Goal: Information Seeking & Learning: Learn about a topic

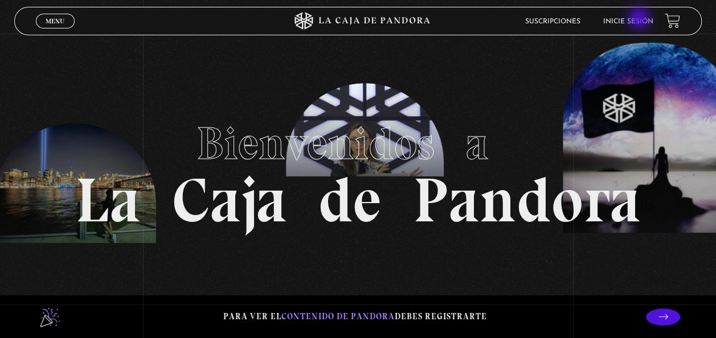
click at [640, 19] on link "Inicie sesión" at bounding box center [628, 21] width 50 height 7
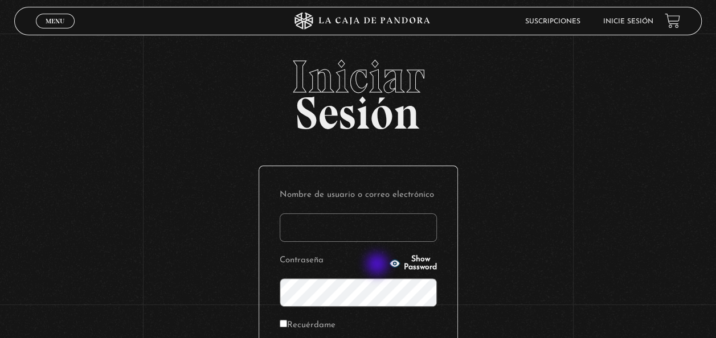
type input "kimchava22@gmail.com"
click at [389, 265] on icon "button" at bounding box center [394, 263] width 10 height 7
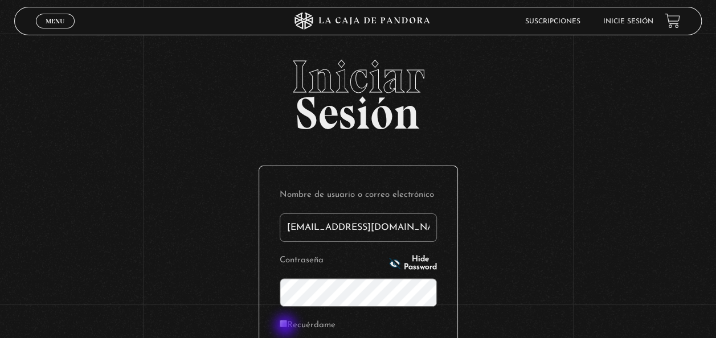
click at [286, 327] on label "Recuérdame" at bounding box center [308, 326] width 56 height 18
click at [286, 327] on input "Recuérdame" at bounding box center [283, 323] width 7 height 7
checkbox input "true"
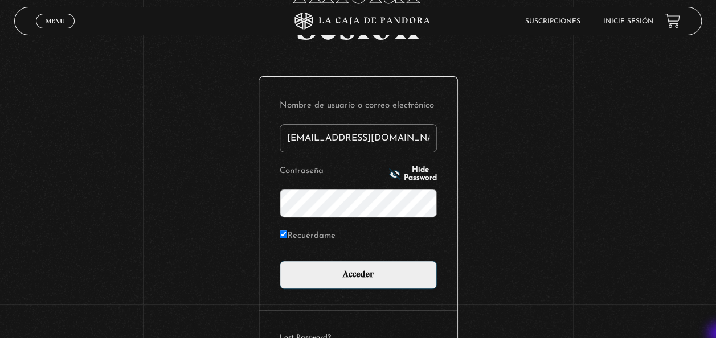
scroll to position [91, 0]
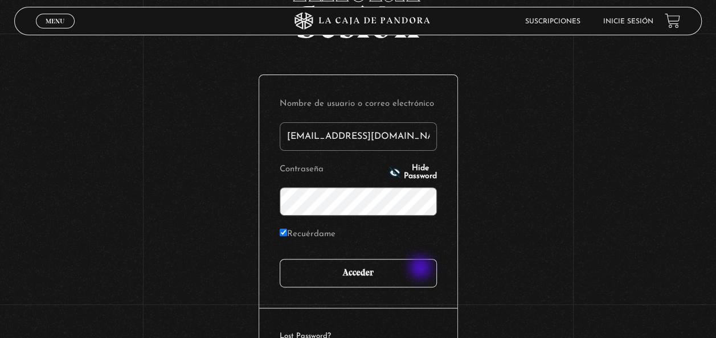
click at [421, 269] on input "Acceder" at bounding box center [358, 273] width 157 height 28
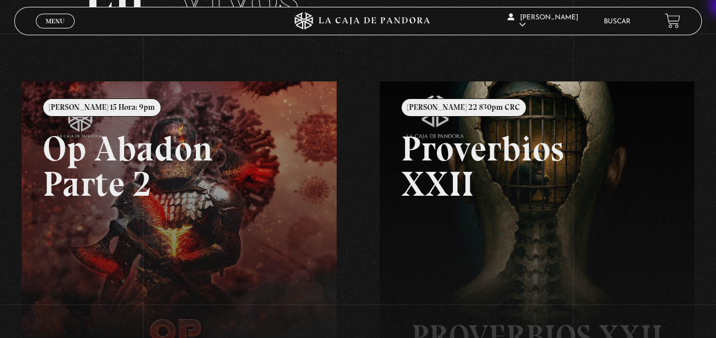
scroll to position [69, 0]
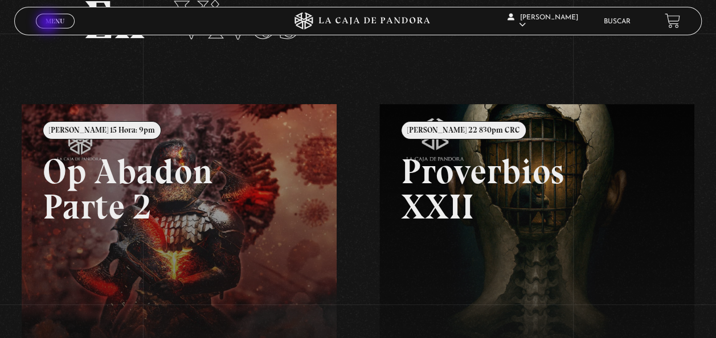
click at [49, 23] on span "Menu" at bounding box center [55, 21] width 19 height 7
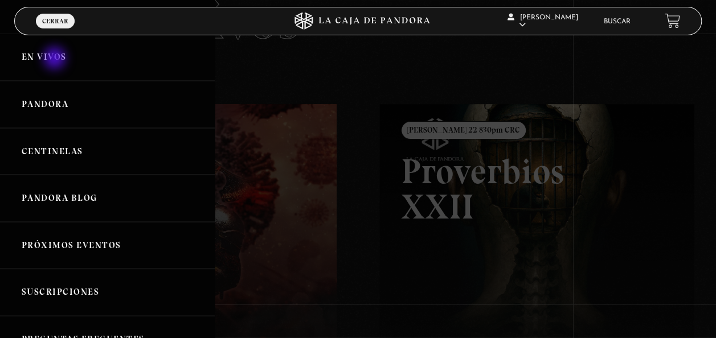
click at [56, 59] on link "En vivos" at bounding box center [107, 57] width 215 height 47
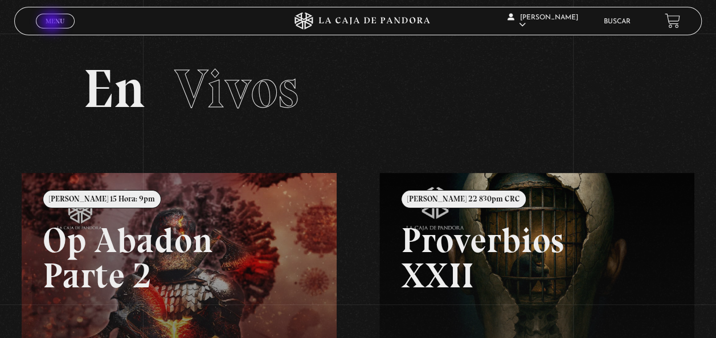
click at [53, 23] on span "Menu" at bounding box center [55, 21] width 19 height 7
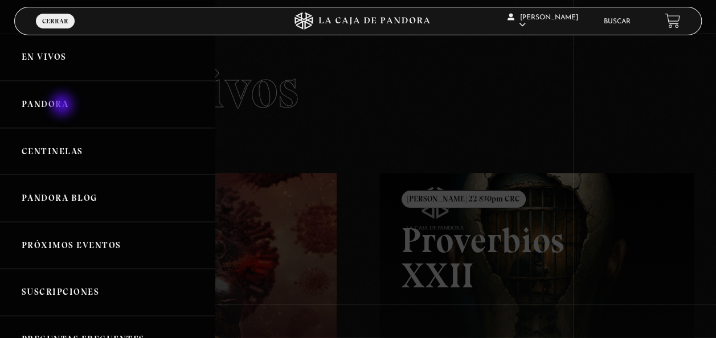
click at [63, 106] on link "Pandora" at bounding box center [107, 104] width 215 height 47
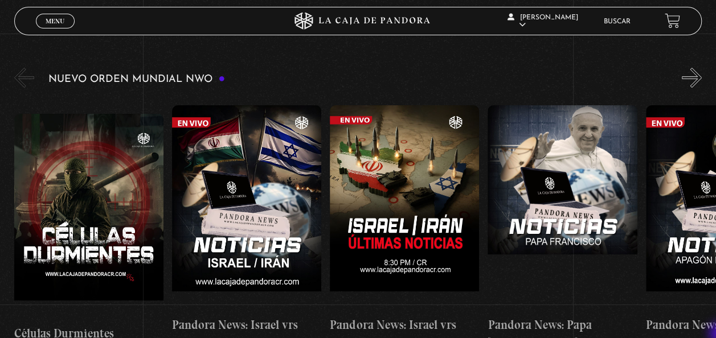
scroll to position [182, 0]
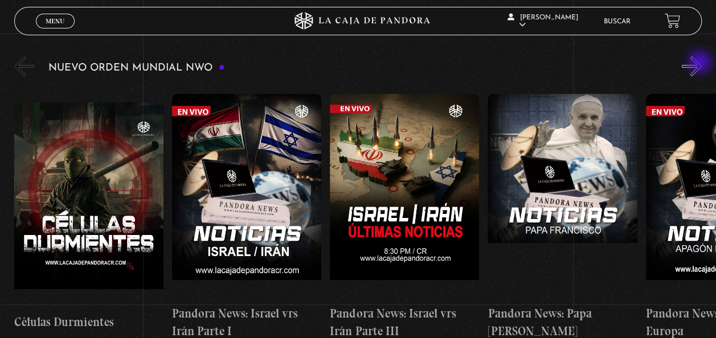
click at [701, 63] on button "»" at bounding box center [691, 66] width 20 height 20
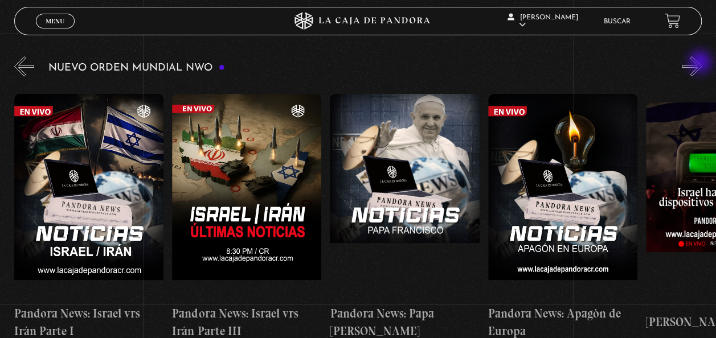
click at [701, 63] on button "»" at bounding box center [691, 66] width 20 height 20
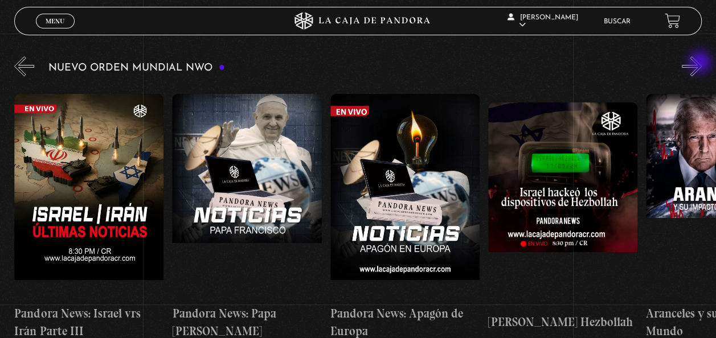
click at [701, 63] on button "»" at bounding box center [691, 66] width 20 height 20
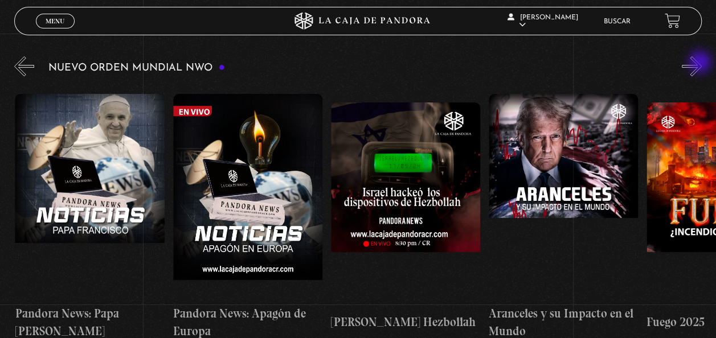
scroll to position [0, 473]
click at [701, 63] on button "»" at bounding box center [691, 66] width 20 height 20
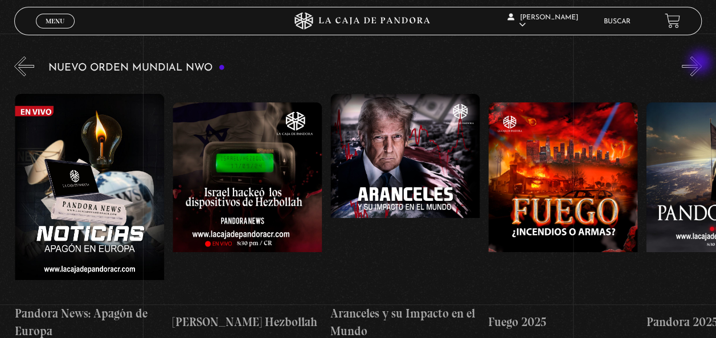
click at [701, 63] on button "»" at bounding box center [691, 66] width 20 height 20
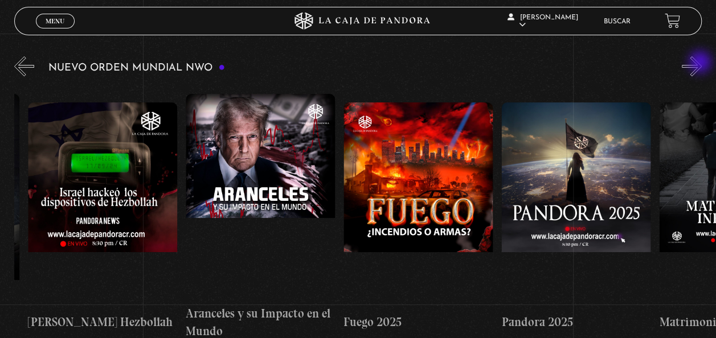
scroll to position [0, 788]
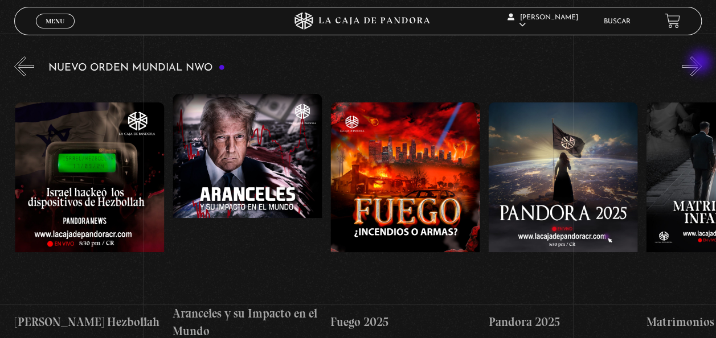
click at [701, 63] on button "»" at bounding box center [691, 66] width 20 height 20
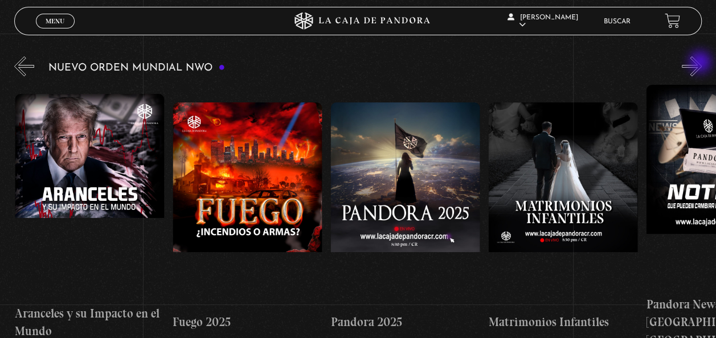
click at [701, 63] on button "»" at bounding box center [691, 66] width 20 height 20
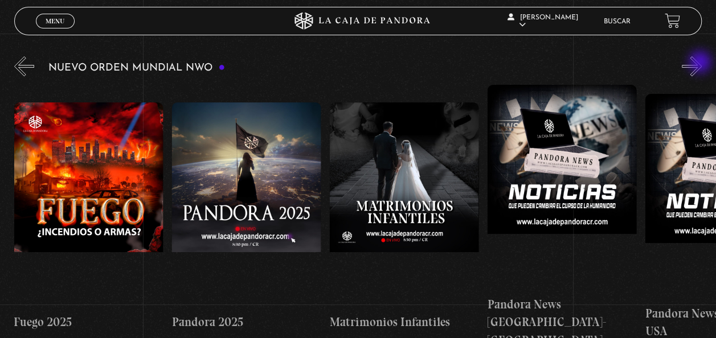
click at [701, 63] on button "»" at bounding box center [691, 66] width 20 height 20
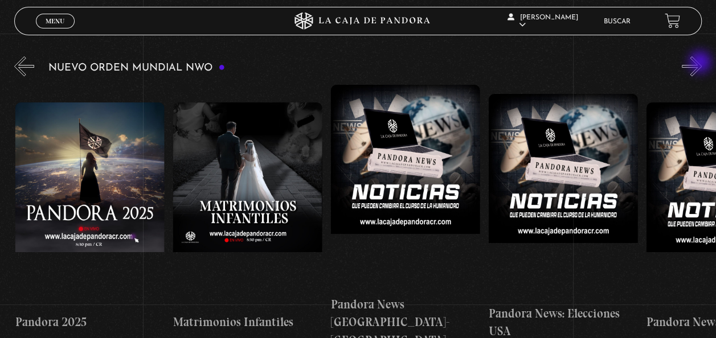
scroll to position [0, 1262]
click at [701, 63] on button "»" at bounding box center [691, 66] width 20 height 20
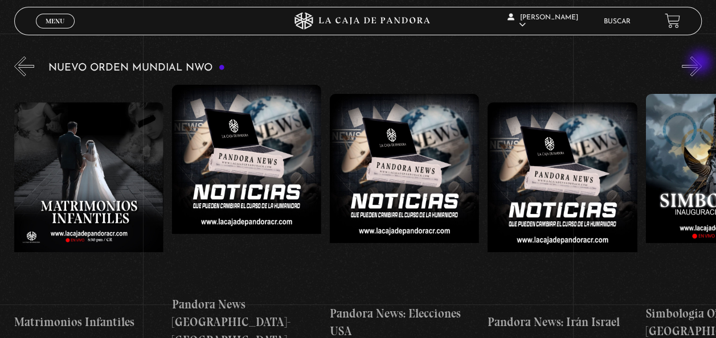
click at [701, 63] on button "»" at bounding box center [691, 66] width 20 height 20
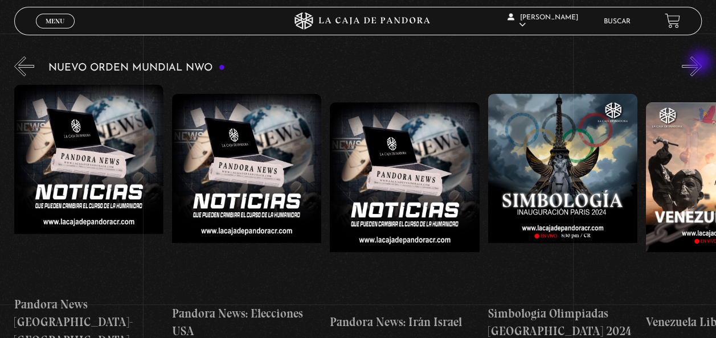
click at [701, 63] on button "»" at bounding box center [691, 66] width 20 height 20
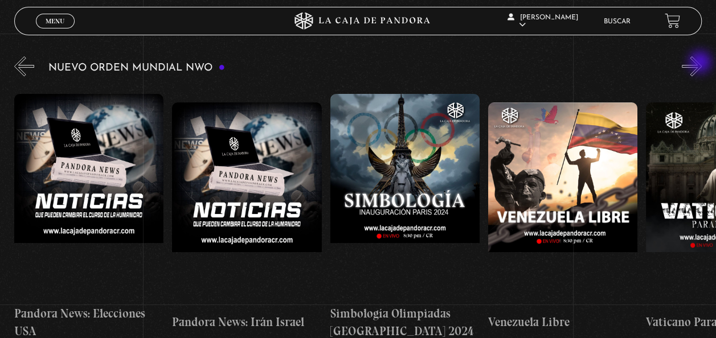
click at [701, 63] on button "»" at bounding box center [691, 66] width 20 height 20
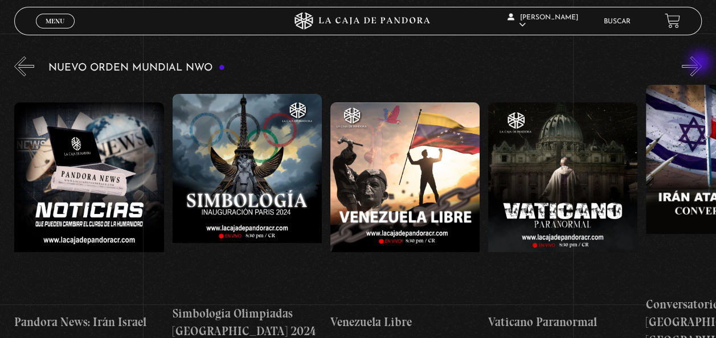
click at [701, 63] on button "»" at bounding box center [691, 66] width 20 height 20
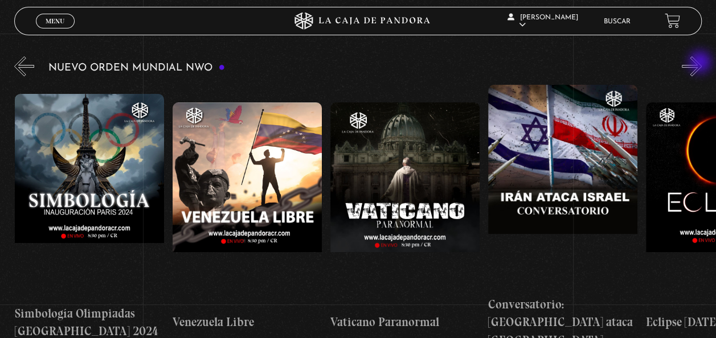
click at [701, 63] on button "»" at bounding box center [691, 66] width 20 height 20
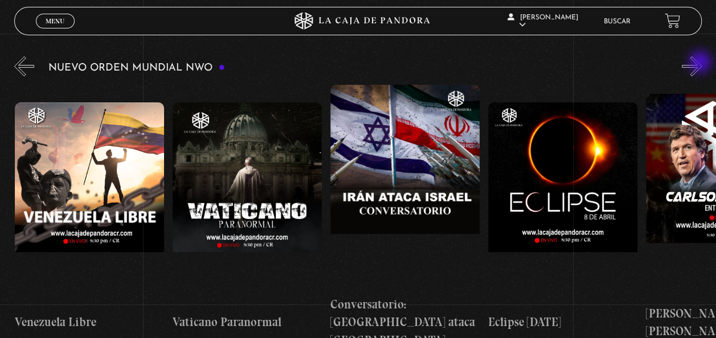
click at [701, 63] on button "»" at bounding box center [691, 66] width 20 height 20
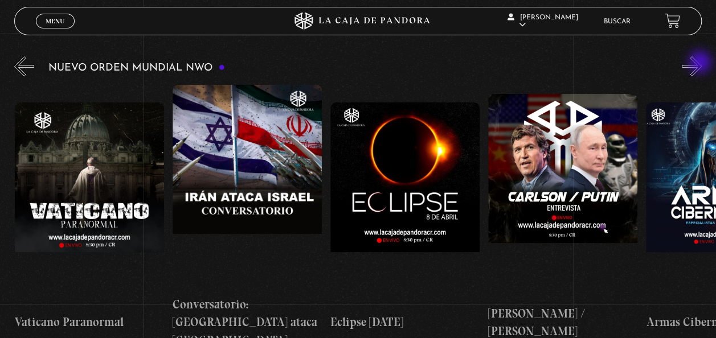
click at [701, 63] on button "»" at bounding box center [691, 66] width 20 height 20
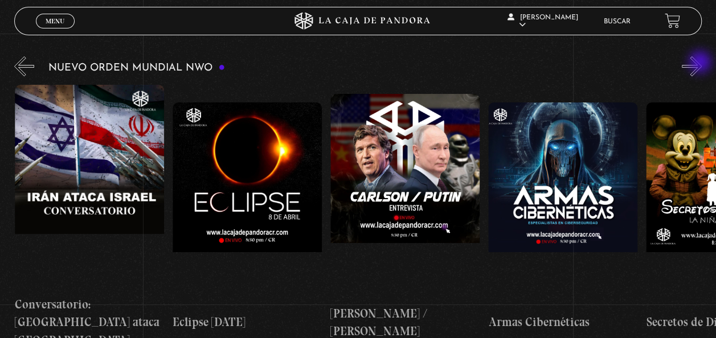
click at [701, 63] on button "»" at bounding box center [691, 66] width 20 height 20
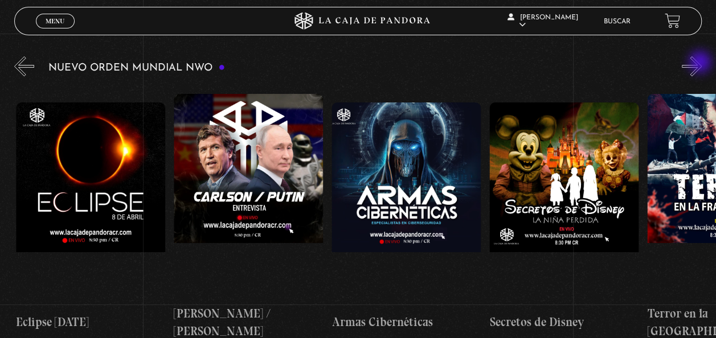
scroll to position [0, 2681]
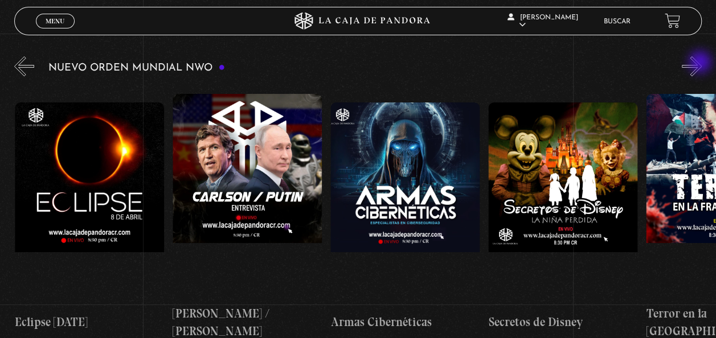
click at [701, 63] on button "»" at bounding box center [691, 66] width 20 height 20
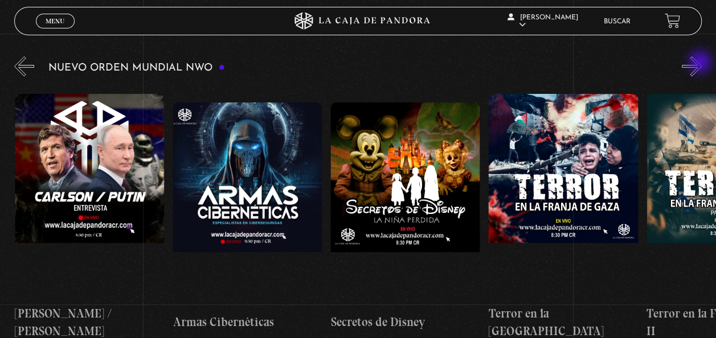
scroll to position [0, 2840]
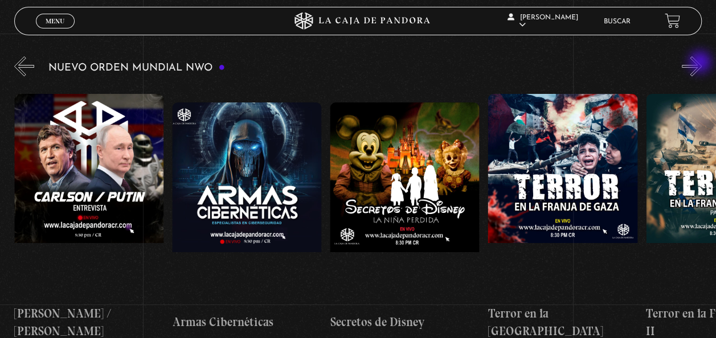
click at [701, 63] on button "»" at bounding box center [691, 66] width 20 height 20
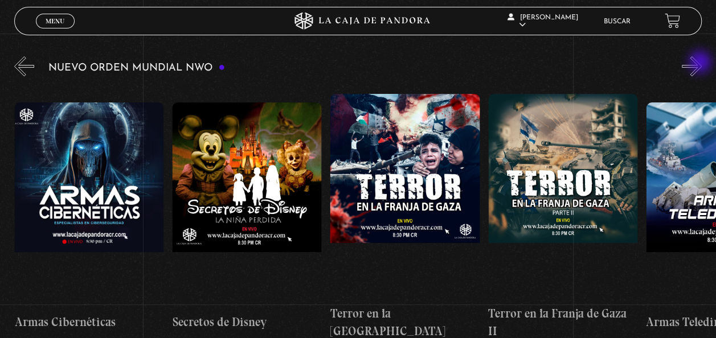
click at [701, 63] on button "»" at bounding box center [691, 66] width 20 height 20
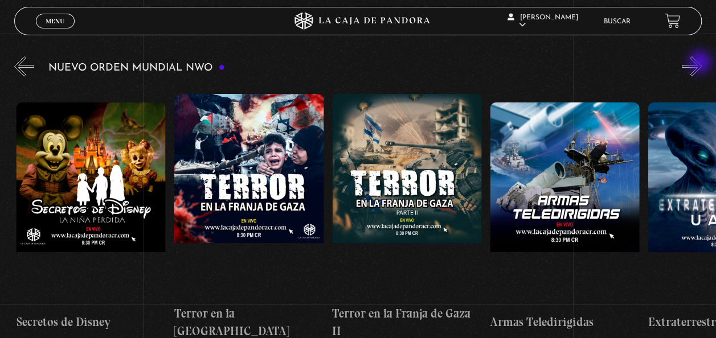
scroll to position [0, 3155]
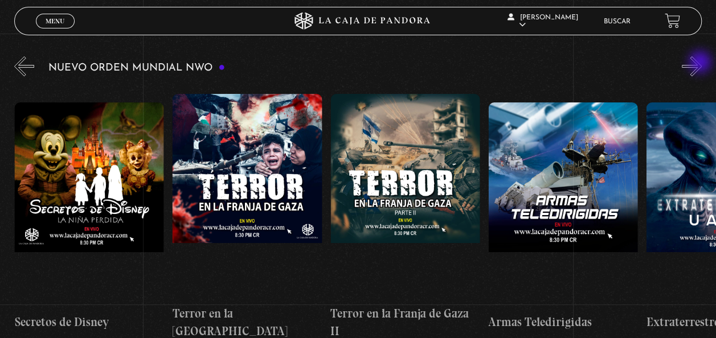
click at [701, 63] on button "»" at bounding box center [691, 66] width 20 height 20
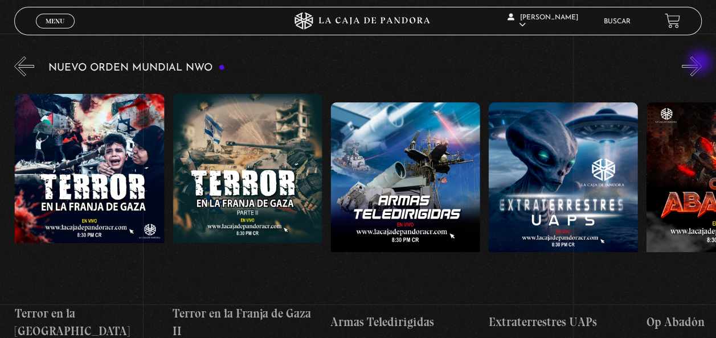
scroll to position [0, 3313]
click at [701, 63] on button "»" at bounding box center [691, 66] width 20 height 20
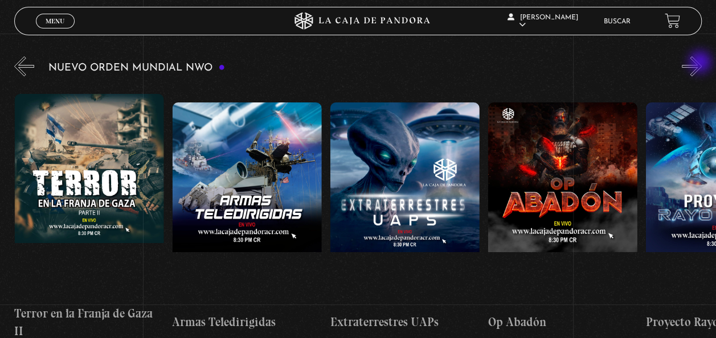
click at [701, 63] on button "»" at bounding box center [691, 66] width 20 height 20
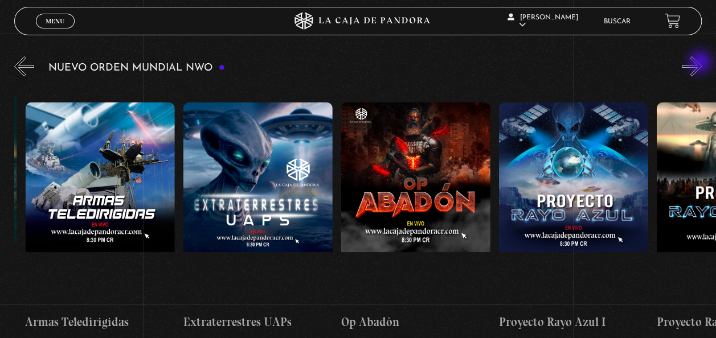
scroll to position [0, 3628]
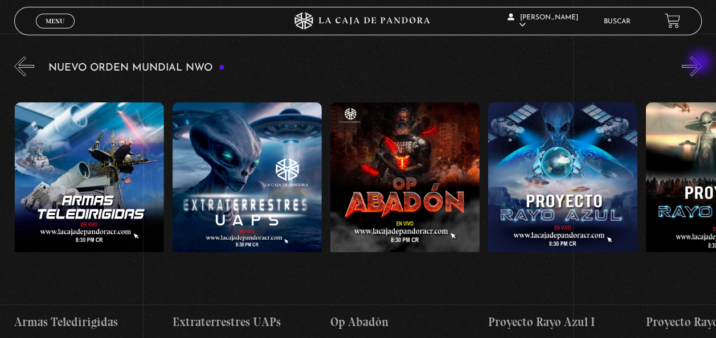
click at [701, 63] on button "»" at bounding box center [691, 66] width 20 height 20
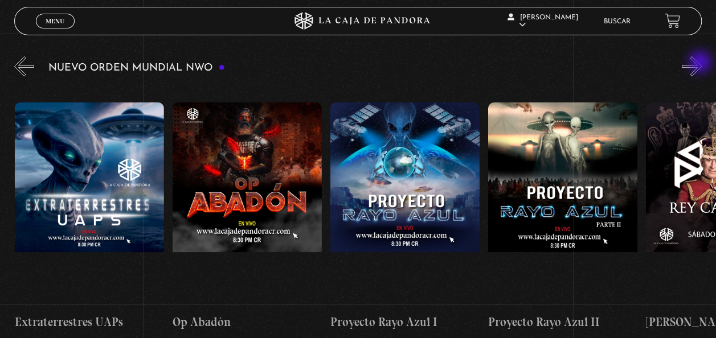
scroll to position [0, 3786]
click at [701, 63] on button "»" at bounding box center [691, 66] width 20 height 20
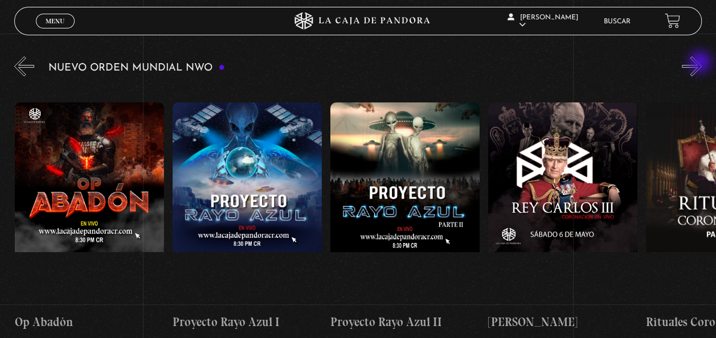
scroll to position [0, 3944]
click at [701, 63] on button "»" at bounding box center [691, 66] width 20 height 20
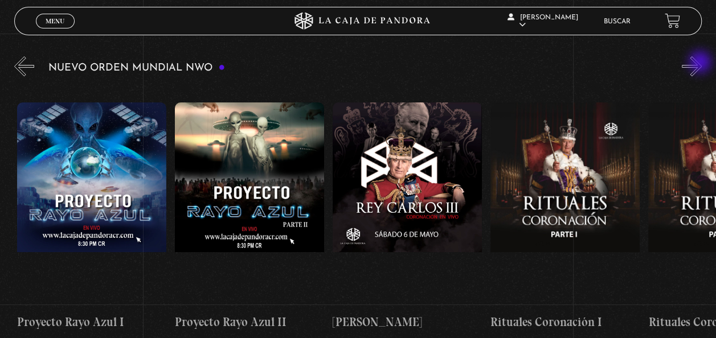
scroll to position [0, 4101]
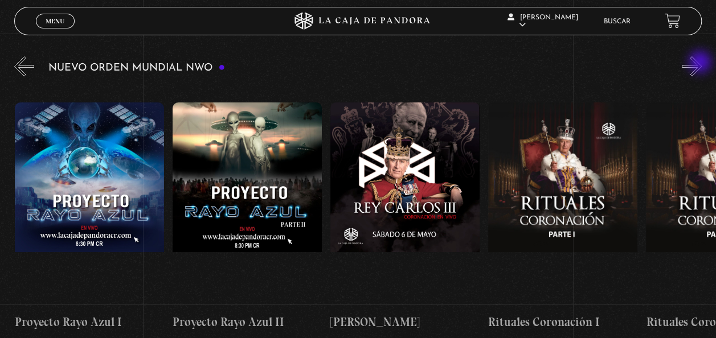
click at [701, 63] on button "»" at bounding box center [691, 66] width 20 height 20
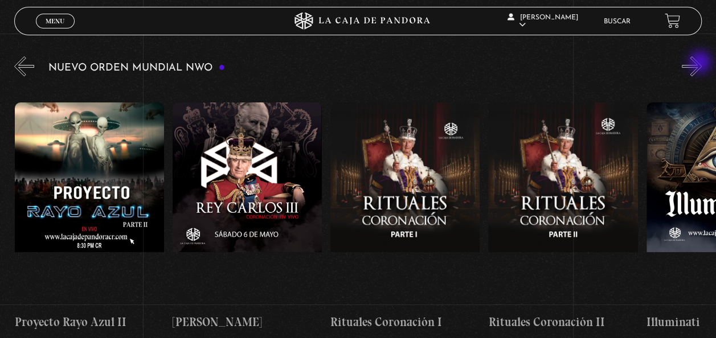
click at [701, 63] on button "»" at bounding box center [691, 66] width 20 height 20
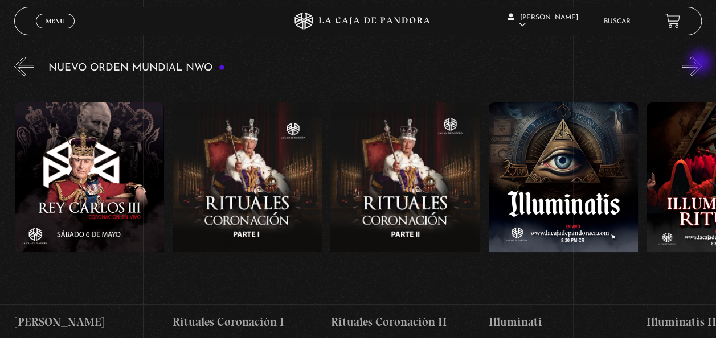
click at [701, 63] on button "»" at bounding box center [691, 66] width 20 height 20
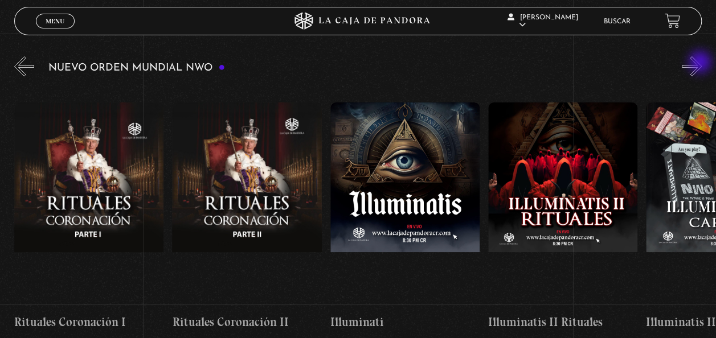
click at [701, 63] on button "»" at bounding box center [691, 66] width 20 height 20
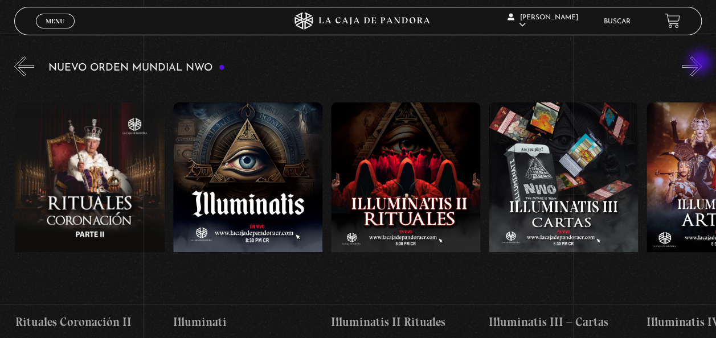
click at [701, 63] on button "»" at bounding box center [691, 66] width 20 height 20
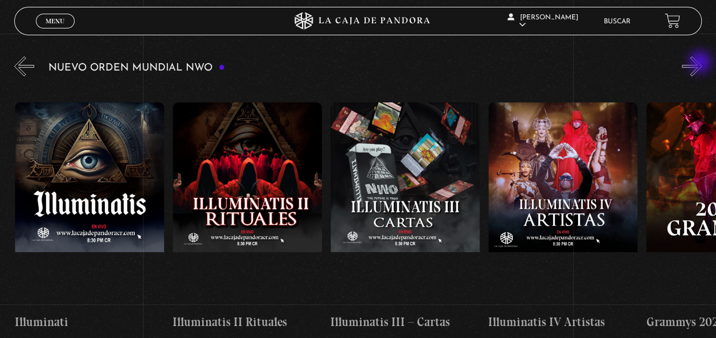
click at [701, 63] on button "»" at bounding box center [691, 66] width 20 height 20
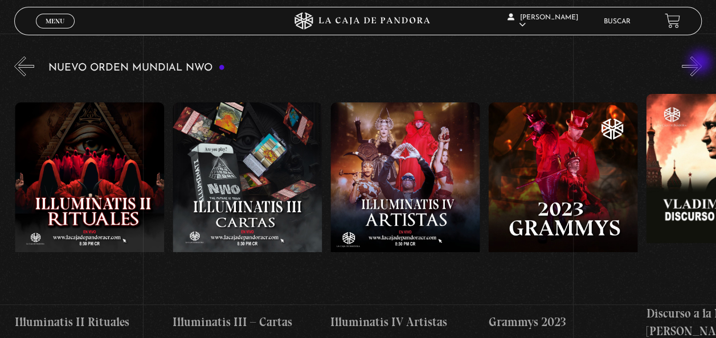
click at [701, 63] on button "»" at bounding box center [691, 66] width 20 height 20
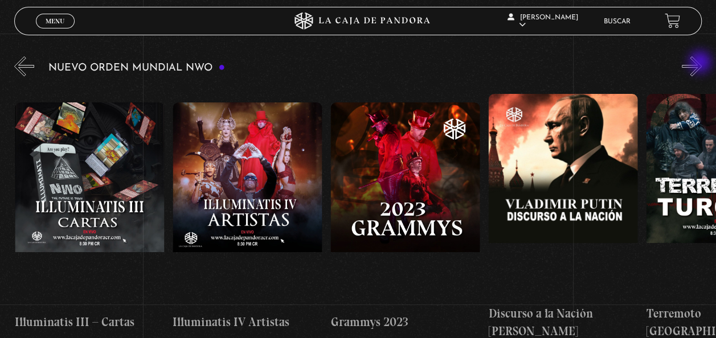
click at [701, 63] on button "»" at bounding box center [691, 66] width 20 height 20
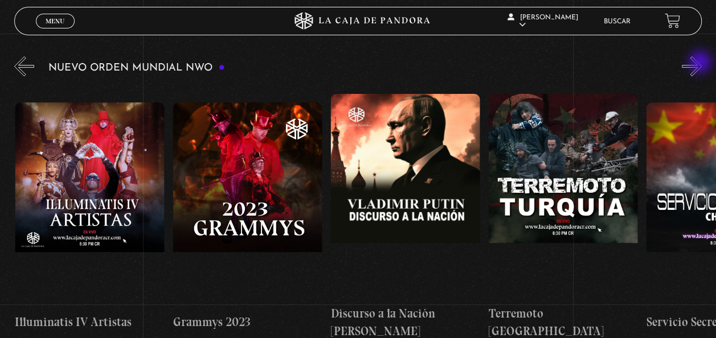
scroll to position [0, 5364]
click at [701, 63] on button "»" at bounding box center [691, 66] width 20 height 20
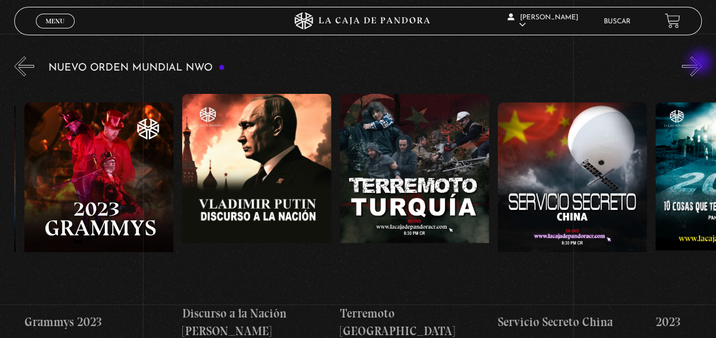
scroll to position [0, 5521]
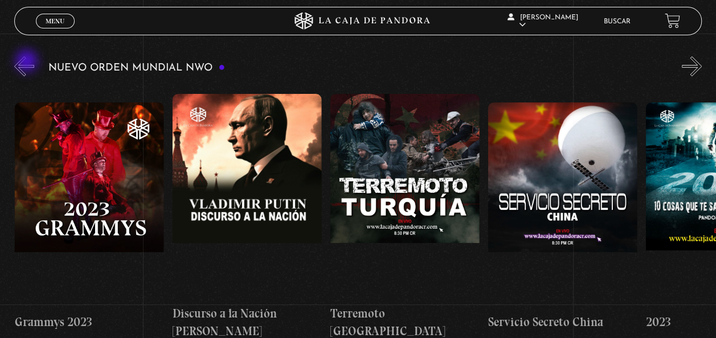
click at [28, 62] on button "«" at bounding box center [24, 66] width 20 height 20
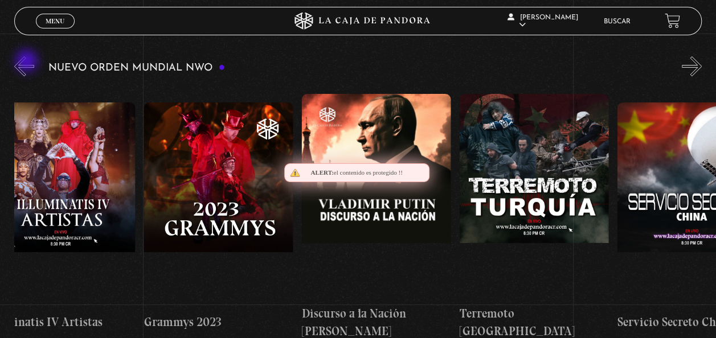
click at [28, 62] on button "«" at bounding box center [24, 66] width 20 height 20
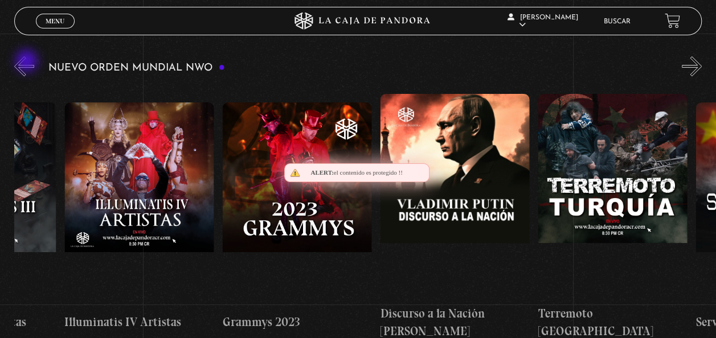
click at [28, 62] on button "«" at bounding box center [24, 66] width 20 height 20
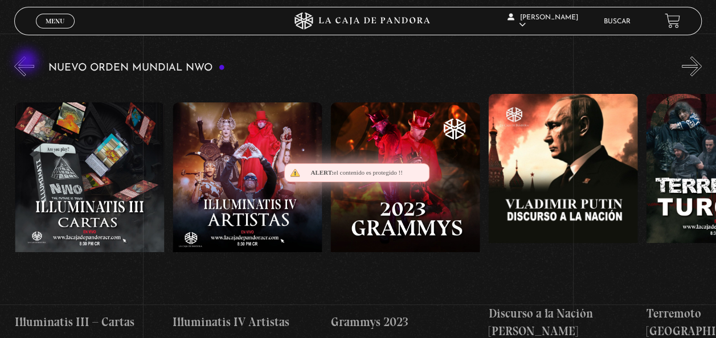
click at [28, 62] on button "«" at bounding box center [24, 66] width 20 height 20
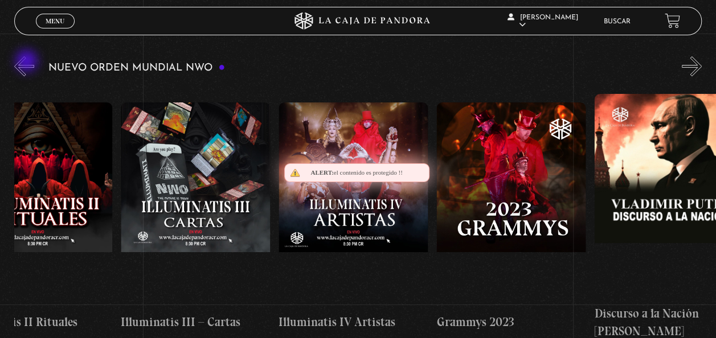
click at [28, 62] on button "«" at bounding box center [24, 66] width 20 height 20
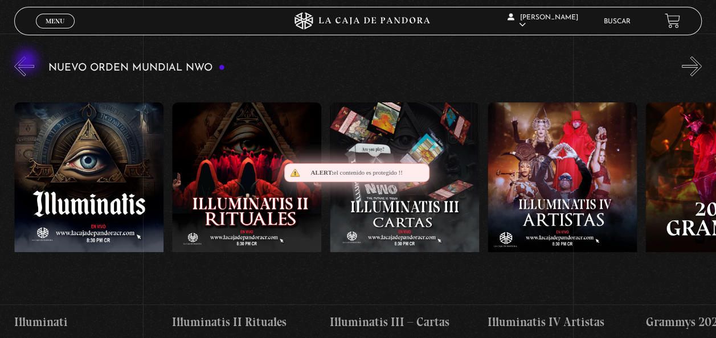
click at [28, 62] on button "«" at bounding box center [24, 66] width 20 height 20
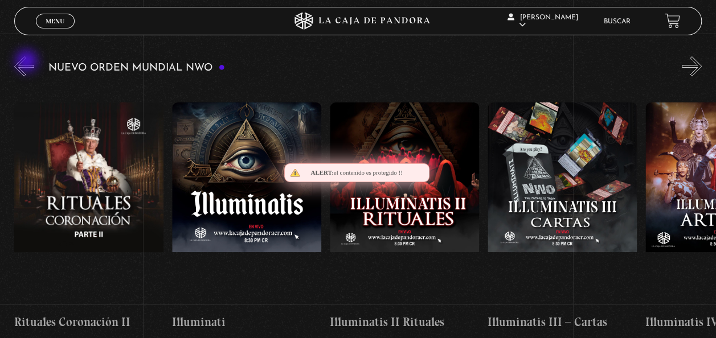
scroll to position [0, 4733]
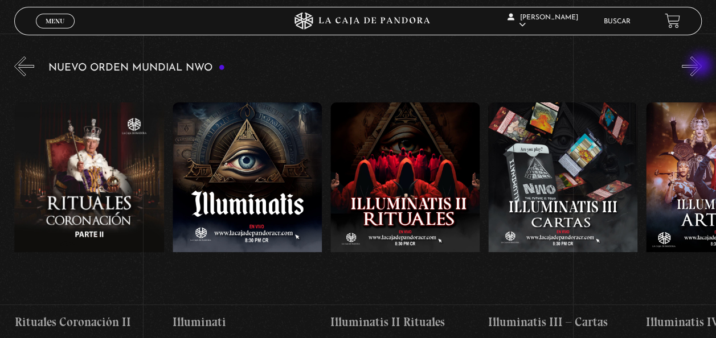
click at [701, 66] on button "»" at bounding box center [691, 66] width 20 height 20
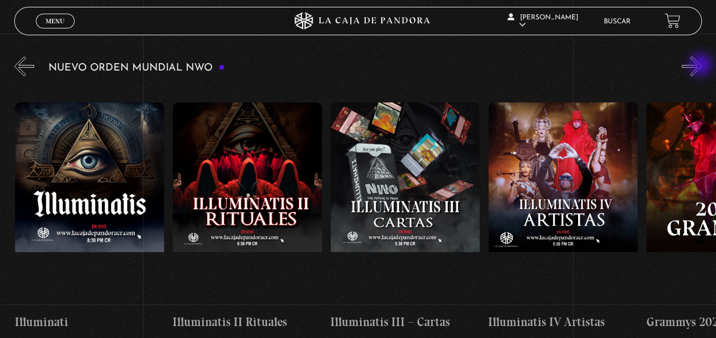
click at [701, 66] on button "»" at bounding box center [691, 66] width 20 height 20
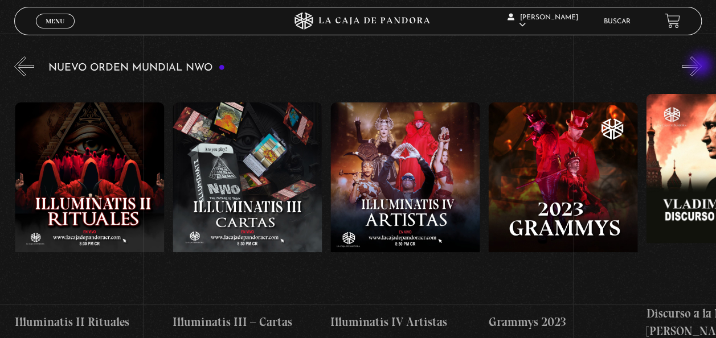
click at [701, 66] on button "»" at bounding box center [691, 66] width 20 height 20
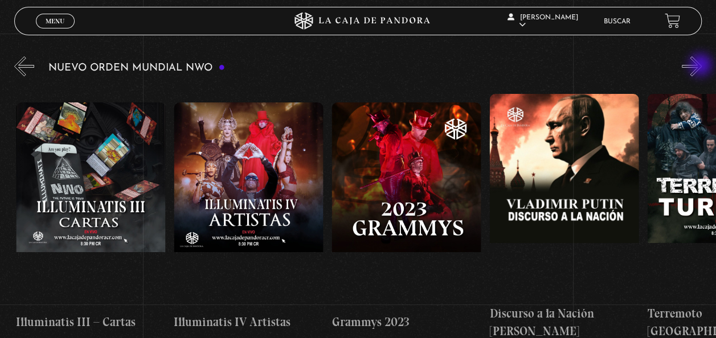
click at [701, 66] on button "»" at bounding box center [691, 66] width 20 height 20
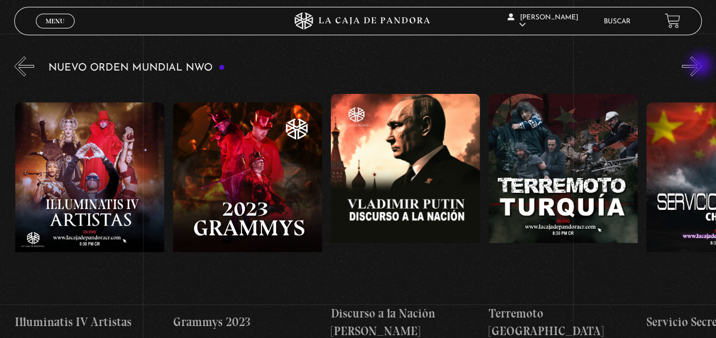
click at [701, 66] on button "»" at bounding box center [691, 66] width 20 height 20
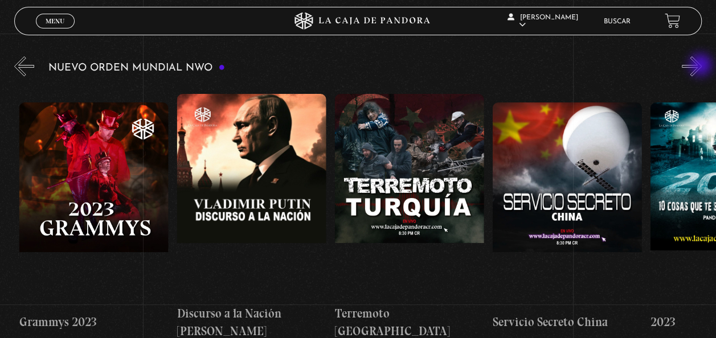
click at [701, 66] on button "»" at bounding box center [691, 66] width 20 height 20
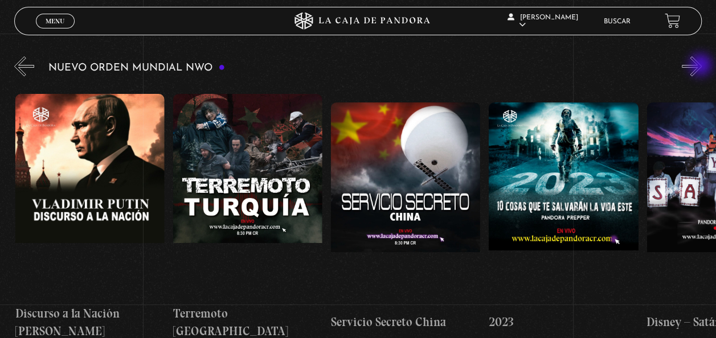
click at [701, 66] on button "»" at bounding box center [691, 66] width 20 height 20
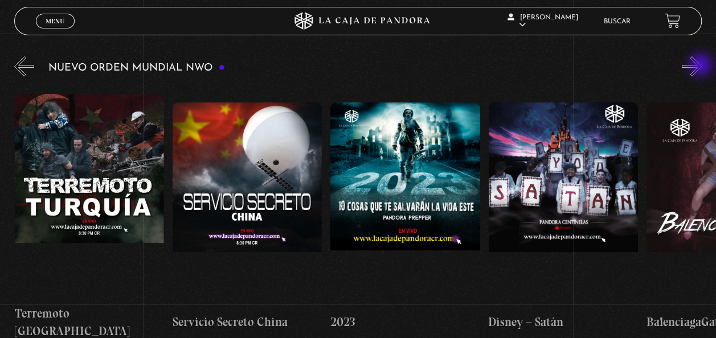
click at [701, 66] on button "»" at bounding box center [691, 66] width 20 height 20
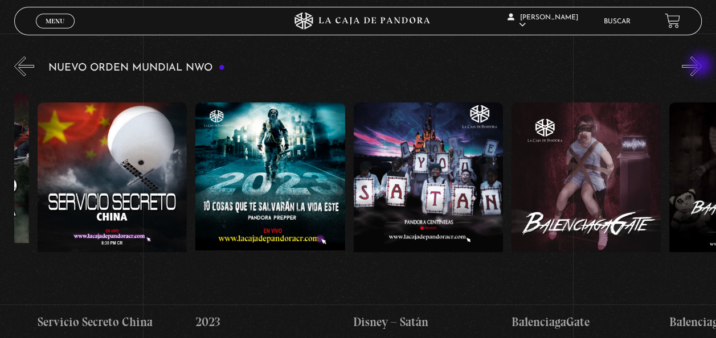
scroll to position [0, 5995]
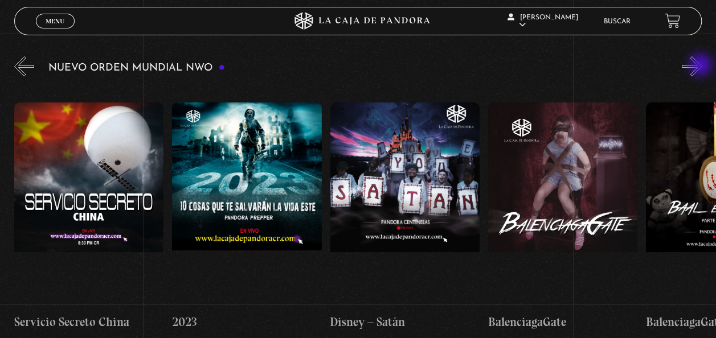
click at [701, 66] on button "»" at bounding box center [691, 66] width 20 height 20
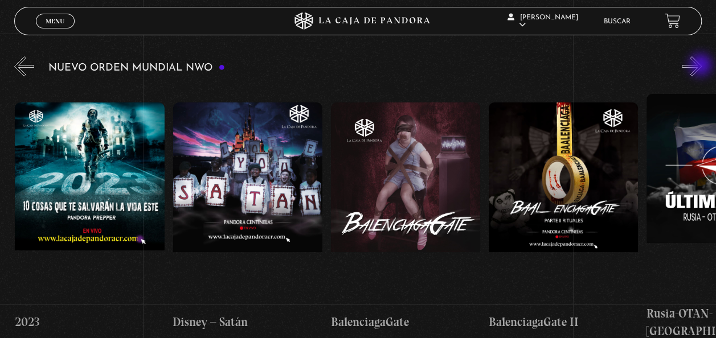
scroll to position [0, 6153]
click at [701, 66] on button "»" at bounding box center [691, 66] width 20 height 20
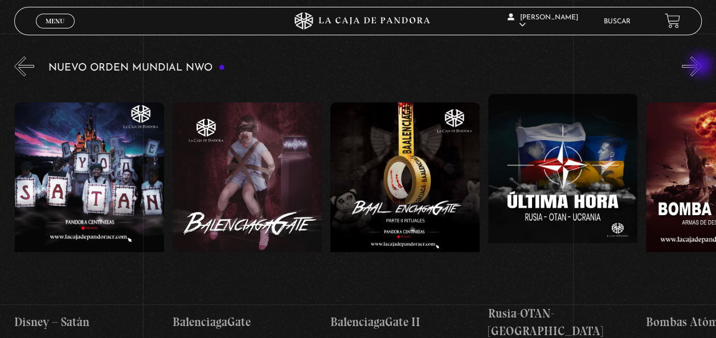
scroll to position [0, 6310]
click at [701, 66] on button "»" at bounding box center [691, 66] width 20 height 20
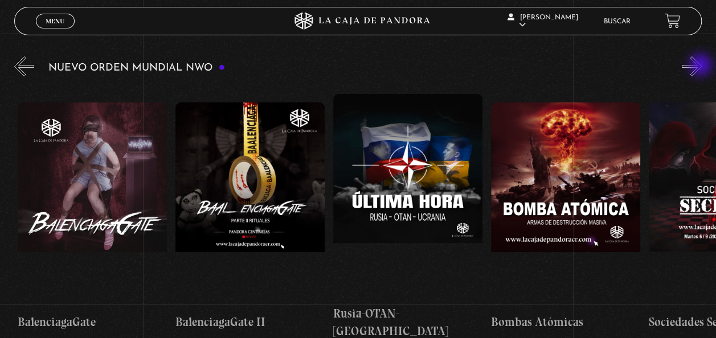
scroll to position [0, 6468]
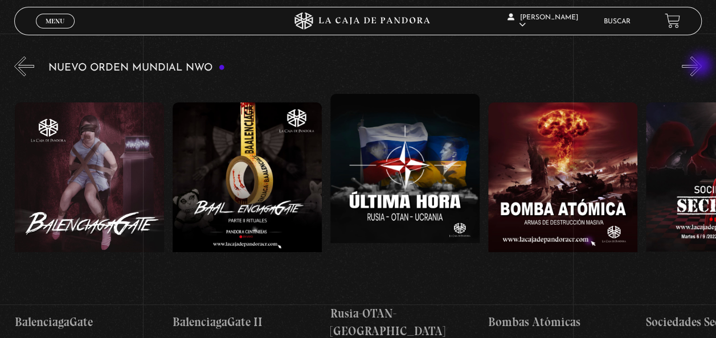
click at [701, 66] on button "»" at bounding box center [691, 66] width 20 height 20
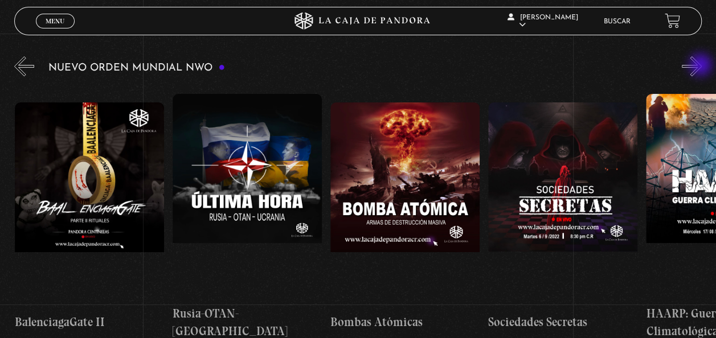
click at [701, 66] on button "»" at bounding box center [691, 66] width 20 height 20
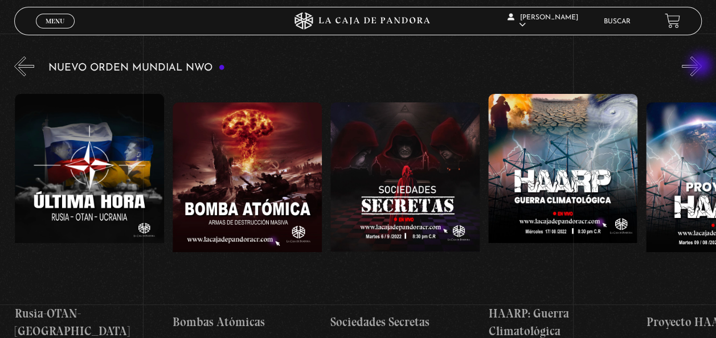
click at [701, 66] on button "»" at bounding box center [691, 66] width 20 height 20
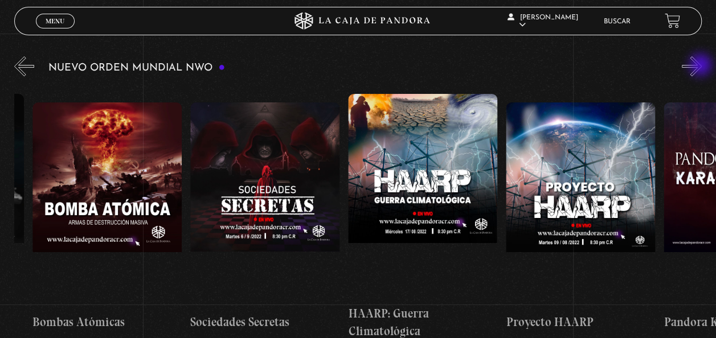
scroll to position [0, 6941]
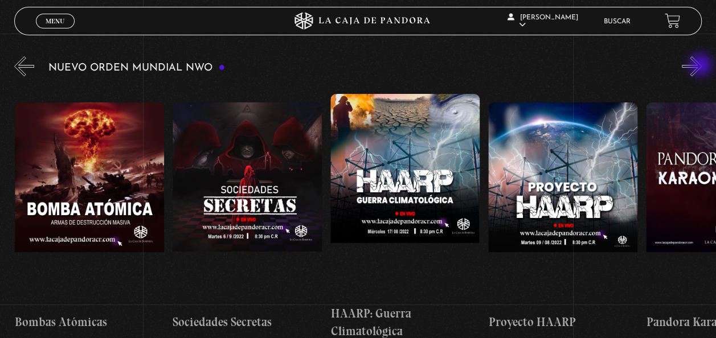
click at [701, 66] on button "»" at bounding box center [691, 66] width 20 height 20
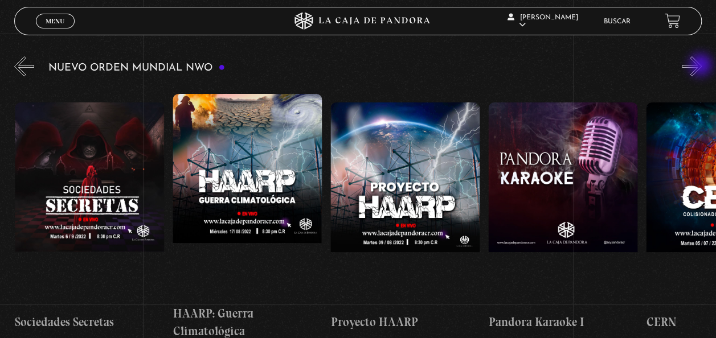
scroll to position [0, 7099]
click at [696, 67] on button "»" at bounding box center [691, 66] width 20 height 20
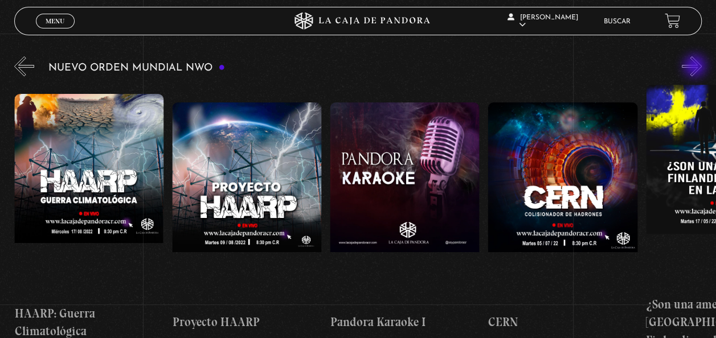
click at [696, 67] on button "»" at bounding box center [691, 66] width 20 height 20
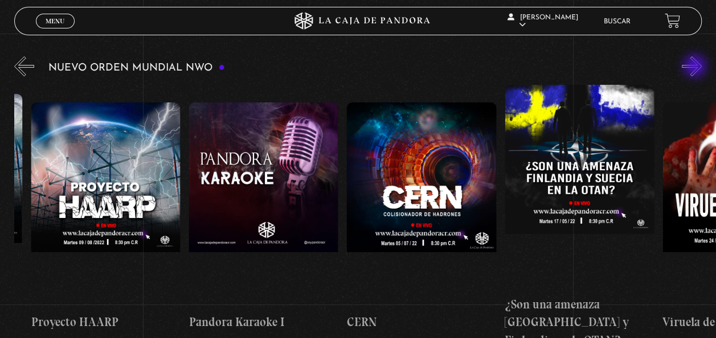
scroll to position [0, 7415]
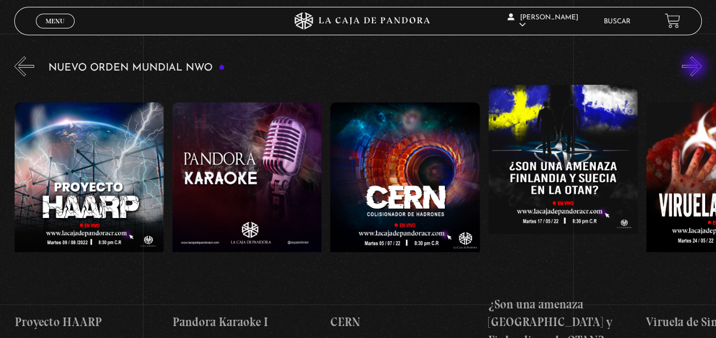
click at [696, 67] on button "»" at bounding box center [691, 66] width 20 height 20
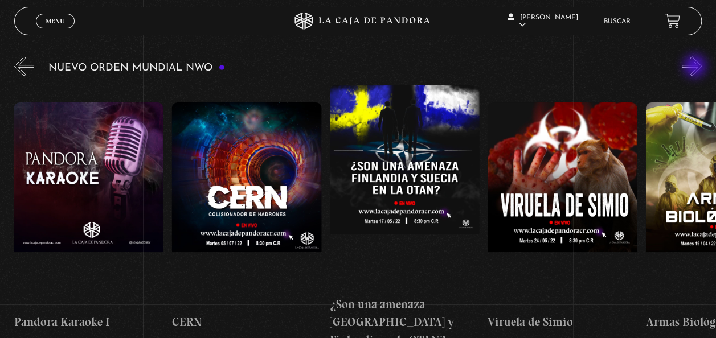
click at [696, 67] on button "»" at bounding box center [691, 66] width 20 height 20
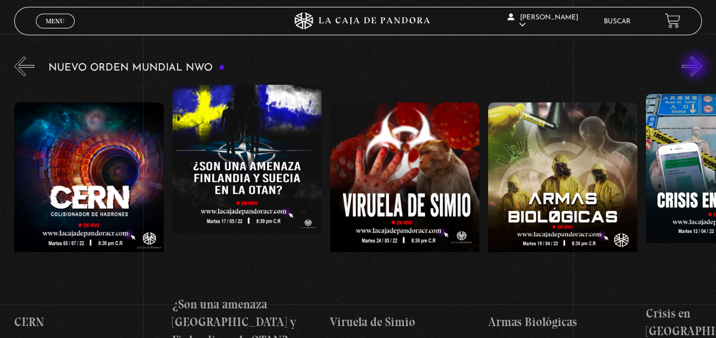
click at [696, 67] on button "»" at bounding box center [691, 66] width 20 height 20
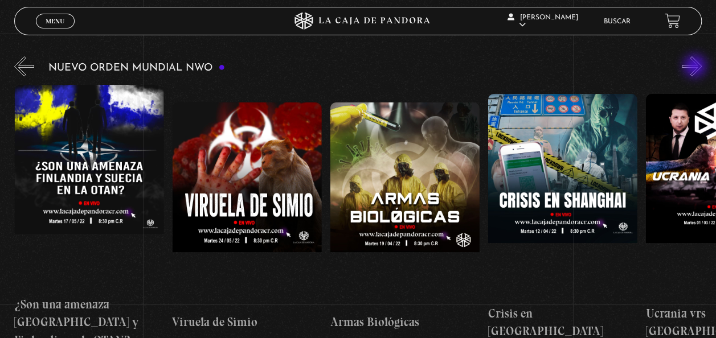
click at [696, 67] on button "»" at bounding box center [691, 66] width 20 height 20
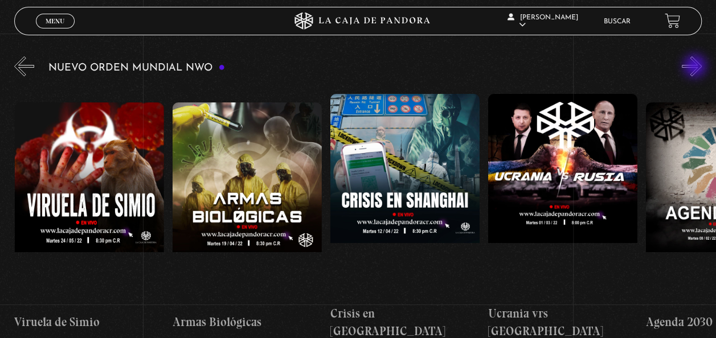
click at [696, 67] on button "»" at bounding box center [691, 66] width 20 height 20
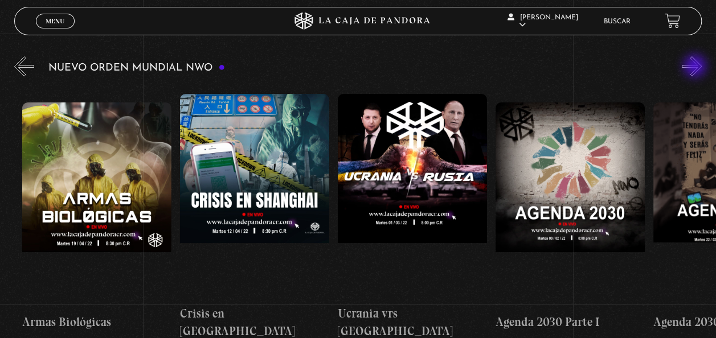
click at [696, 67] on button "»" at bounding box center [691, 66] width 20 height 20
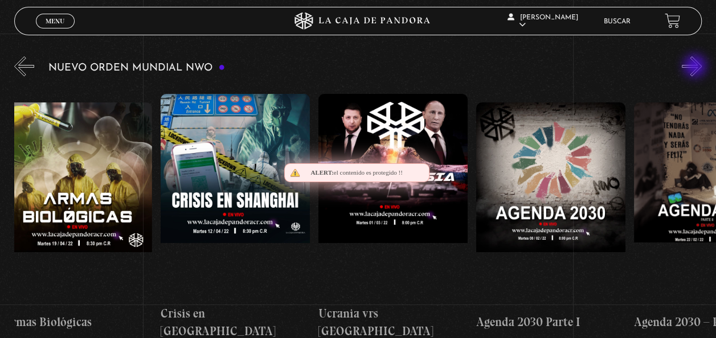
click at [696, 67] on button "»" at bounding box center [691, 66] width 20 height 20
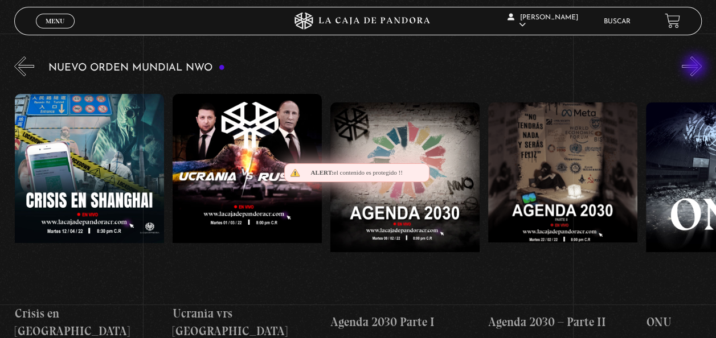
click at [696, 67] on button "»" at bounding box center [691, 66] width 20 height 20
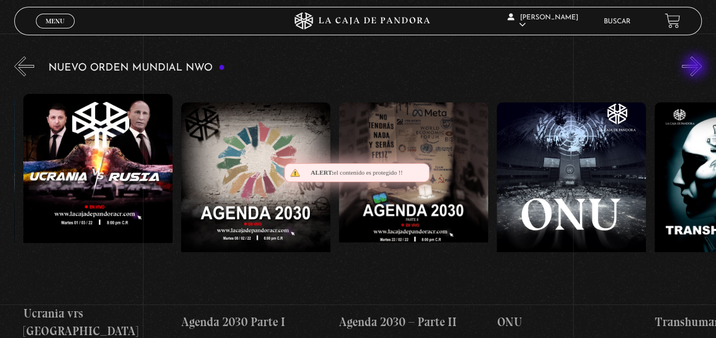
click at [696, 67] on button "»" at bounding box center [691, 66] width 20 height 20
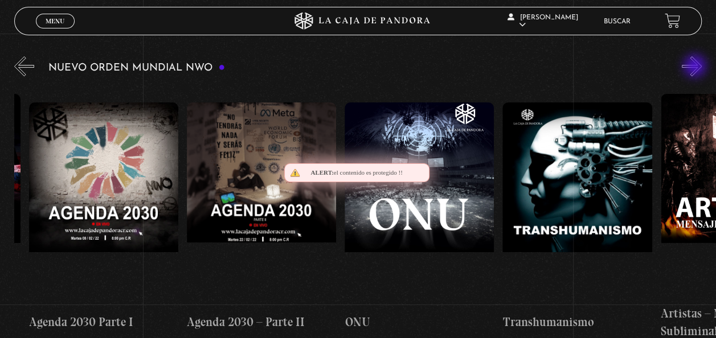
click at [696, 67] on button "»" at bounding box center [691, 66] width 20 height 20
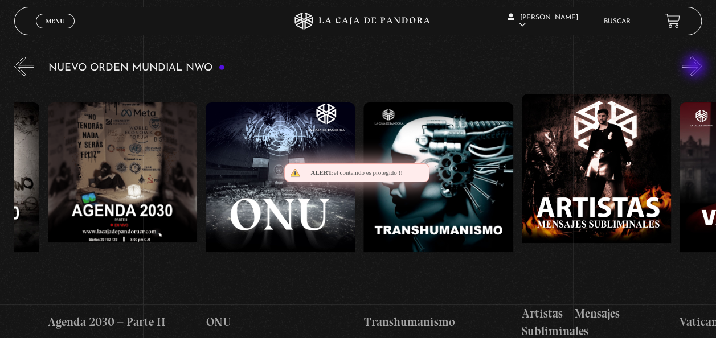
click at [696, 67] on button "»" at bounding box center [691, 66] width 20 height 20
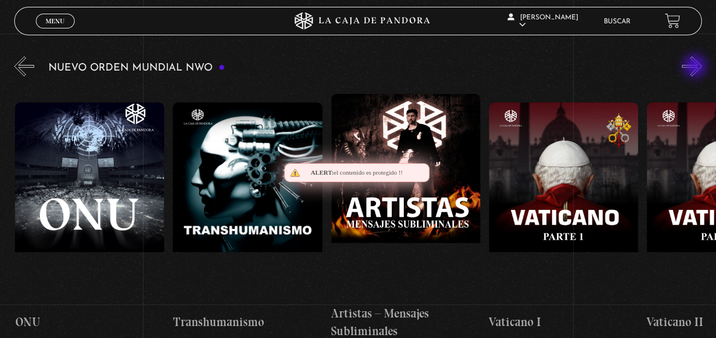
scroll to position [0, 8992]
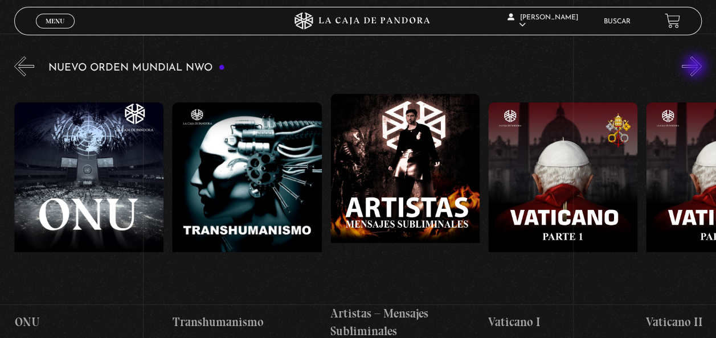
click at [696, 67] on button "»" at bounding box center [691, 66] width 20 height 20
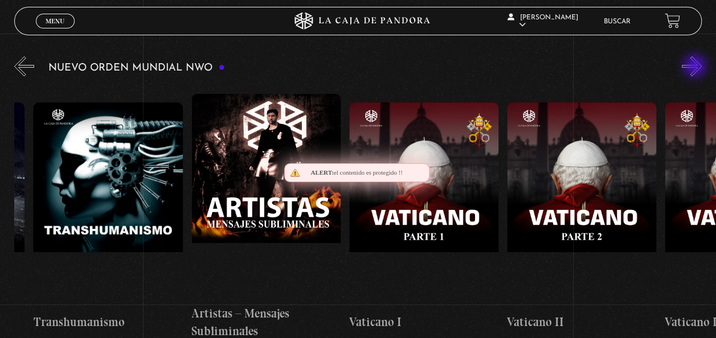
click at [696, 67] on button "»" at bounding box center [691, 66] width 20 height 20
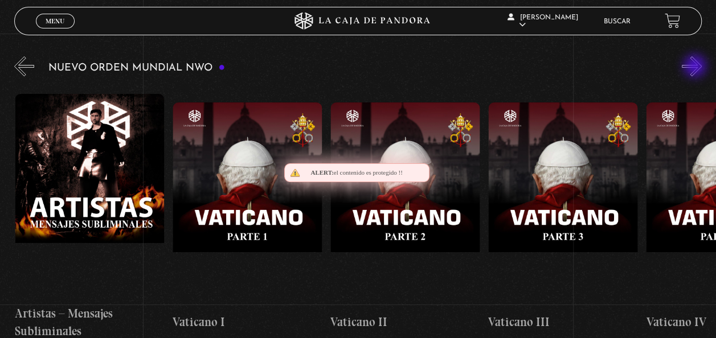
click at [696, 67] on button "»" at bounding box center [691, 66] width 20 height 20
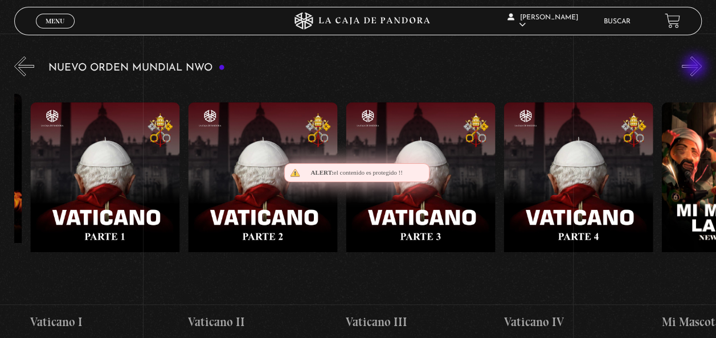
click at [696, 67] on button "»" at bounding box center [691, 66] width 20 height 20
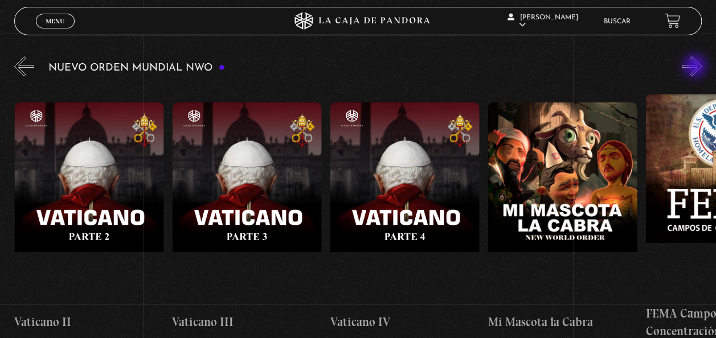
click at [696, 67] on button "»" at bounding box center [691, 66] width 20 height 20
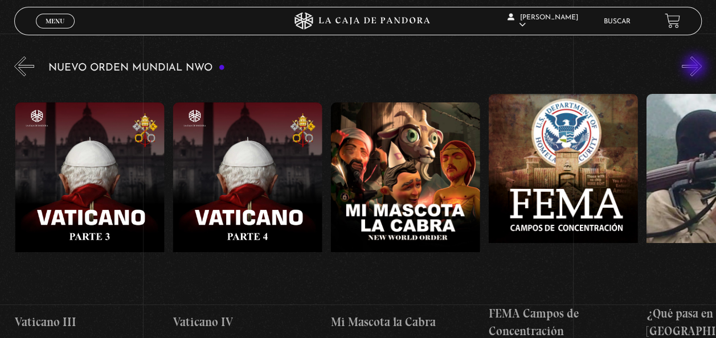
scroll to position [0, 9781]
click at [696, 67] on button "»" at bounding box center [691, 66] width 20 height 20
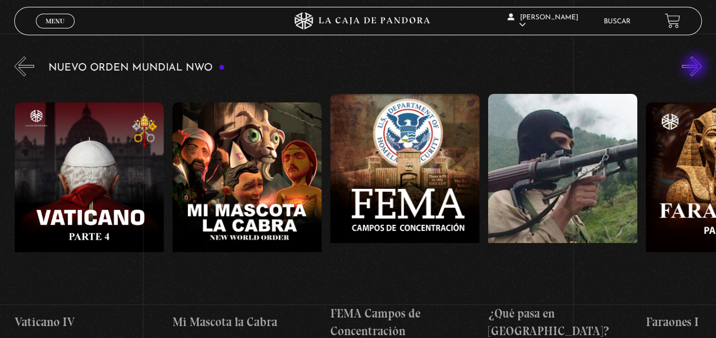
scroll to position [0, 9939]
click at [696, 67] on button "»" at bounding box center [691, 66] width 20 height 20
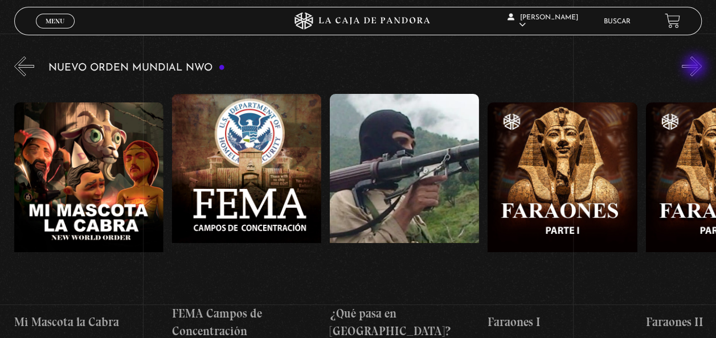
click at [696, 67] on button "»" at bounding box center [691, 66] width 20 height 20
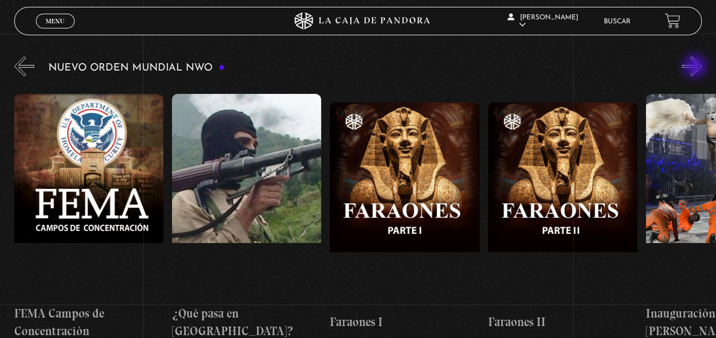
click at [696, 67] on button "»" at bounding box center [691, 66] width 20 height 20
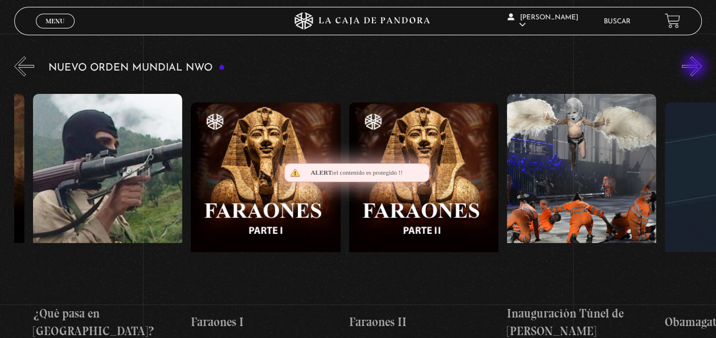
click at [696, 67] on button "»" at bounding box center [691, 66] width 20 height 20
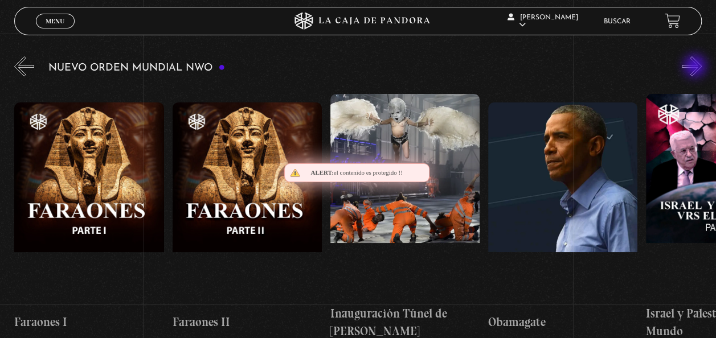
click at [696, 67] on button "»" at bounding box center [691, 66] width 20 height 20
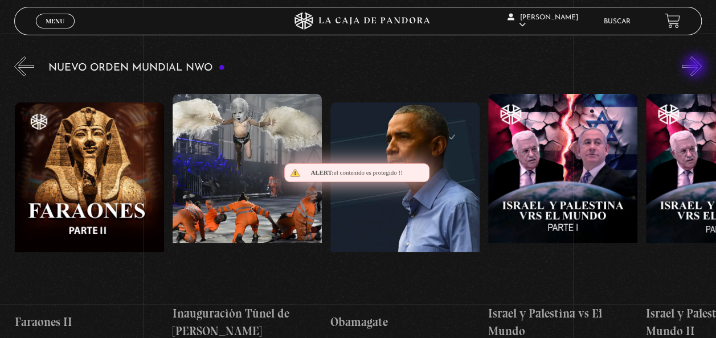
click at [696, 67] on button "»" at bounding box center [691, 66] width 20 height 20
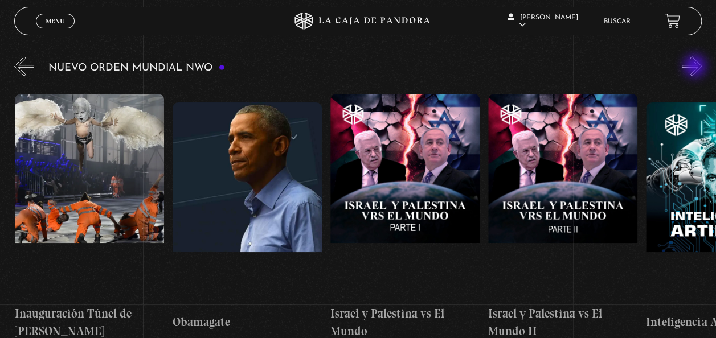
click at [696, 67] on button "»" at bounding box center [691, 66] width 20 height 20
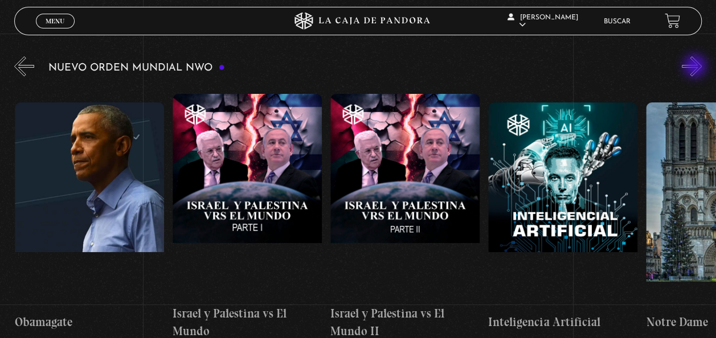
click at [696, 67] on button "»" at bounding box center [691, 66] width 20 height 20
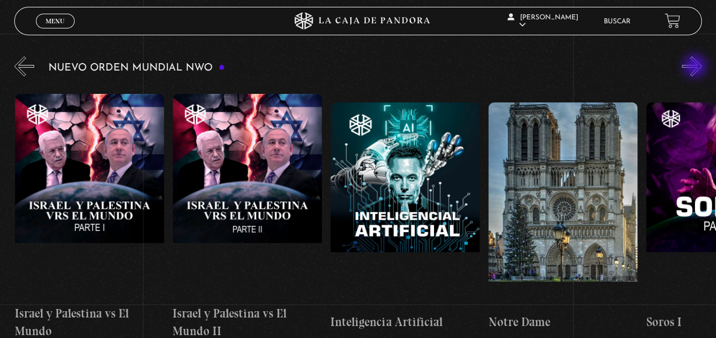
click at [696, 67] on button "»" at bounding box center [691, 66] width 20 height 20
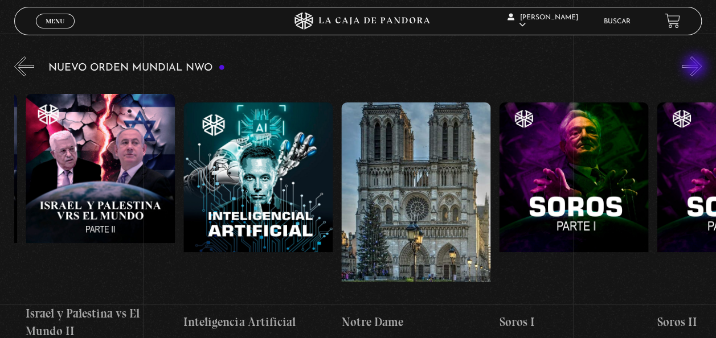
click at [696, 67] on button "»" at bounding box center [691, 66] width 20 height 20
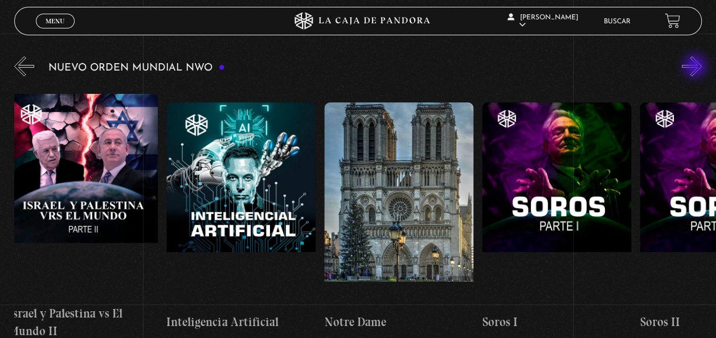
scroll to position [0, 11437]
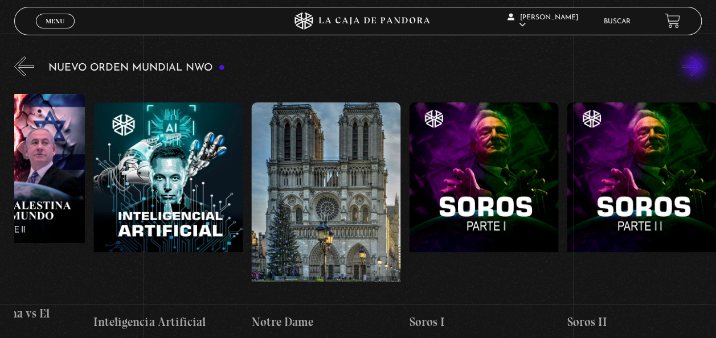
click at [696, 67] on button "»" at bounding box center [691, 66] width 20 height 20
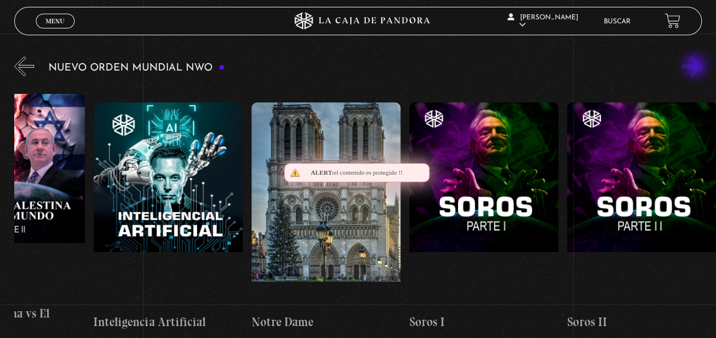
click at [696, 67] on button "»" at bounding box center [691, 66] width 20 height 20
click at [54, 24] on span "Menu" at bounding box center [55, 21] width 19 height 7
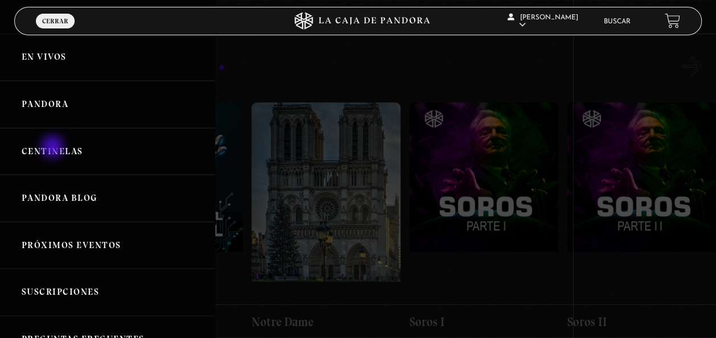
click at [54, 148] on link "Centinelas" at bounding box center [107, 151] width 215 height 47
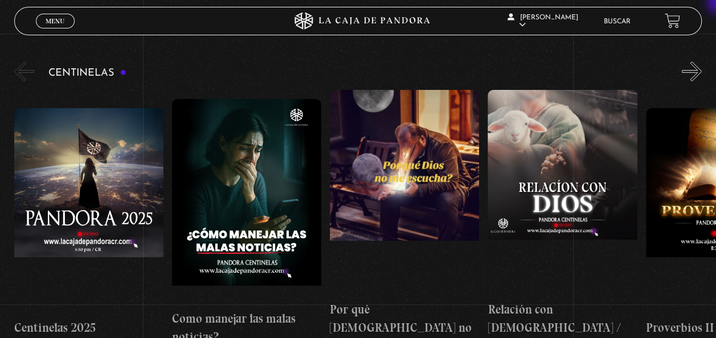
scroll to position [91, 0]
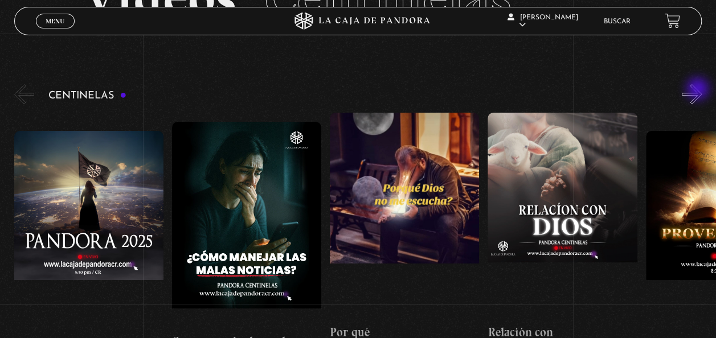
click at [699, 90] on button "»" at bounding box center [691, 94] width 20 height 20
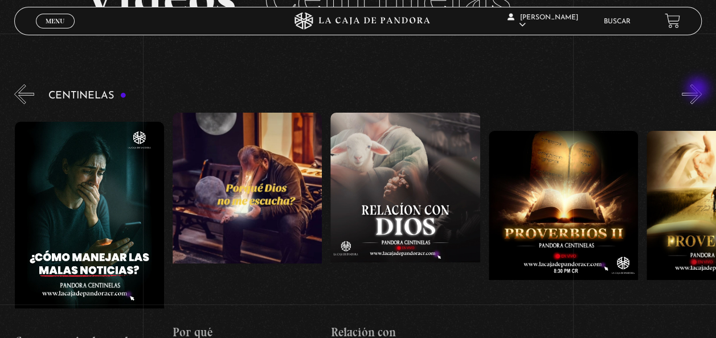
scroll to position [0, 158]
click at [699, 90] on button "»" at bounding box center [691, 94] width 20 height 20
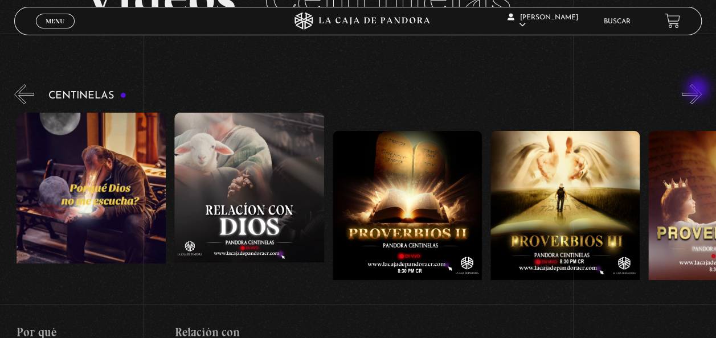
scroll to position [0, 315]
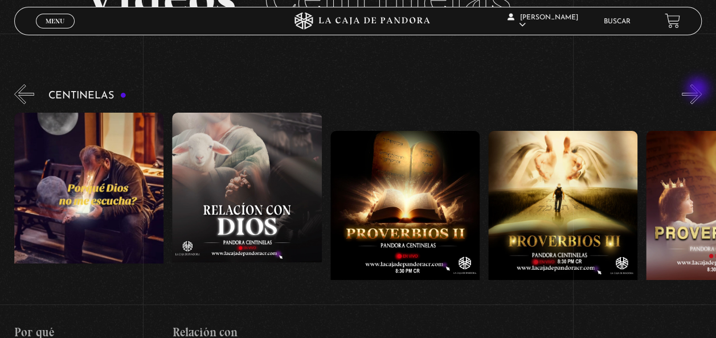
click at [699, 90] on button "»" at bounding box center [691, 94] width 20 height 20
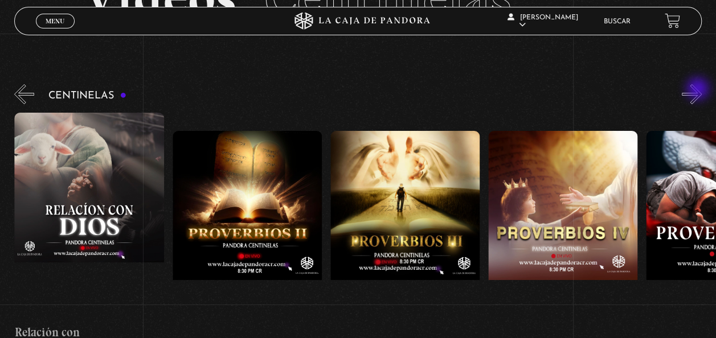
click at [699, 90] on button "»" at bounding box center [691, 94] width 20 height 20
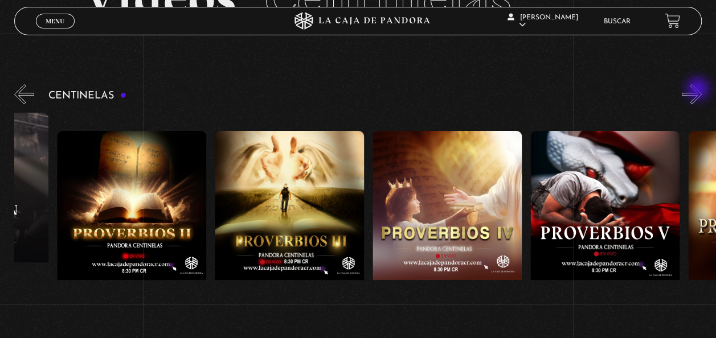
click at [699, 90] on button "»" at bounding box center [691, 94] width 20 height 20
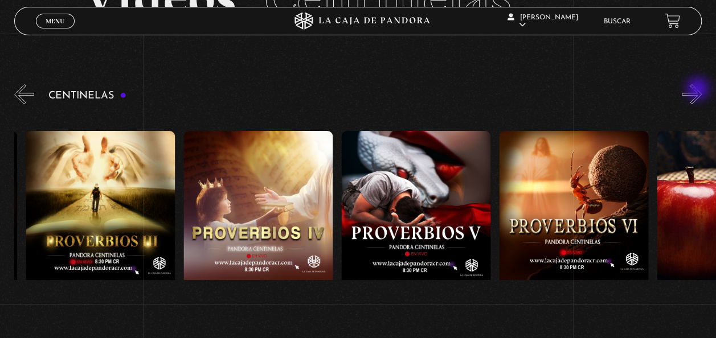
click at [699, 90] on button "»" at bounding box center [691, 94] width 20 height 20
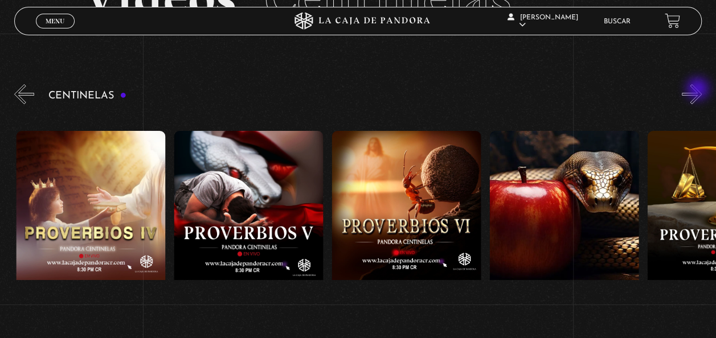
click at [699, 90] on button "»" at bounding box center [691, 94] width 20 height 20
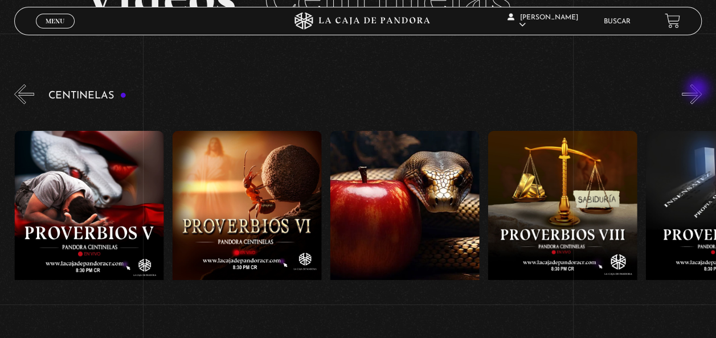
click at [699, 90] on button "»" at bounding box center [691, 94] width 20 height 20
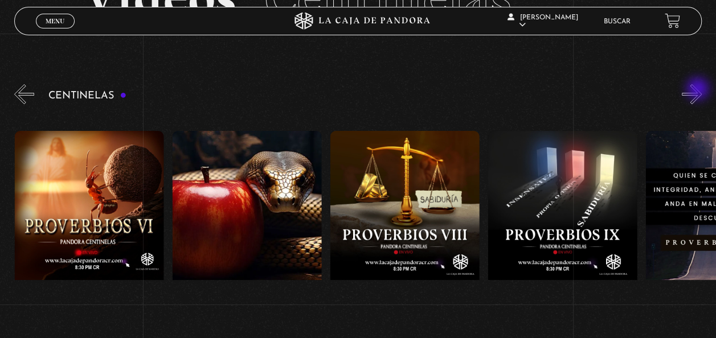
click at [699, 90] on button "»" at bounding box center [691, 94] width 20 height 20
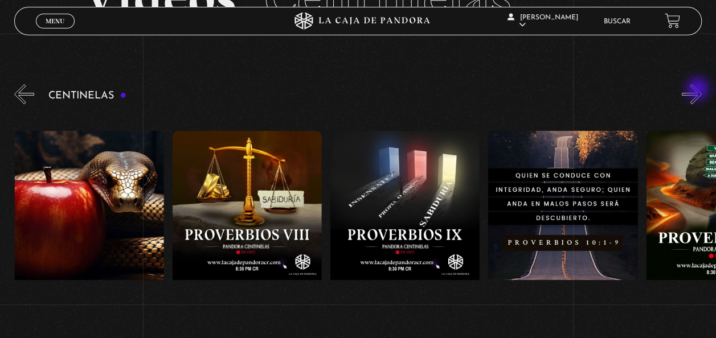
click at [699, 90] on button "»" at bounding box center [691, 94] width 20 height 20
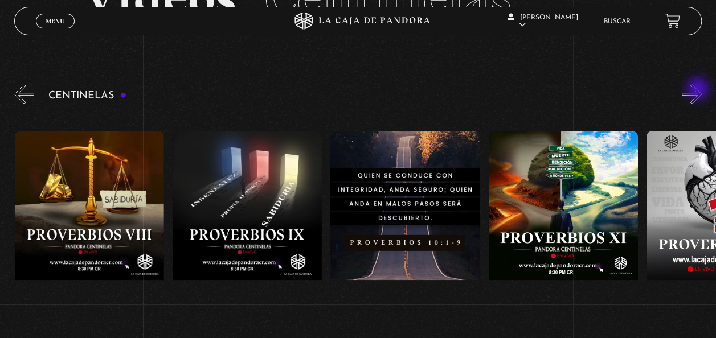
click at [699, 90] on button "»" at bounding box center [691, 94] width 20 height 20
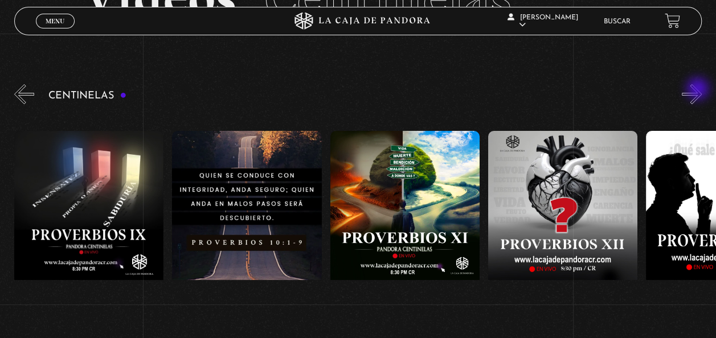
click at [699, 90] on button "»" at bounding box center [691, 94] width 20 height 20
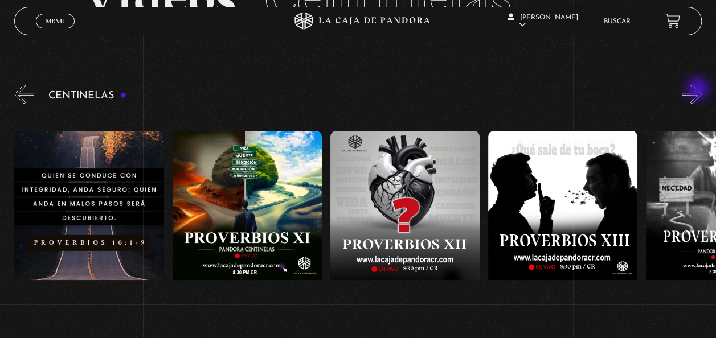
click at [699, 90] on button "»" at bounding box center [691, 94] width 20 height 20
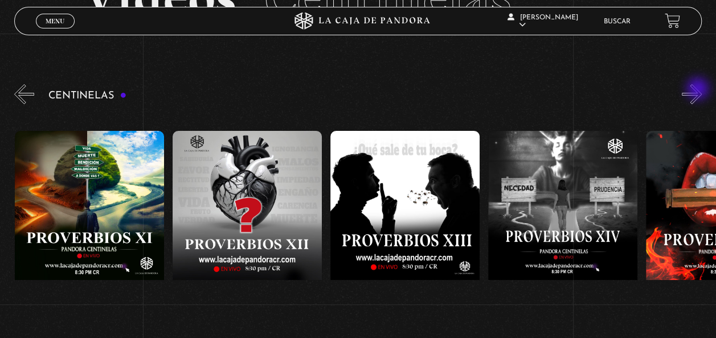
click at [699, 90] on button "»" at bounding box center [691, 94] width 20 height 20
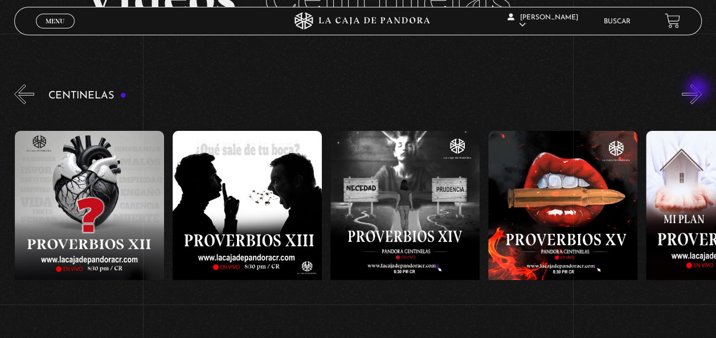
click at [699, 90] on button "»" at bounding box center [691, 94] width 20 height 20
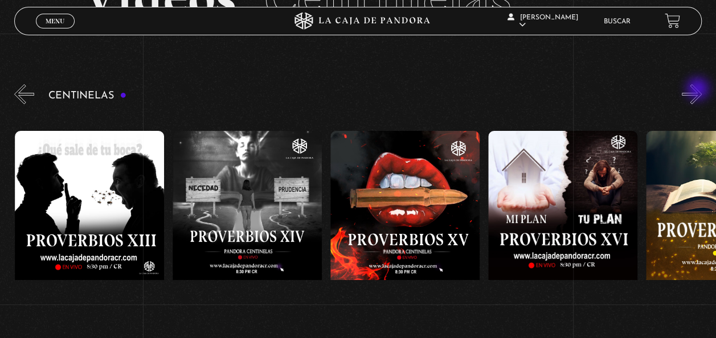
click at [699, 90] on button "»" at bounding box center [691, 94] width 20 height 20
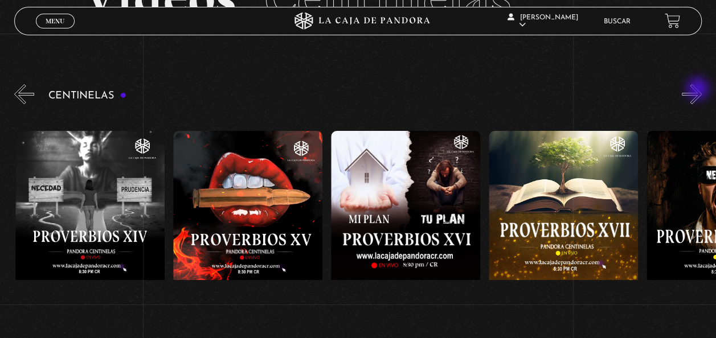
click at [699, 90] on button "»" at bounding box center [691, 94] width 20 height 20
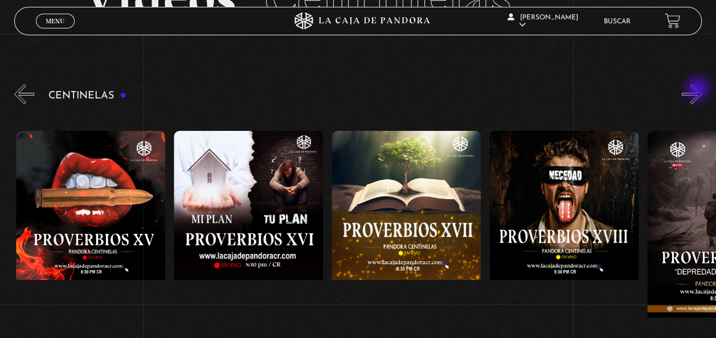
click at [699, 90] on button "»" at bounding box center [691, 94] width 20 height 20
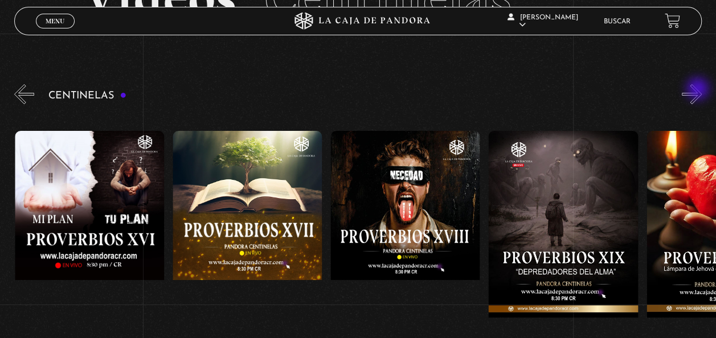
click at [699, 90] on button "»" at bounding box center [691, 94] width 20 height 20
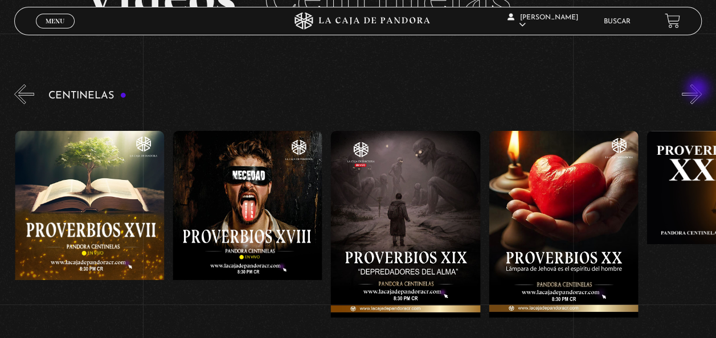
click at [699, 90] on button "»" at bounding box center [691, 94] width 20 height 20
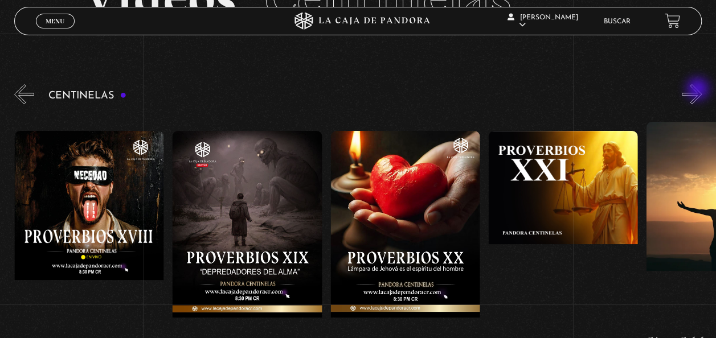
click at [699, 90] on button "»" at bounding box center [691, 94] width 20 height 20
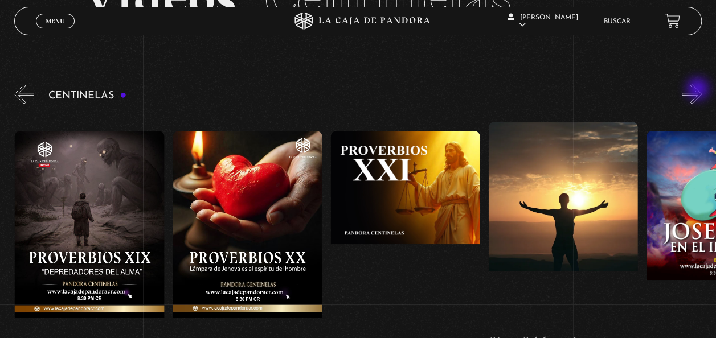
scroll to position [0, 3313]
click at [699, 90] on button "»" at bounding box center [691, 94] width 20 height 20
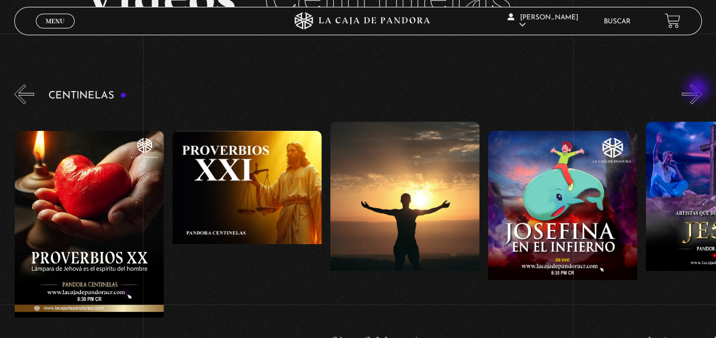
click at [699, 90] on button "»" at bounding box center [691, 94] width 20 height 20
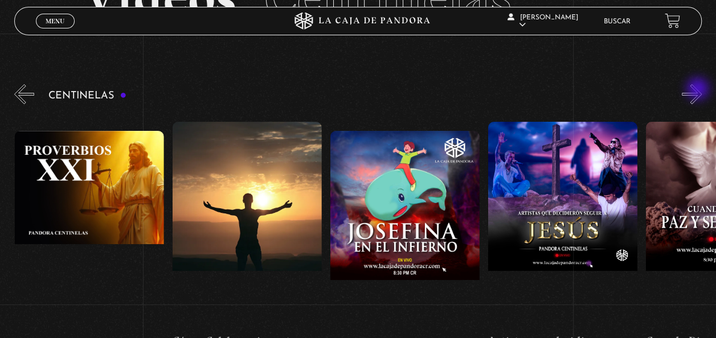
click at [699, 90] on button "»" at bounding box center [691, 94] width 20 height 20
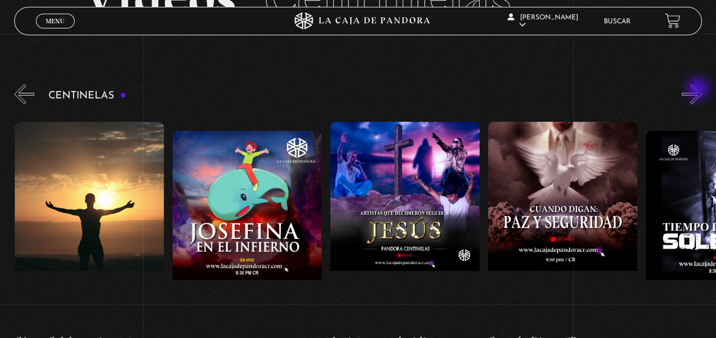
scroll to position [0, 3786]
click at [699, 90] on button "»" at bounding box center [691, 94] width 20 height 20
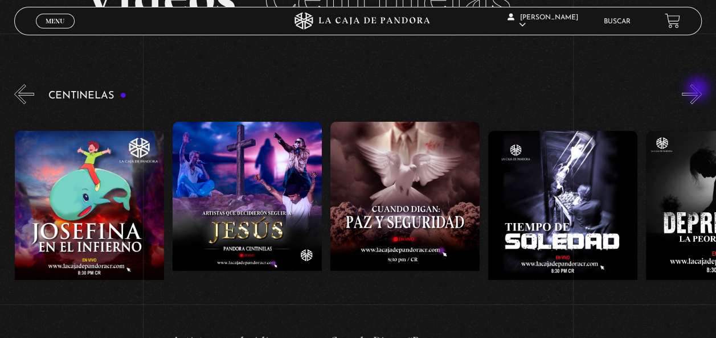
scroll to position [0, 3944]
click at [701, 85] on button "»" at bounding box center [691, 94] width 20 height 20
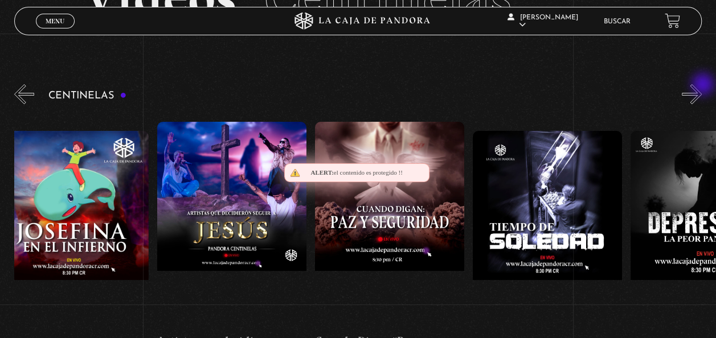
click at [701, 85] on button "»" at bounding box center [691, 94] width 20 height 20
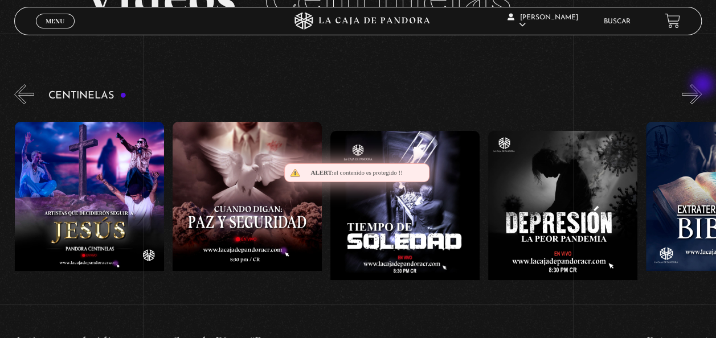
click at [701, 85] on button "»" at bounding box center [691, 94] width 20 height 20
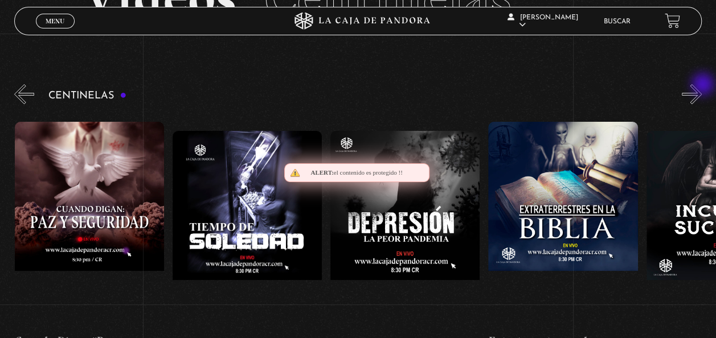
scroll to position [0, 4260]
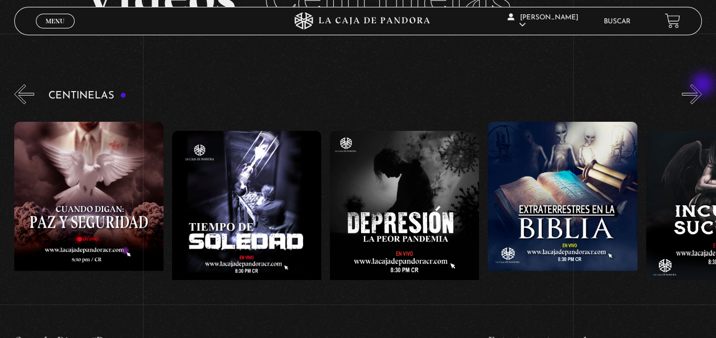
click at [701, 85] on button "»" at bounding box center [691, 94] width 20 height 20
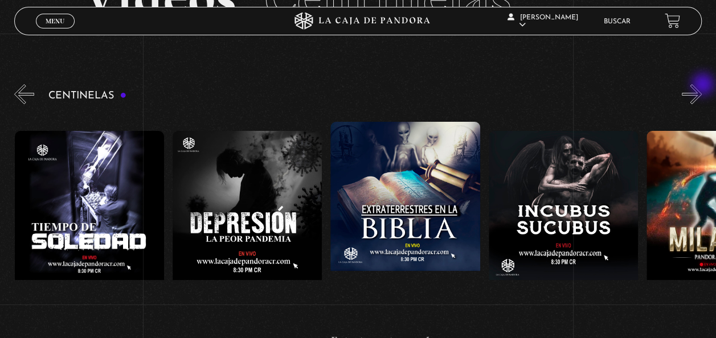
scroll to position [0, 4417]
click at [700, 95] on button "»" at bounding box center [691, 94] width 20 height 20
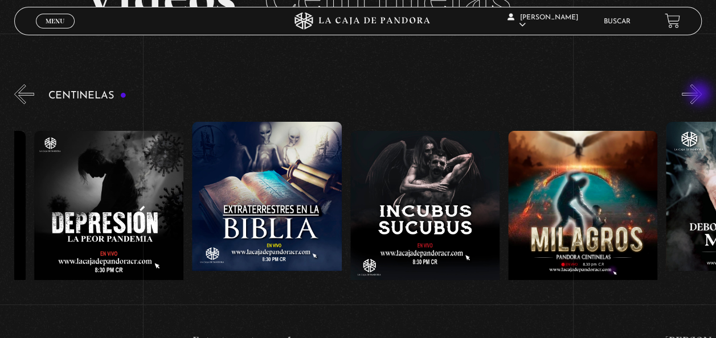
scroll to position [0, 4575]
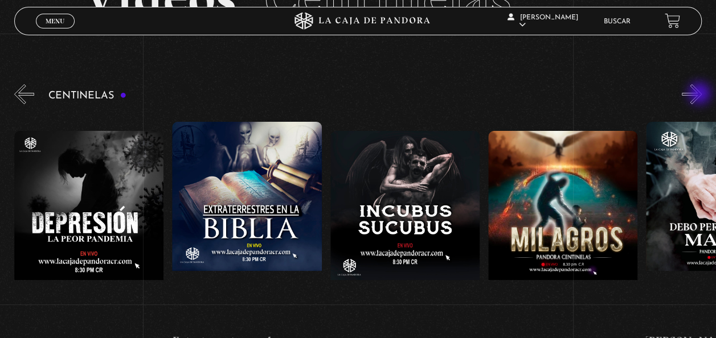
click at [700, 95] on button "»" at bounding box center [691, 94] width 20 height 20
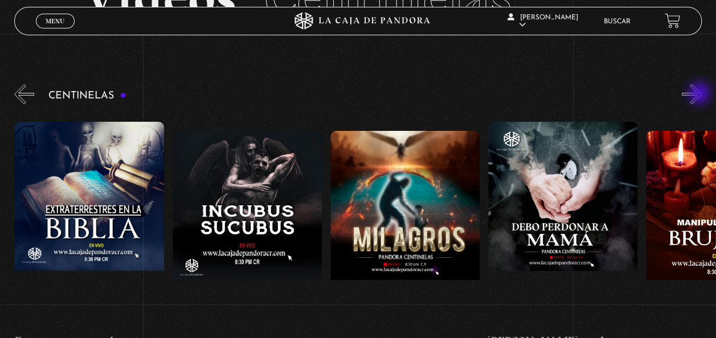
click at [700, 95] on button "»" at bounding box center [691, 94] width 20 height 20
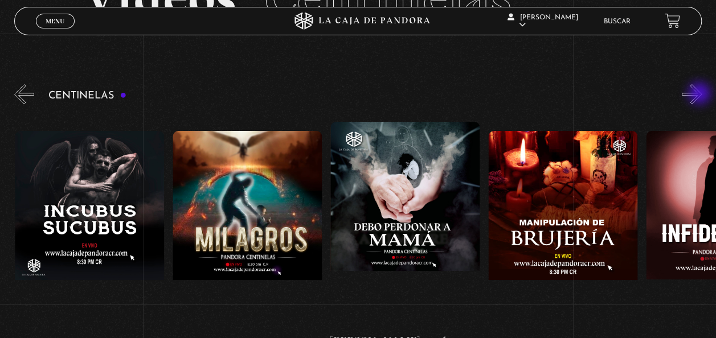
click at [700, 95] on button "»" at bounding box center [691, 94] width 20 height 20
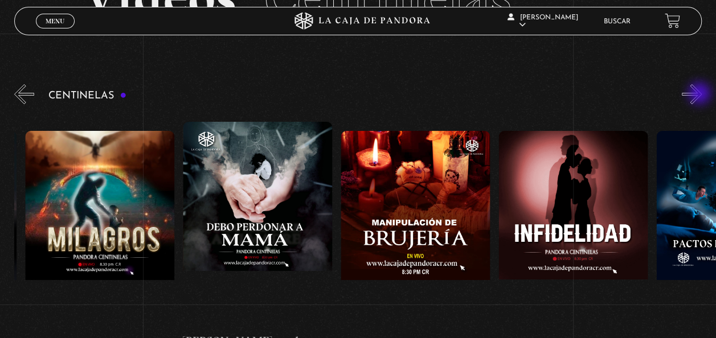
scroll to position [0, 5048]
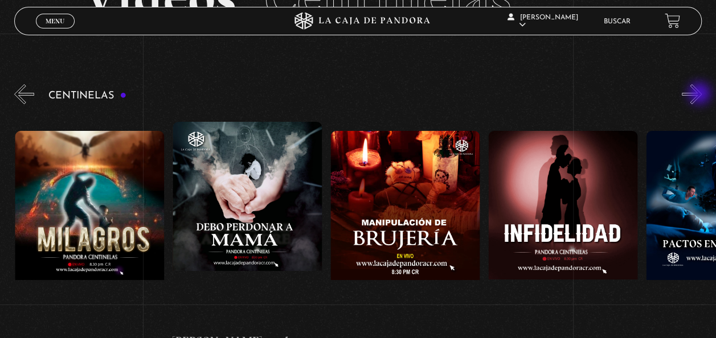
click at [700, 95] on button "»" at bounding box center [691, 94] width 20 height 20
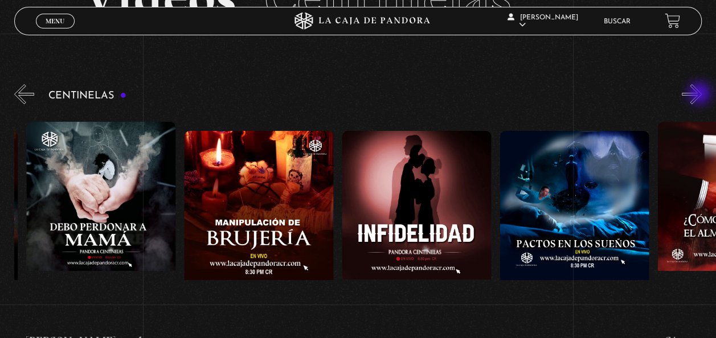
click at [700, 95] on button "»" at bounding box center [691, 94] width 20 height 20
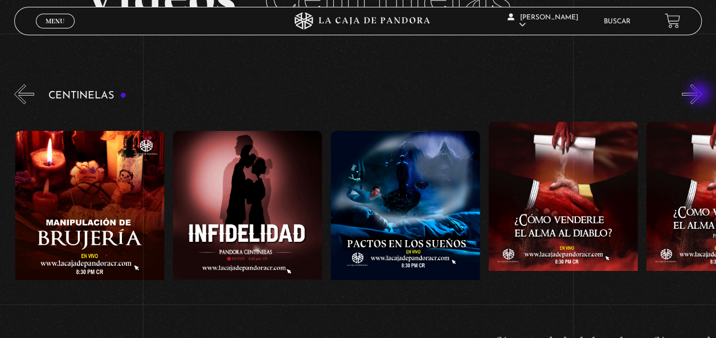
scroll to position [0, 5364]
click at [700, 95] on button "»" at bounding box center [691, 94] width 20 height 20
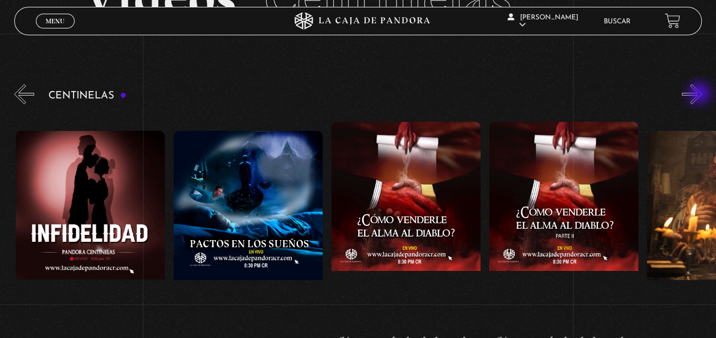
scroll to position [0, 5521]
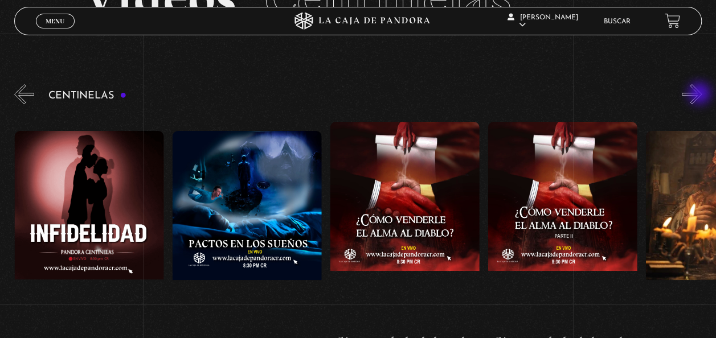
click at [700, 95] on button "»" at bounding box center [691, 94] width 20 height 20
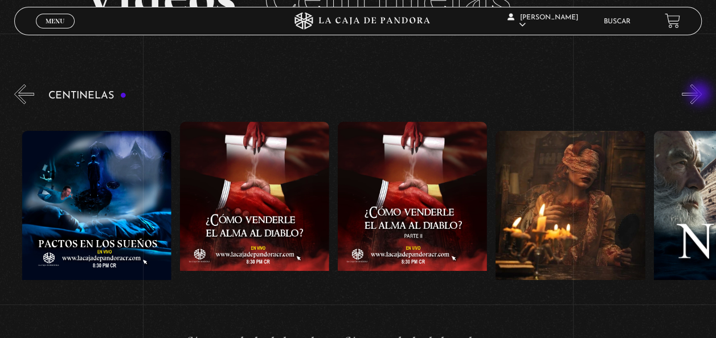
click at [700, 95] on button "»" at bounding box center [691, 94] width 20 height 20
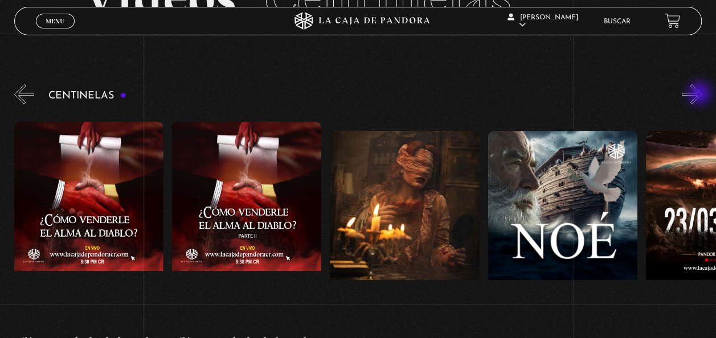
click at [700, 95] on button "»" at bounding box center [691, 94] width 20 height 20
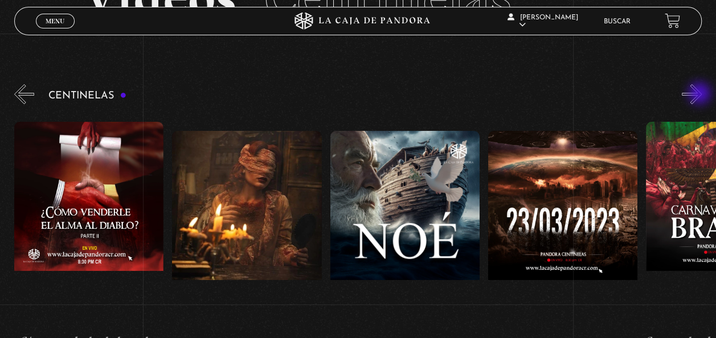
click at [700, 95] on button "»" at bounding box center [691, 94] width 20 height 20
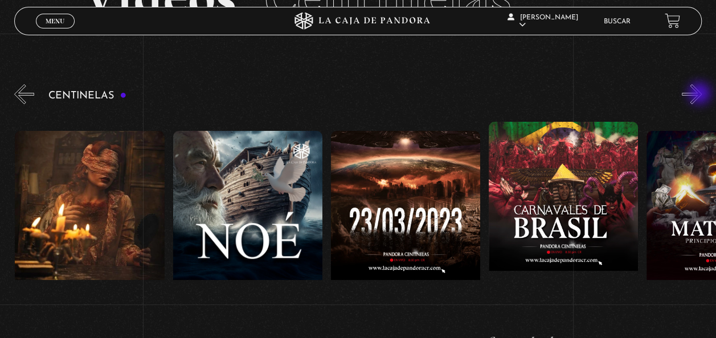
click at [700, 95] on button "»" at bounding box center [691, 94] width 20 height 20
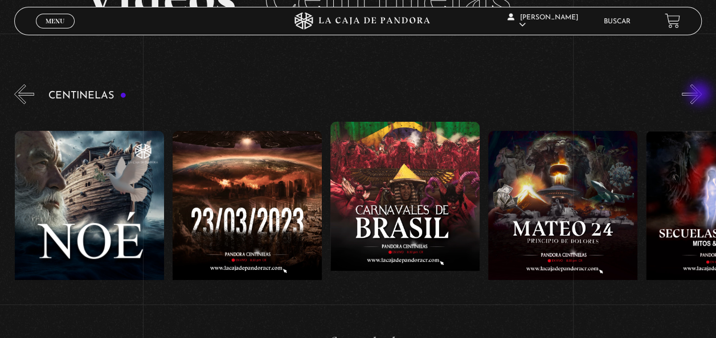
click at [700, 95] on button "»" at bounding box center [691, 94] width 20 height 20
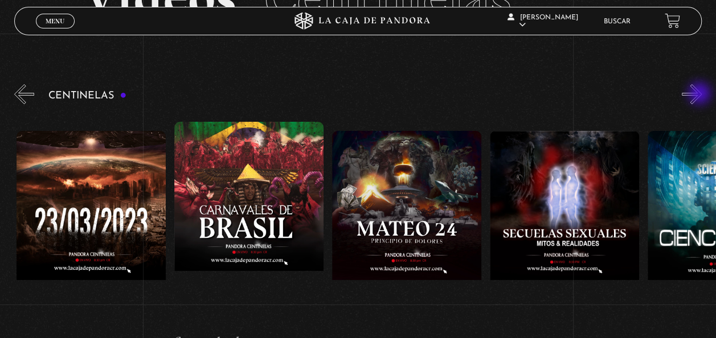
scroll to position [0, 6468]
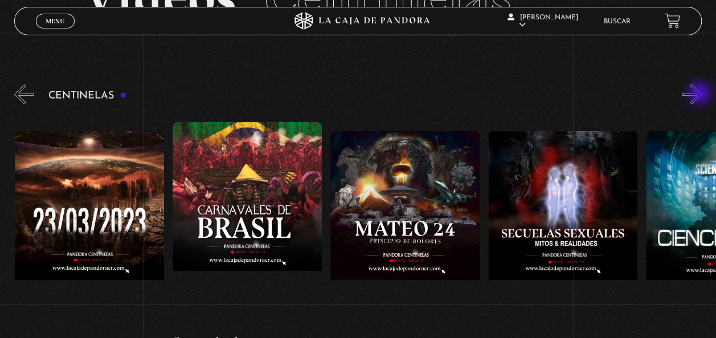
click at [700, 95] on button "»" at bounding box center [691, 94] width 20 height 20
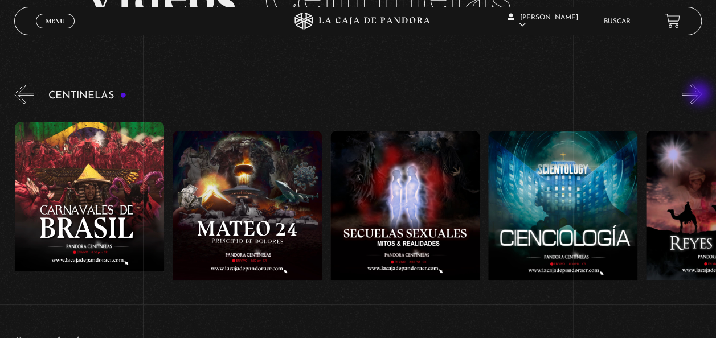
click at [700, 95] on button "»" at bounding box center [691, 94] width 20 height 20
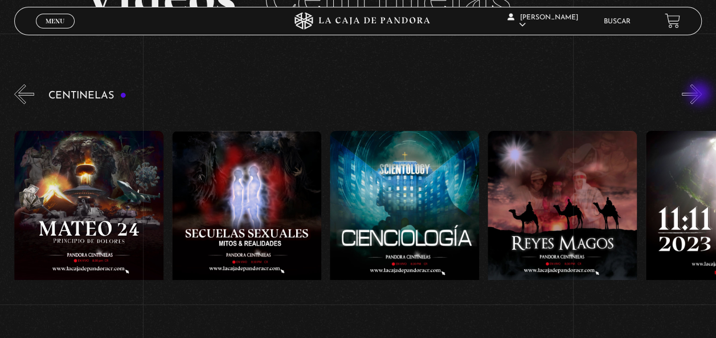
click at [700, 95] on button "»" at bounding box center [691, 94] width 20 height 20
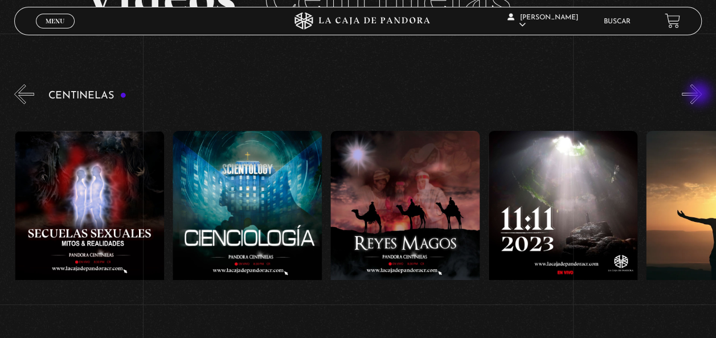
click at [700, 95] on button "»" at bounding box center [691, 94] width 20 height 20
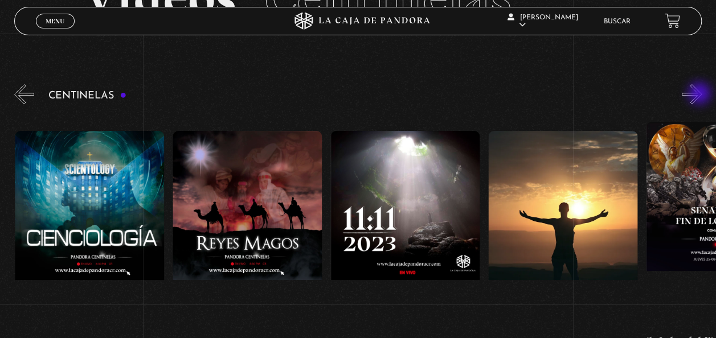
scroll to position [0, 7099]
click at [700, 95] on button "»" at bounding box center [691, 94] width 20 height 20
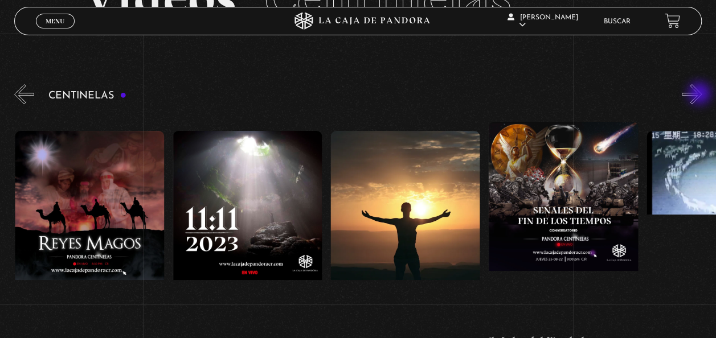
click at [700, 95] on button "»" at bounding box center [691, 94] width 20 height 20
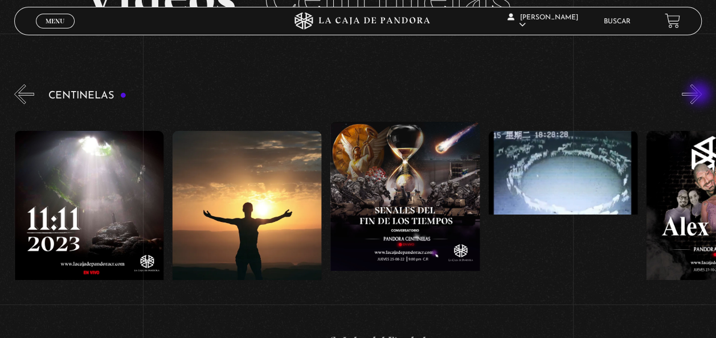
scroll to position [0, 7415]
click at [700, 95] on button "»" at bounding box center [691, 94] width 20 height 20
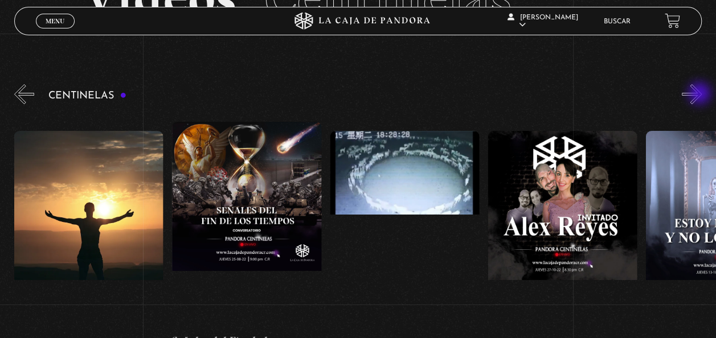
click at [700, 95] on button "»" at bounding box center [691, 94] width 20 height 20
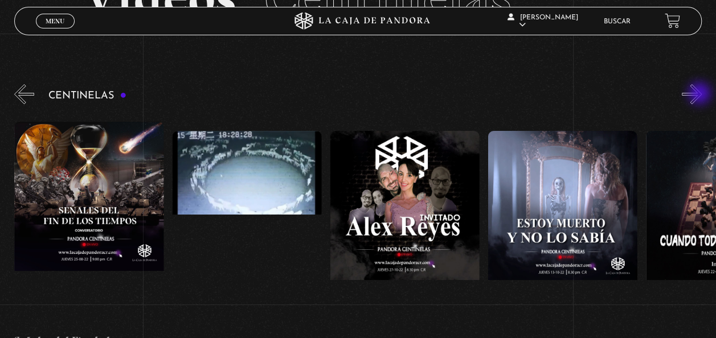
click at [700, 95] on button "»" at bounding box center [691, 94] width 20 height 20
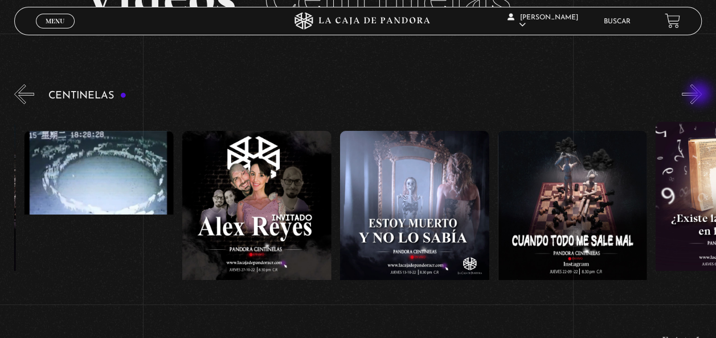
scroll to position [0, 7888]
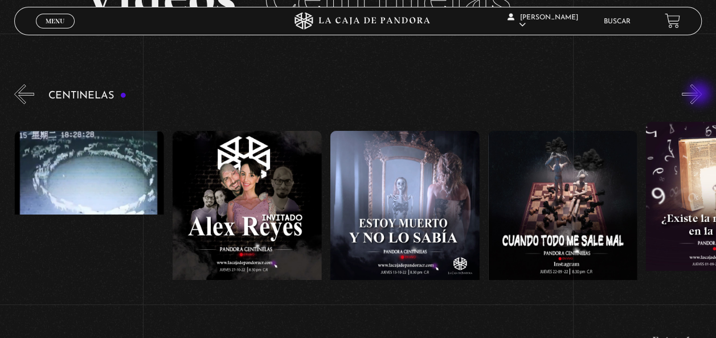
click at [700, 95] on button "»" at bounding box center [691, 94] width 20 height 20
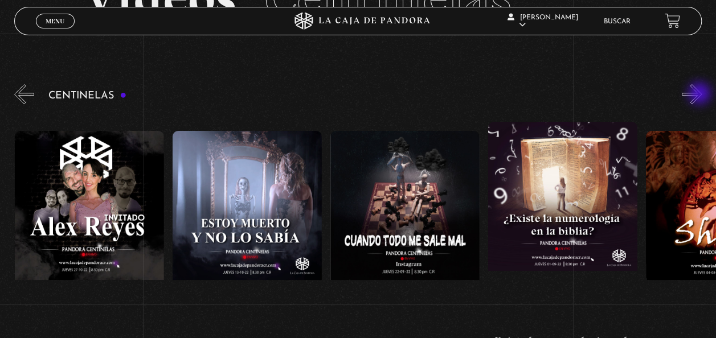
scroll to position [0, 8045]
click at [700, 95] on button "»" at bounding box center [691, 94] width 20 height 20
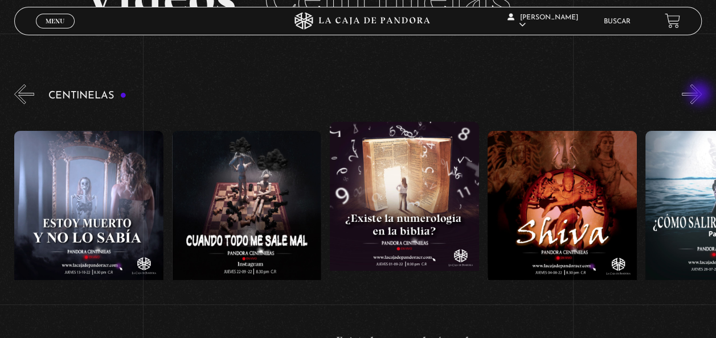
click at [700, 95] on button "»" at bounding box center [691, 94] width 20 height 20
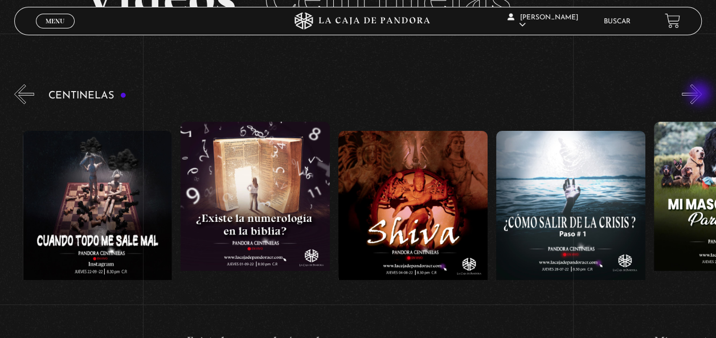
scroll to position [0, 8361]
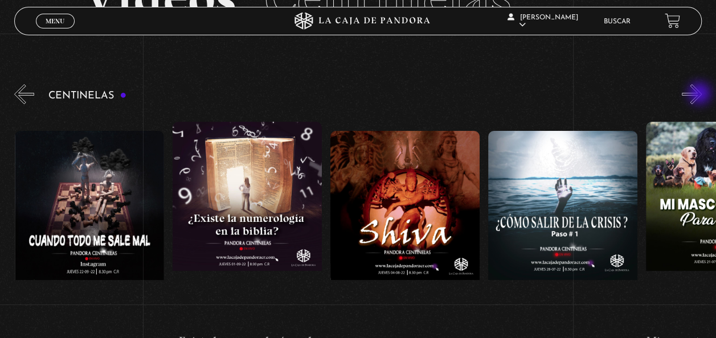
click at [700, 95] on button "»" at bounding box center [691, 94] width 20 height 20
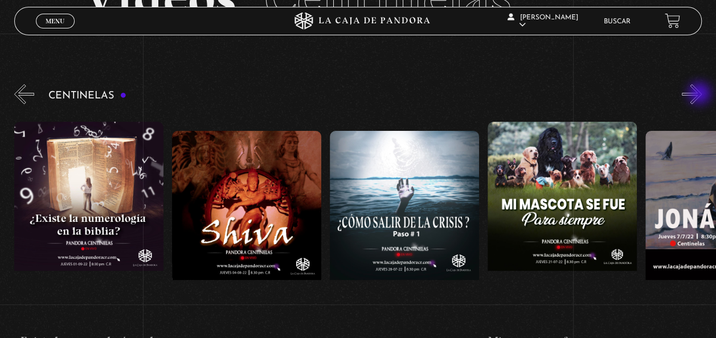
click at [700, 95] on button "»" at bounding box center [691, 94] width 20 height 20
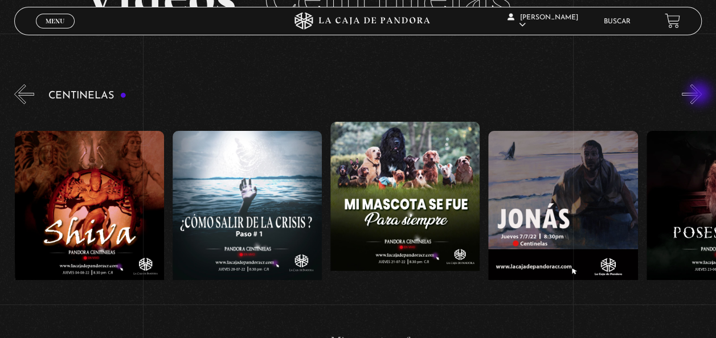
scroll to position [0, 8677]
click at [700, 95] on button "»" at bounding box center [691, 94] width 20 height 20
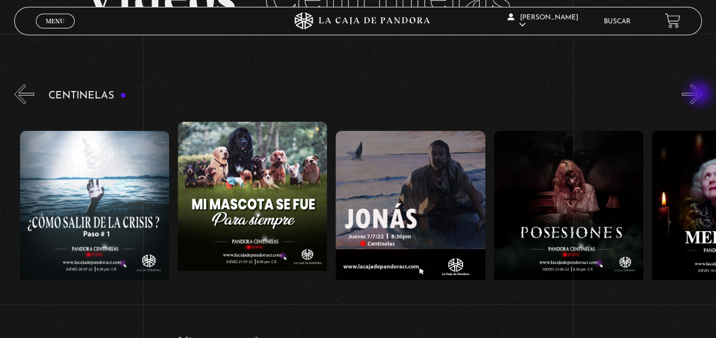
scroll to position [0, 8835]
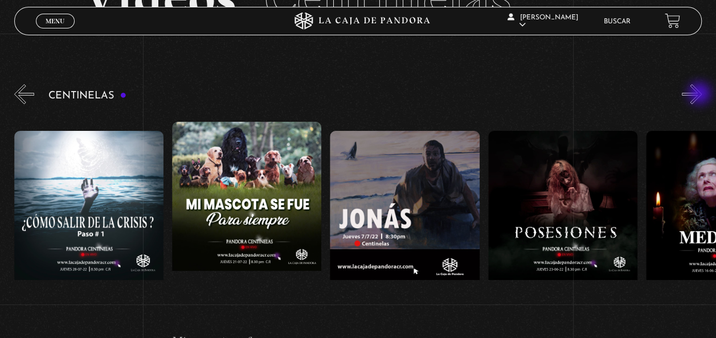
click at [700, 95] on button "»" at bounding box center [691, 94] width 20 height 20
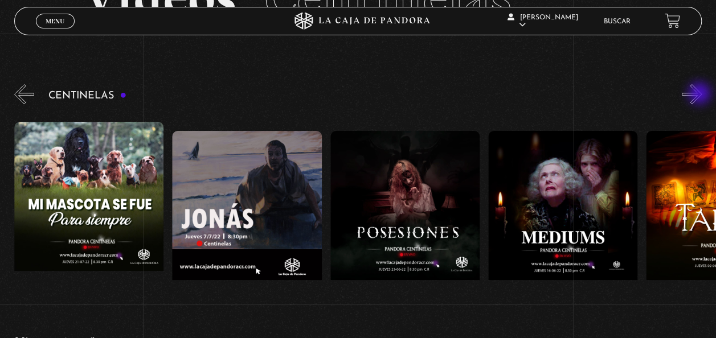
click at [700, 95] on button "»" at bounding box center [691, 94] width 20 height 20
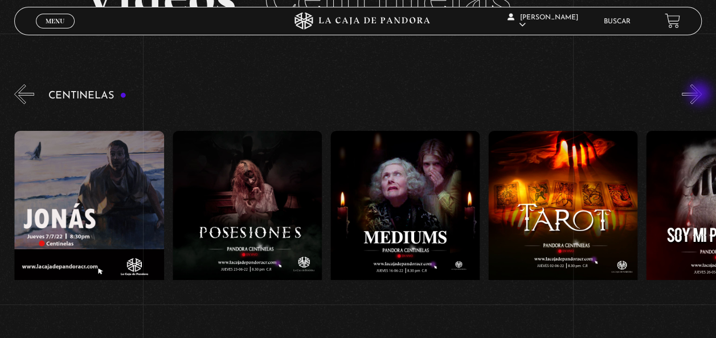
click at [700, 95] on button "»" at bounding box center [691, 94] width 20 height 20
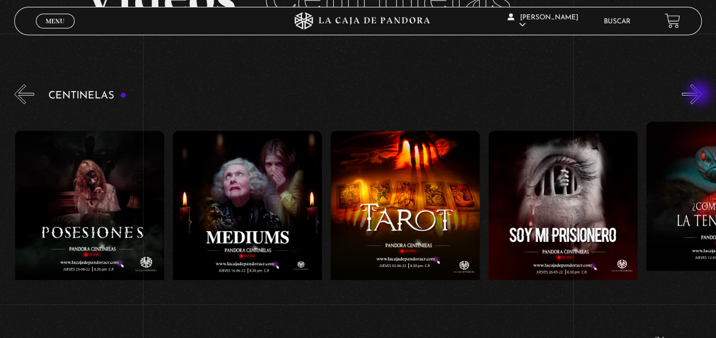
click at [700, 95] on button "»" at bounding box center [691, 94] width 20 height 20
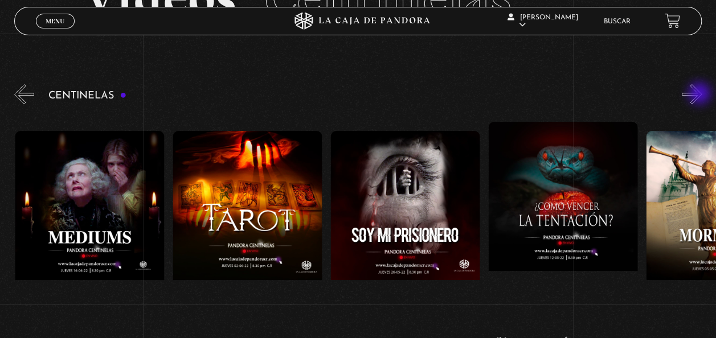
click at [700, 95] on button "»" at bounding box center [691, 94] width 20 height 20
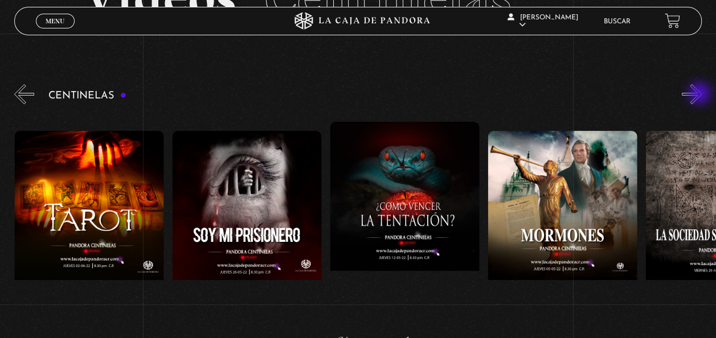
click at [700, 95] on button "»" at bounding box center [691, 94] width 20 height 20
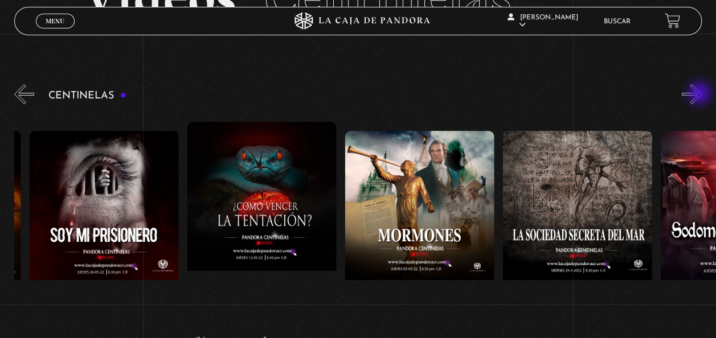
scroll to position [0, 9781]
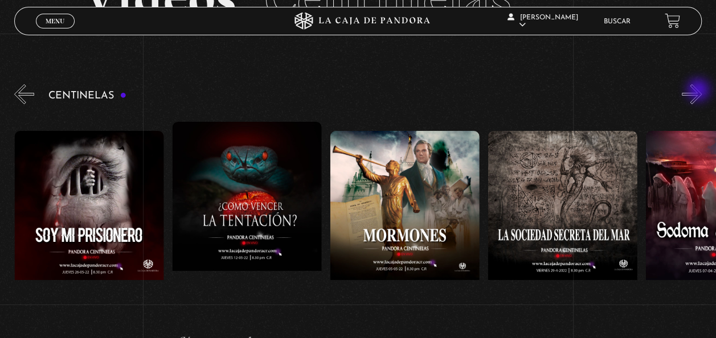
click at [699, 91] on button "»" at bounding box center [691, 94] width 20 height 20
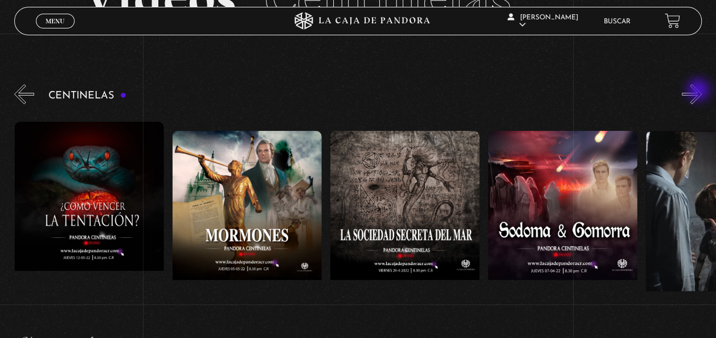
scroll to position [0, 9939]
click at [699, 91] on button "»" at bounding box center [691, 94] width 20 height 20
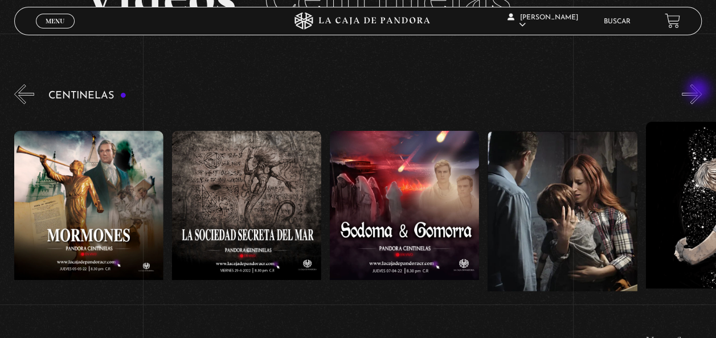
click at [699, 91] on button "»" at bounding box center [691, 94] width 20 height 20
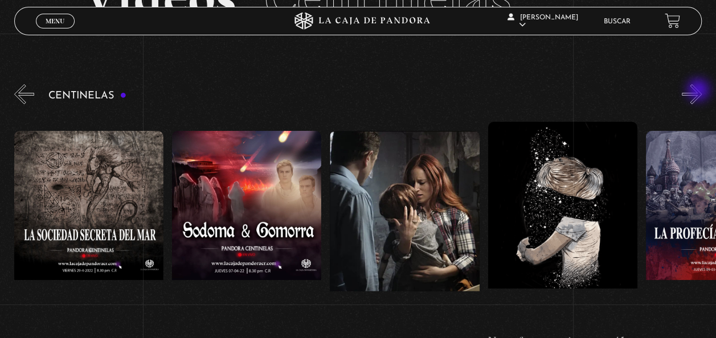
click at [699, 91] on button "»" at bounding box center [691, 94] width 20 height 20
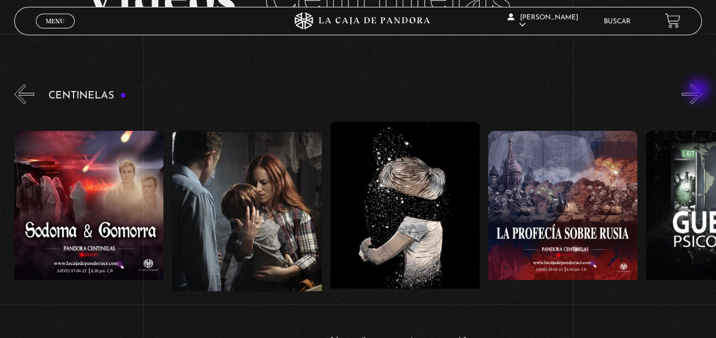
click at [699, 91] on button "»" at bounding box center [691, 94] width 20 height 20
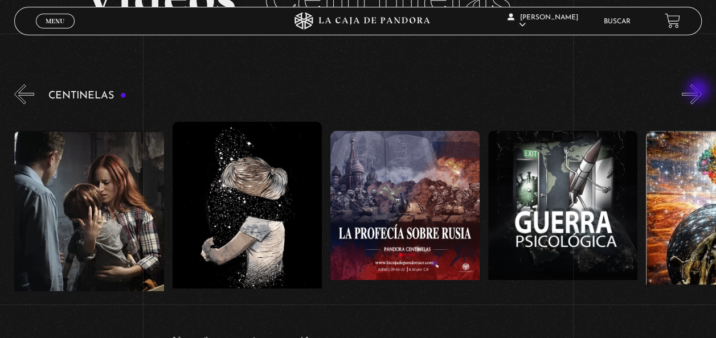
click at [699, 91] on button "»" at bounding box center [691, 94] width 20 height 20
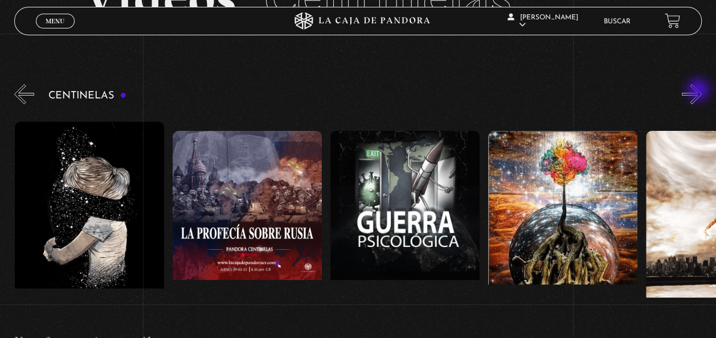
click at [699, 91] on button "»" at bounding box center [691, 94] width 20 height 20
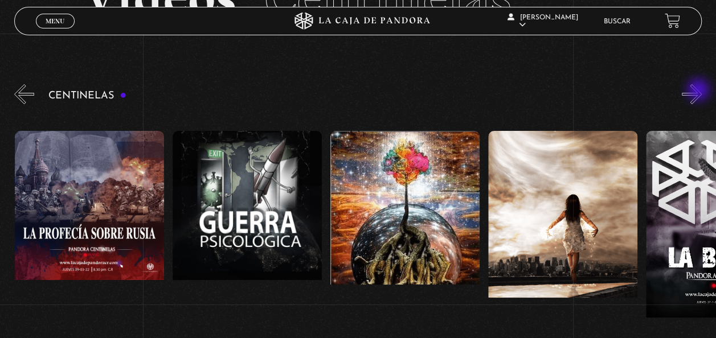
click at [699, 91] on button "»" at bounding box center [691, 94] width 20 height 20
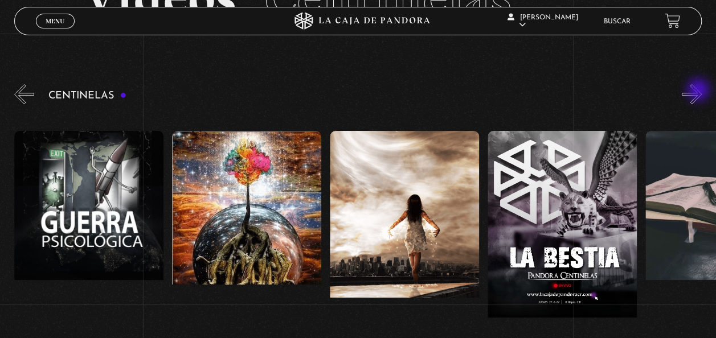
click at [699, 91] on button "»" at bounding box center [691, 94] width 20 height 20
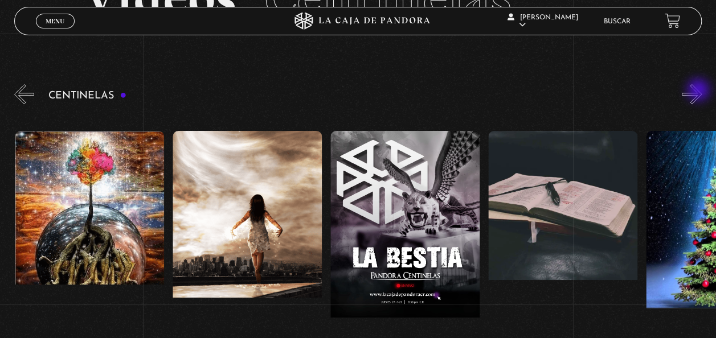
click at [699, 91] on button "»" at bounding box center [691, 94] width 20 height 20
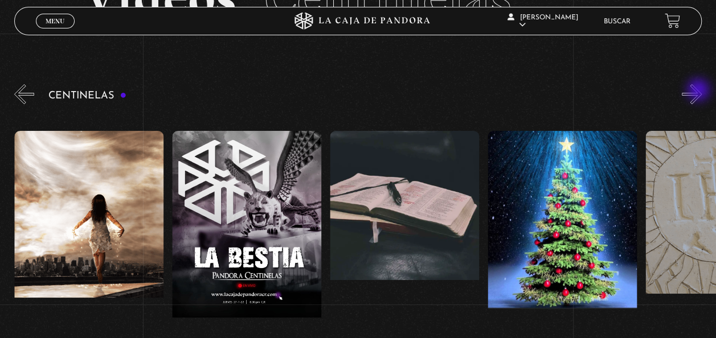
click at [699, 91] on button "»" at bounding box center [691, 94] width 20 height 20
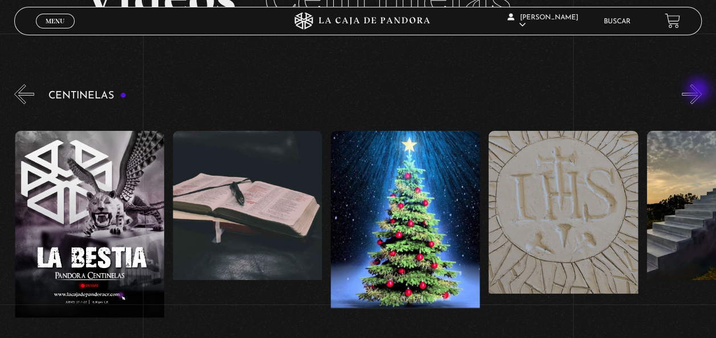
scroll to position [0, 11517]
click at [699, 91] on button "»" at bounding box center [691, 94] width 20 height 20
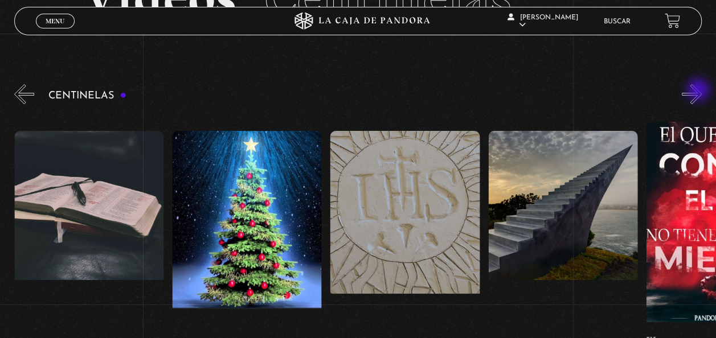
click at [699, 91] on button "»" at bounding box center [691, 94] width 20 height 20
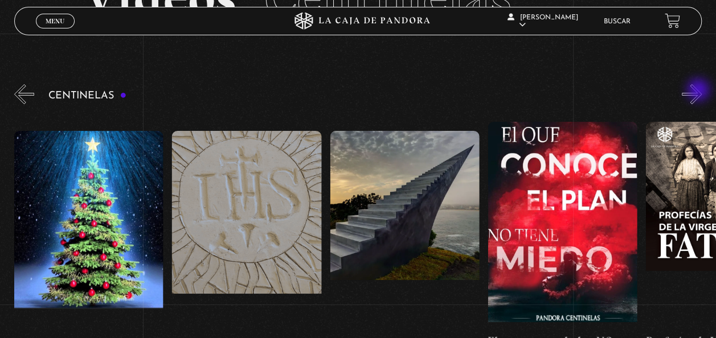
click at [699, 91] on button "»" at bounding box center [691, 94] width 20 height 20
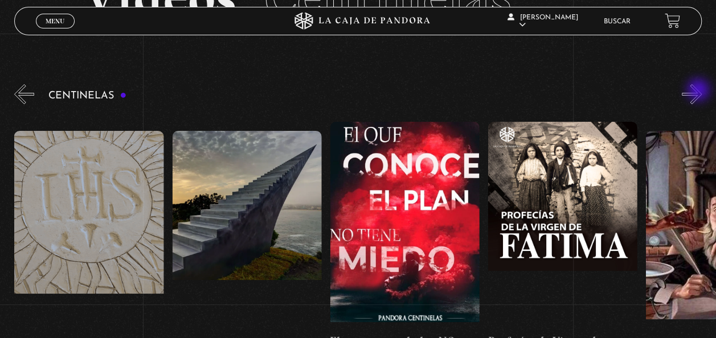
scroll to position [0, 11990]
click at [699, 91] on button "»" at bounding box center [691, 94] width 20 height 20
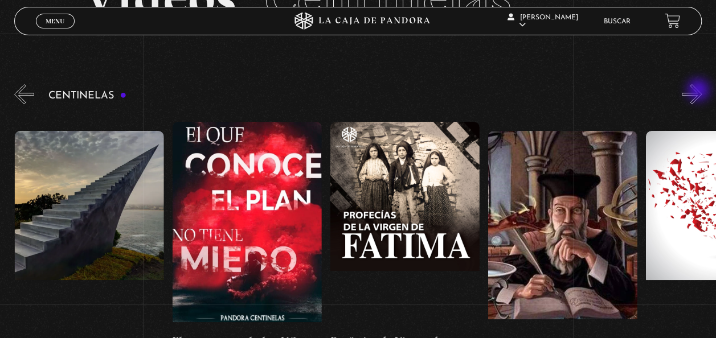
click at [699, 91] on button "»" at bounding box center [691, 94] width 20 height 20
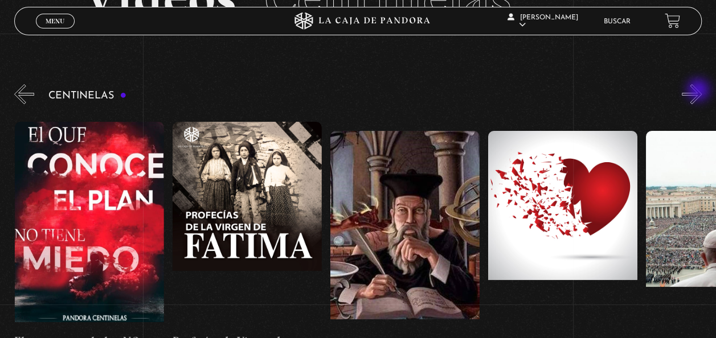
click at [699, 91] on button "»" at bounding box center [691, 94] width 20 height 20
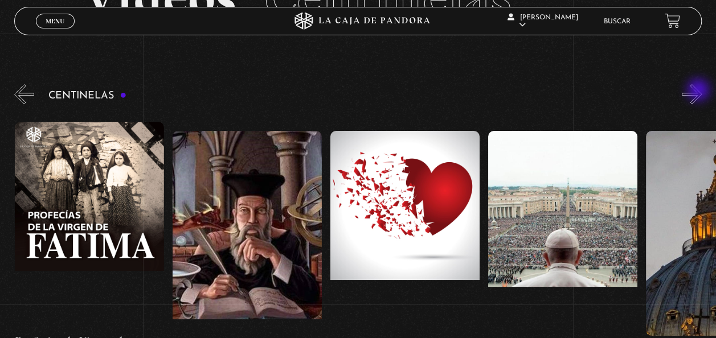
click at [699, 91] on button "»" at bounding box center [691, 94] width 20 height 20
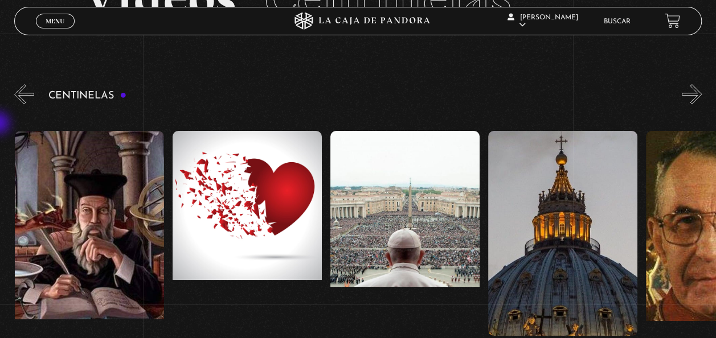
scroll to position [96, 0]
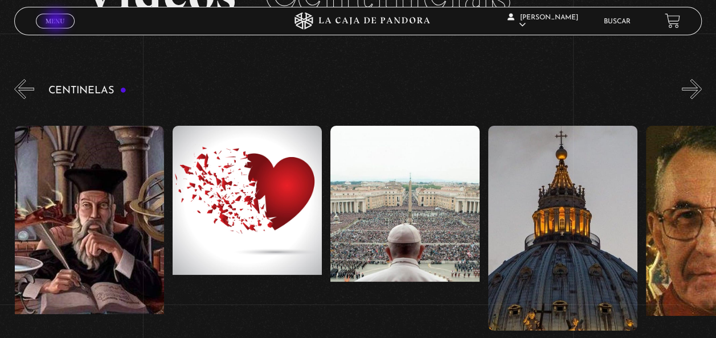
click at [57, 22] on span "Menu" at bounding box center [55, 21] width 19 height 7
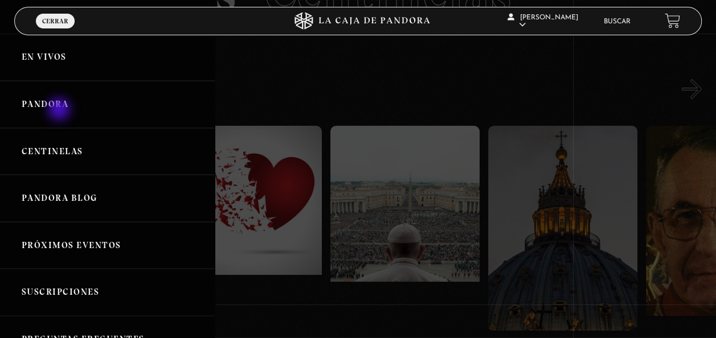
click at [60, 110] on link "Pandora" at bounding box center [107, 104] width 215 height 47
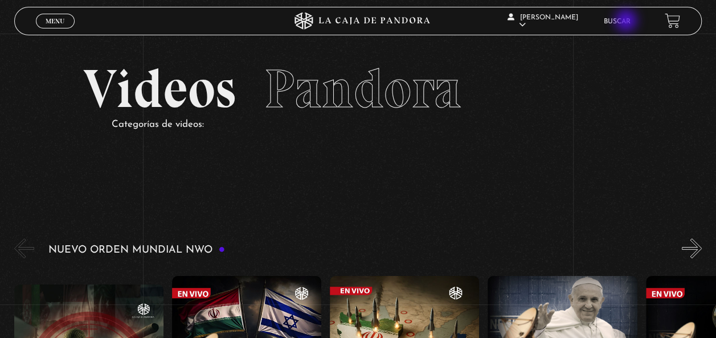
click at [627, 22] on link "Buscar" at bounding box center [616, 21] width 27 height 7
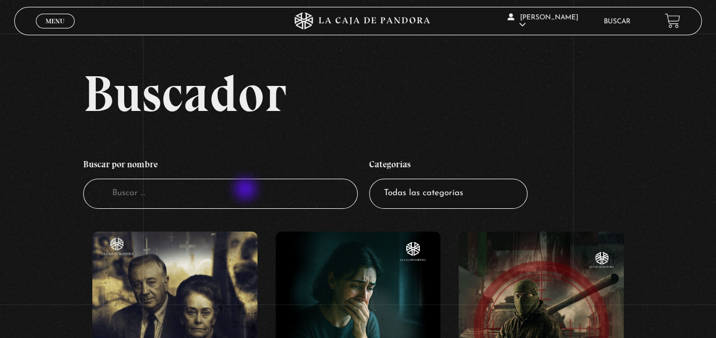
click at [247, 190] on input "Buscador" at bounding box center [220, 194] width 275 height 30
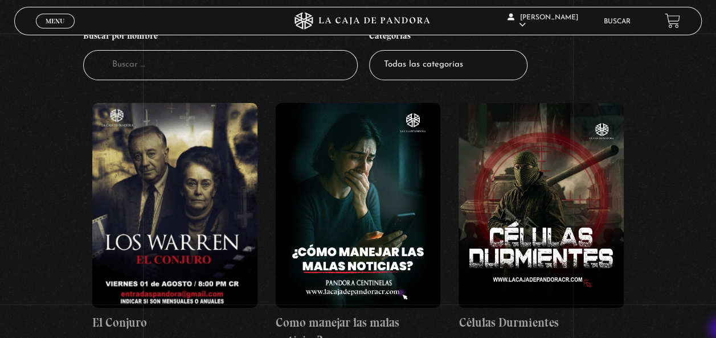
scroll to position [137, 0]
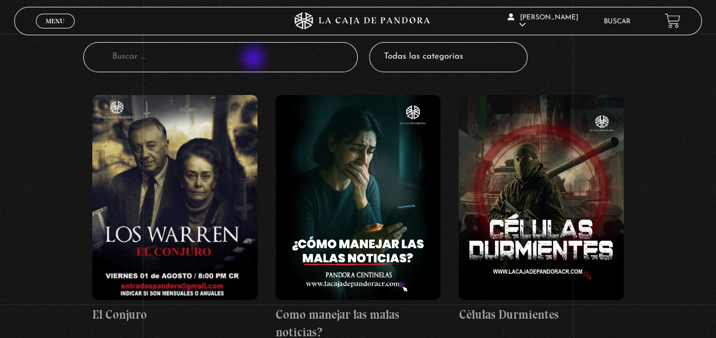
click at [254, 59] on input "Buscador" at bounding box center [220, 57] width 275 height 30
type input "ilumi"
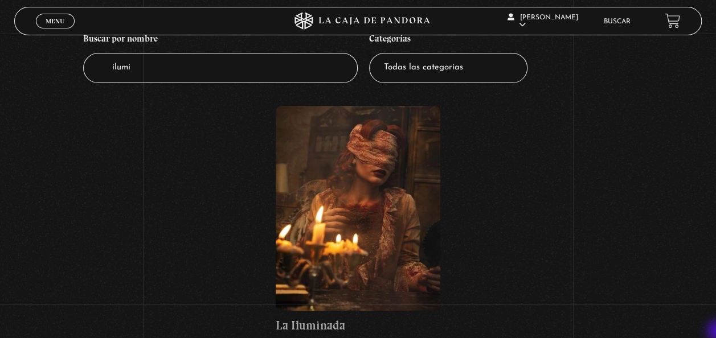
scroll to position [137, 0]
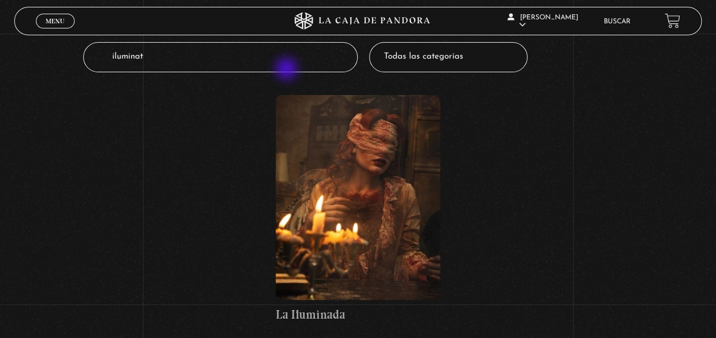
type input "iluminati"
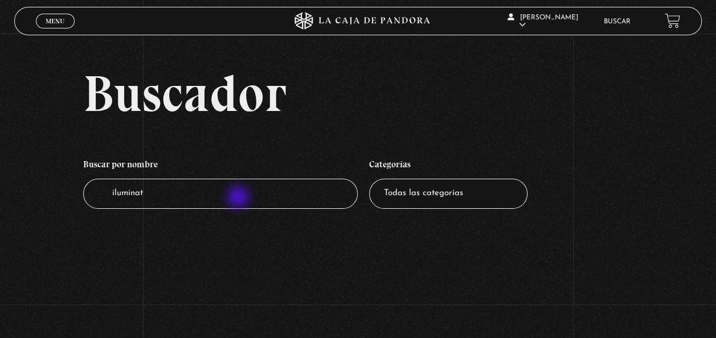
type input "iluminati"
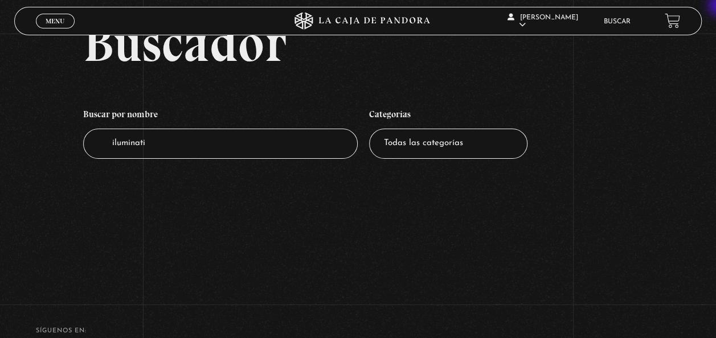
scroll to position [38, 0]
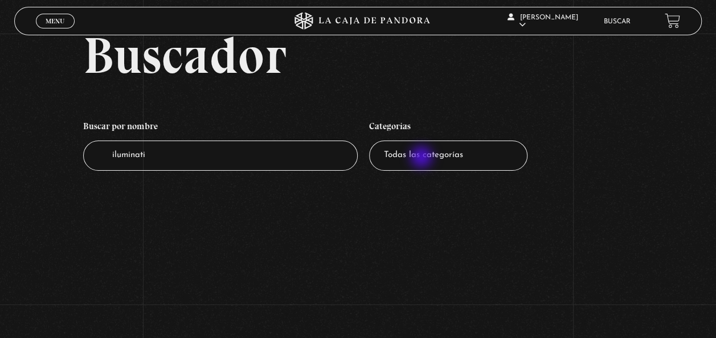
click at [422, 158] on select "Todas las categorías 11:11 Humanitario (1) Amo los [DATE] (2) Análisis de serie…" at bounding box center [448, 156] width 158 height 30
type input "i"
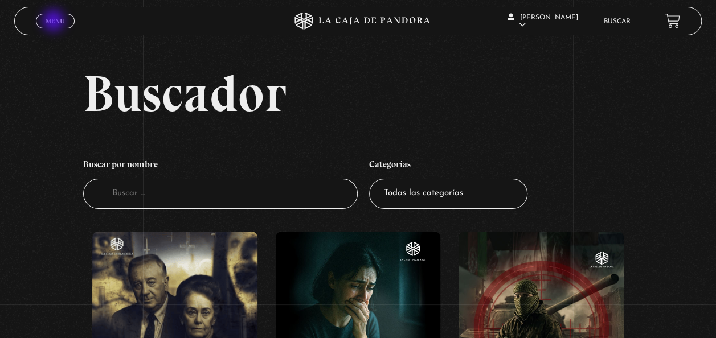
click at [55, 22] on span "Menu" at bounding box center [55, 21] width 19 height 7
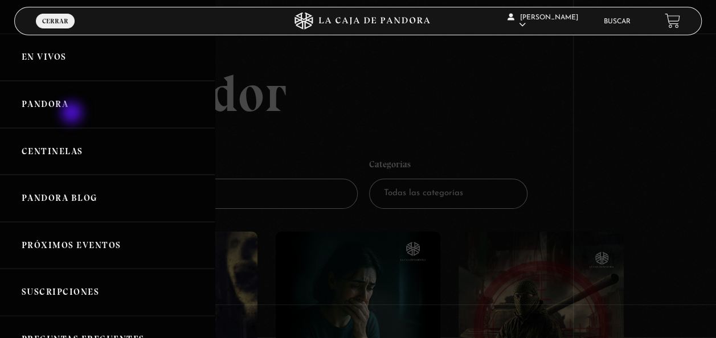
click at [73, 114] on link "Pandora" at bounding box center [107, 104] width 215 height 47
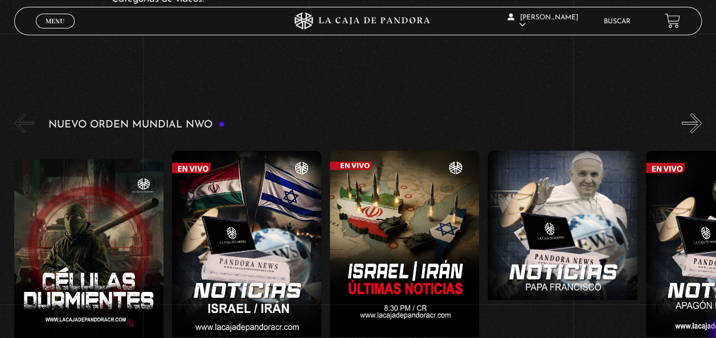
scroll to position [137, 0]
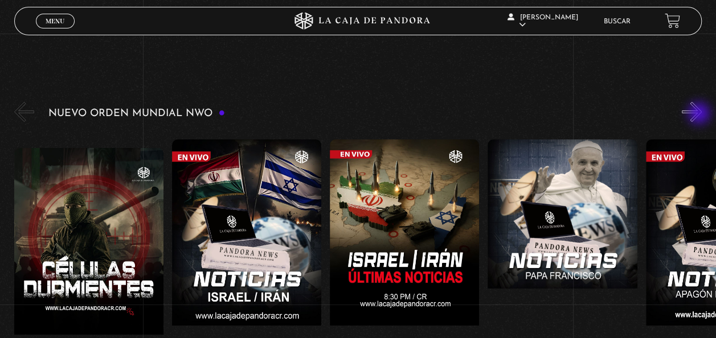
click at [700, 114] on button "»" at bounding box center [691, 112] width 20 height 20
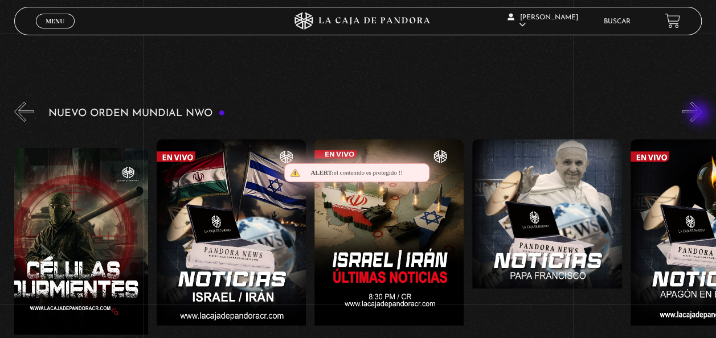
click at [700, 114] on button "»" at bounding box center [691, 112] width 20 height 20
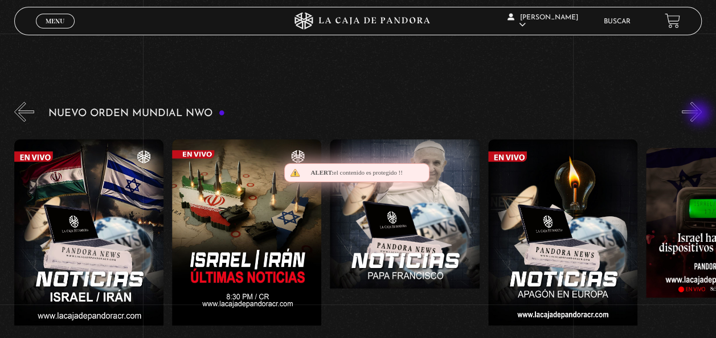
click at [700, 114] on button "»" at bounding box center [691, 112] width 20 height 20
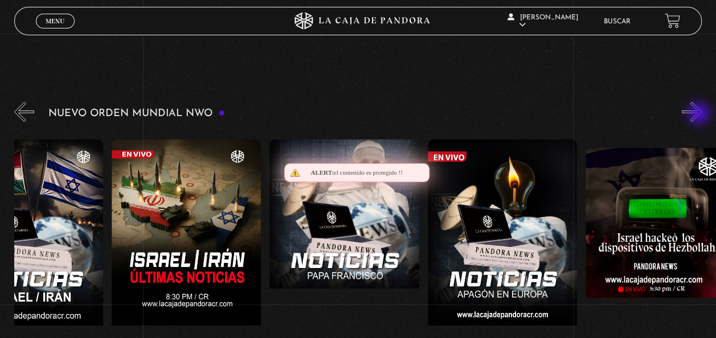
click at [700, 114] on button "»" at bounding box center [691, 112] width 20 height 20
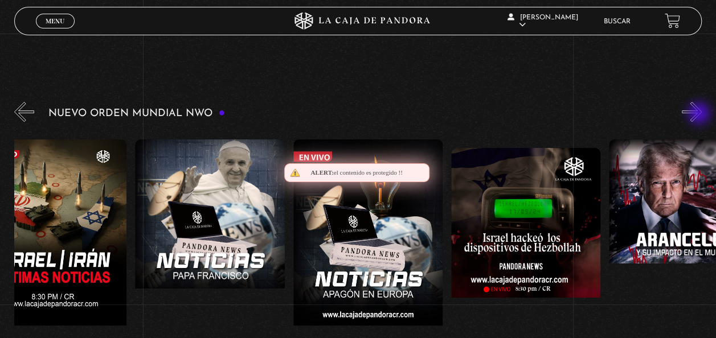
click at [700, 114] on button "»" at bounding box center [691, 112] width 20 height 20
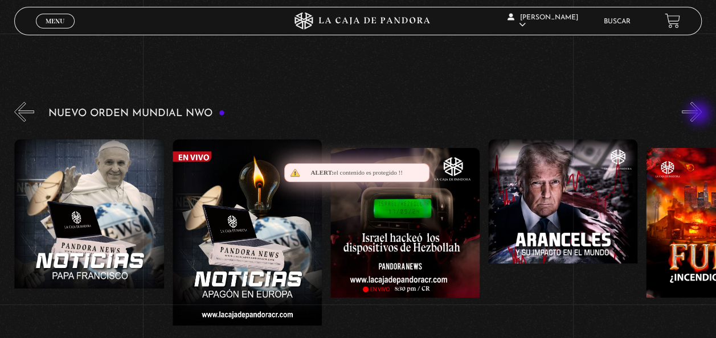
click at [700, 114] on button "»" at bounding box center [691, 112] width 20 height 20
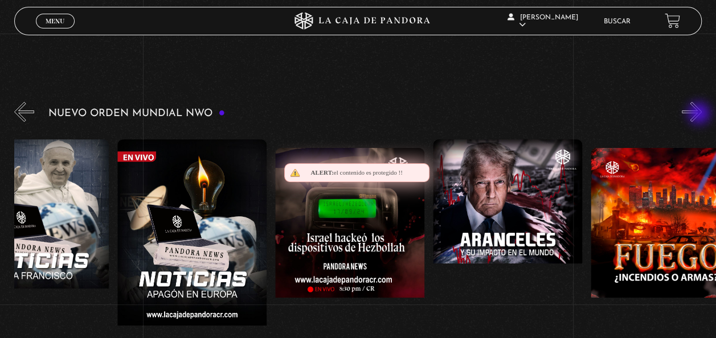
click at [700, 114] on button "»" at bounding box center [691, 112] width 20 height 20
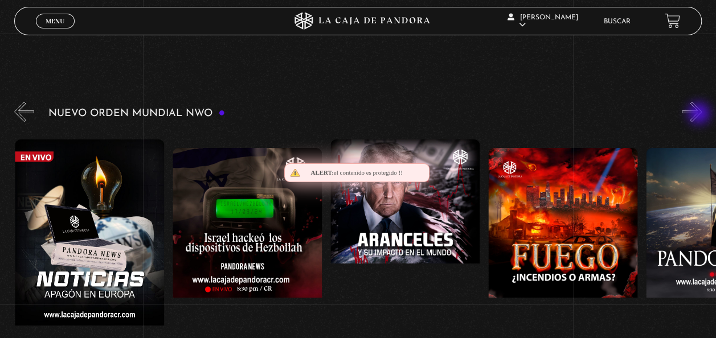
click at [700, 114] on button "»" at bounding box center [691, 112] width 20 height 20
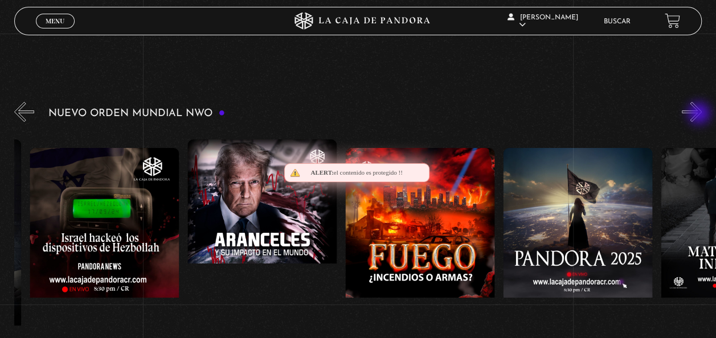
scroll to position [0, 788]
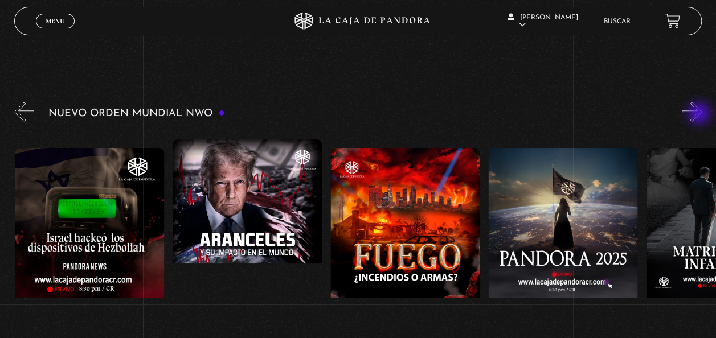
click at [700, 114] on button "»" at bounding box center [691, 112] width 20 height 20
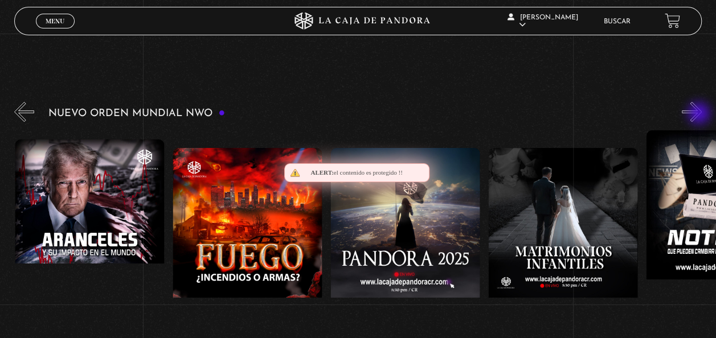
click at [700, 114] on button "»" at bounding box center [691, 112] width 20 height 20
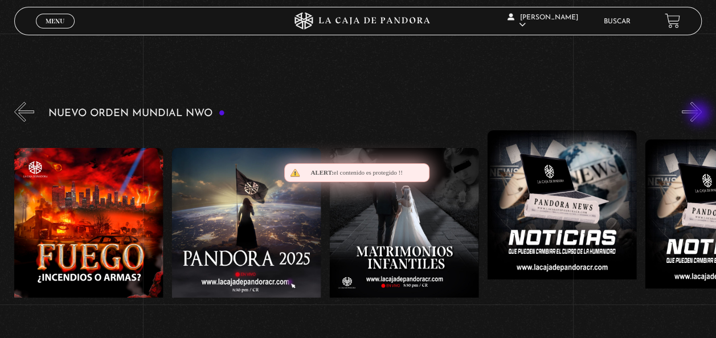
click at [700, 114] on button "»" at bounding box center [691, 112] width 20 height 20
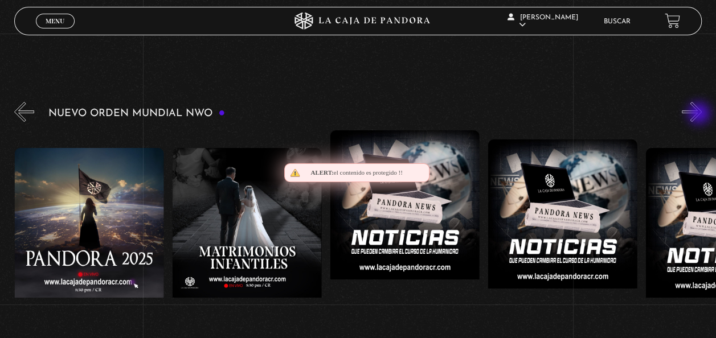
click at [700, 114] on button "»" at bounding box center [691, 112] width 20 height 20
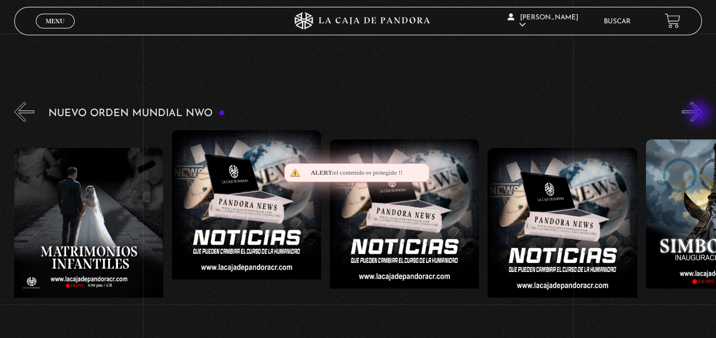
click at [700, 114] on button "»" at bounding box center [691, 112] width 20 height 20
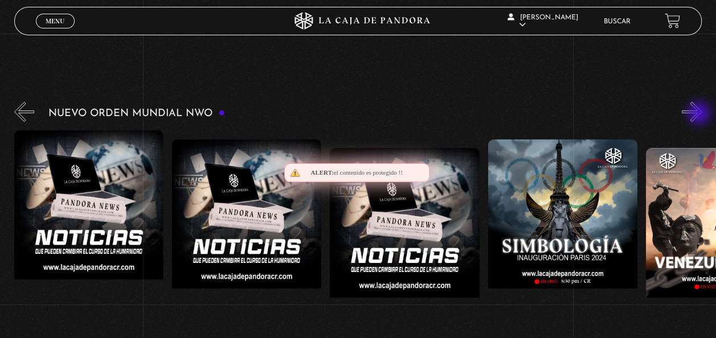
click at [700, 114] on button "»" at bounding box center [691, 112] width 20 height 20
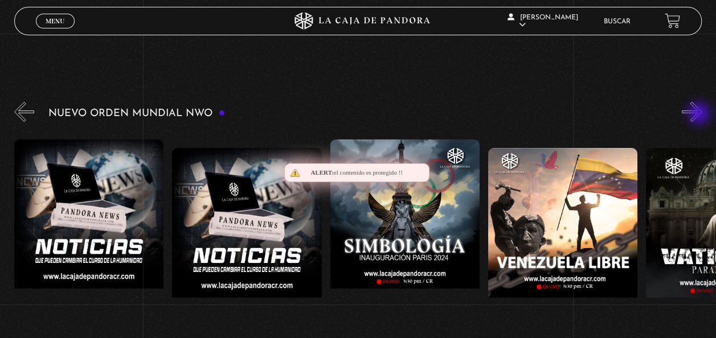
click at [700, 114] on button "»" at bounding box center [691, 112] width 20 height 20
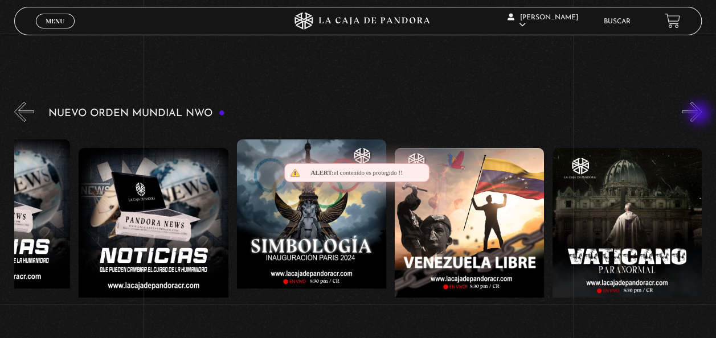
click at [700, 114] on button "»" at bounding box center [691, 112] width 20 height 20
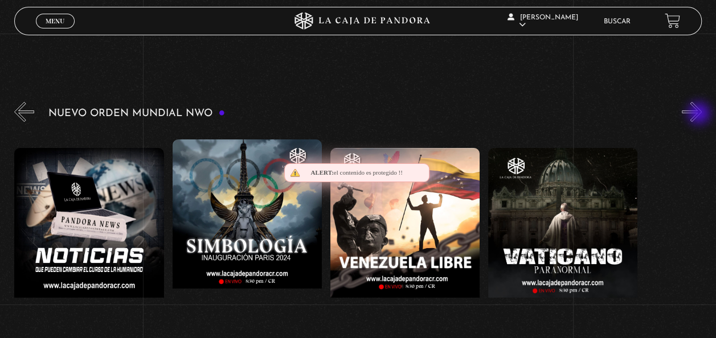
click at [700, 114] on button "»" at bounding box center [691, 112] width 20 height 20
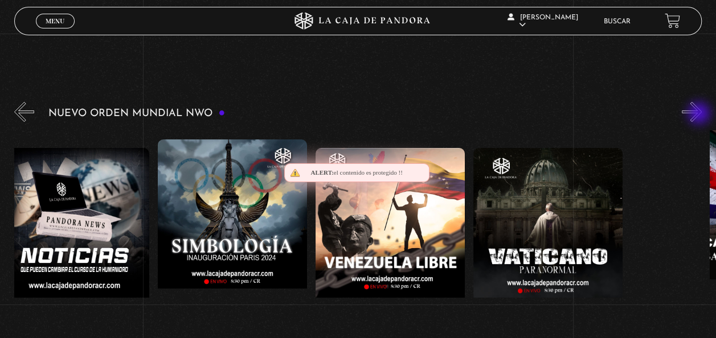
click at [700, 114] on button "»" at bounding box center [691, 112] width 20 height 20
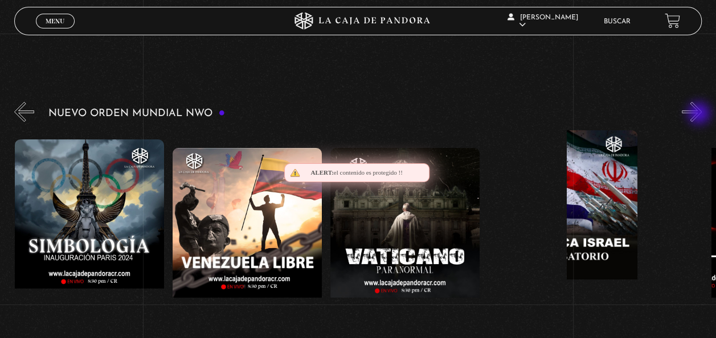
click at [700, 114] on button "»" at bounding box center [691, 112] width 20 height 20
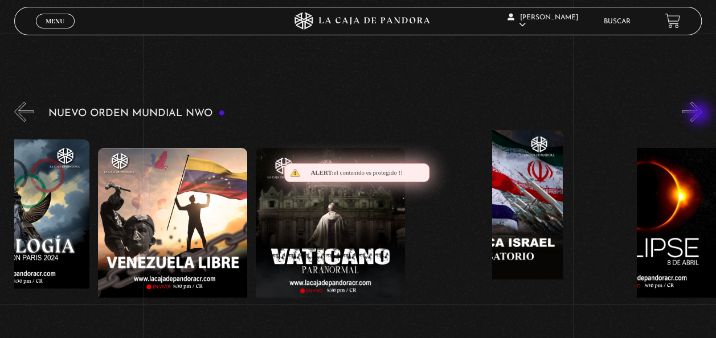
click at [700, 114] on button "»" at bounding box center [691, 112] width 20 height 20
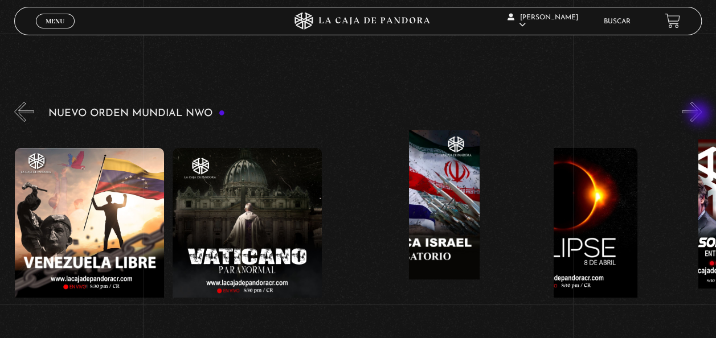
click at [700, 114] on button "»" at bounding box center [691, 112] width 20 height 20
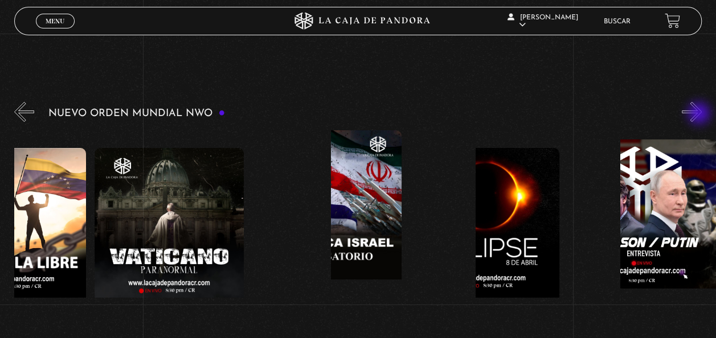
click at [700, 114] on button "»" at bounding box center [691, 112] width 20 height 20
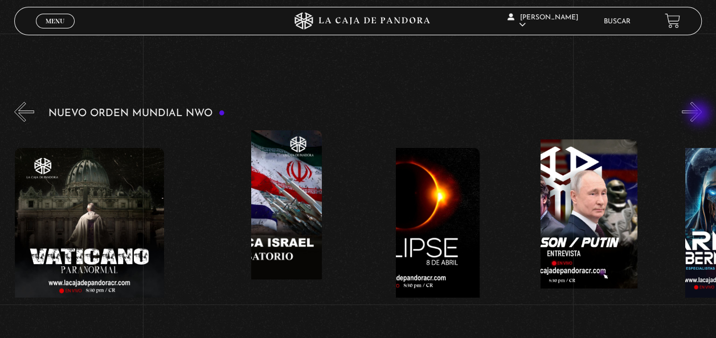
click at [700, 114] on button "»" at bounding box center [691, 112] width 20 height 20
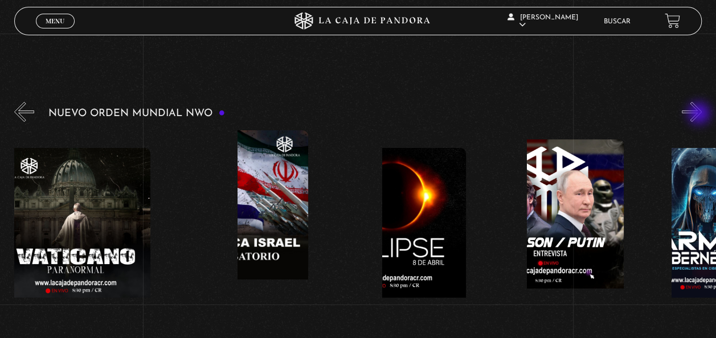
click at [700, 114] on button "»" at bounding box center [691, 112] width 20 height 20
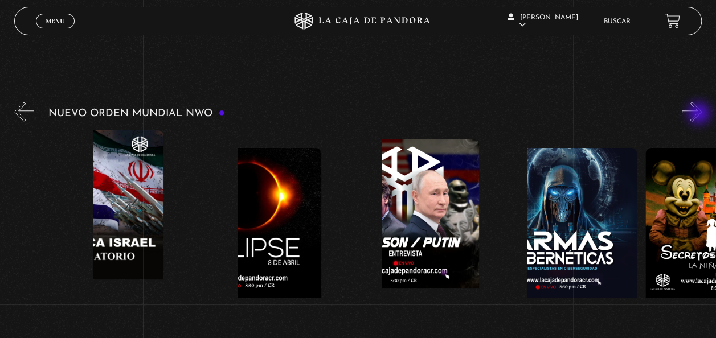
click at [700, 114] on button "»" at bounding box center [691, 112] width 20 height 20
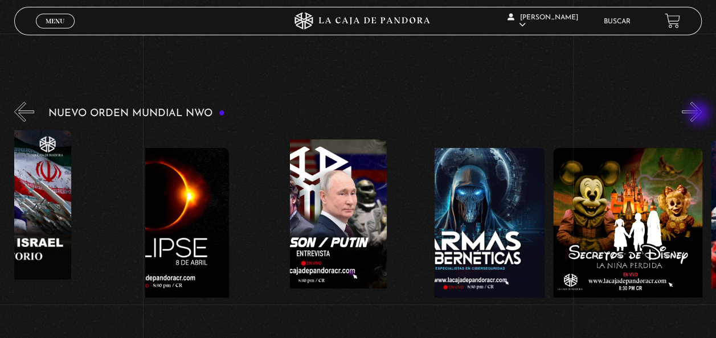
click at [700, 114] on button "»" at bounding box center [691, 112] width 20 height 20
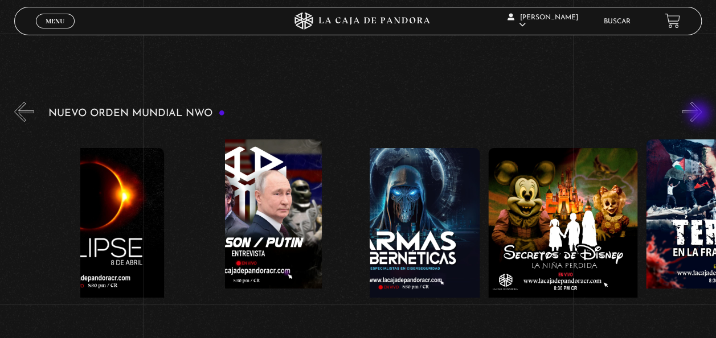
click at [700, 114] on button "»" at bounding box center [691, 112] width 20 height 20
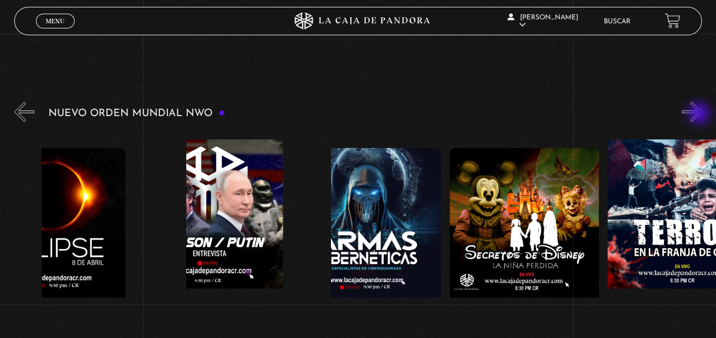
click at [700, 114] on button "»" at bounding box center [691, 112] width 20 height 20
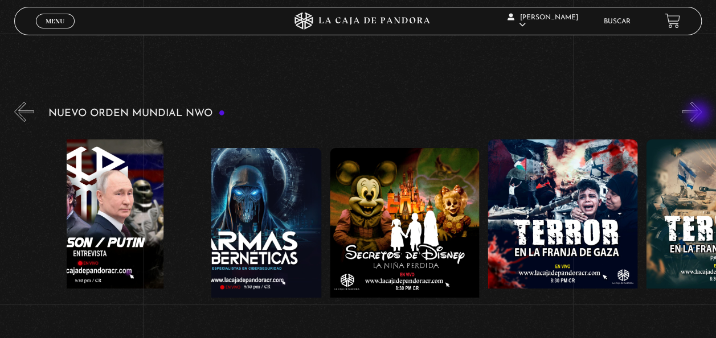
click at [700, 114] on button "»" at bounding box center [691, 112] width 20 height 20
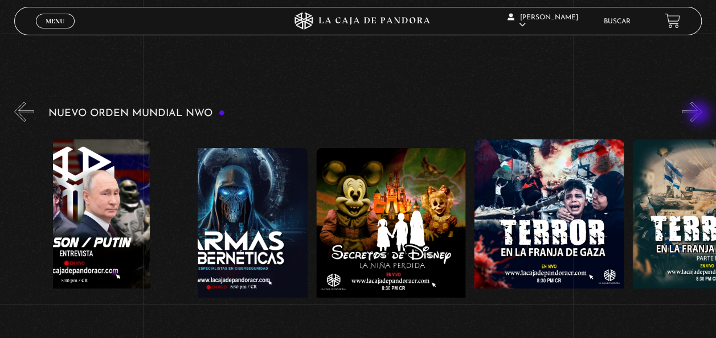
click at [700, 114] on button "»" at bounding box center [691, 112] width 20 height 20
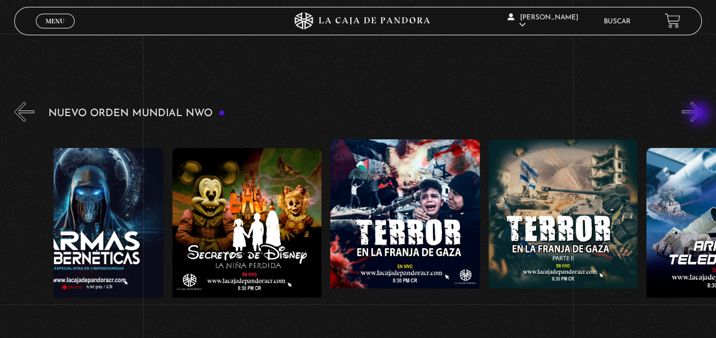
click at [700, 114] on button "»" at bounding box center [691, 112] width 20 height 20
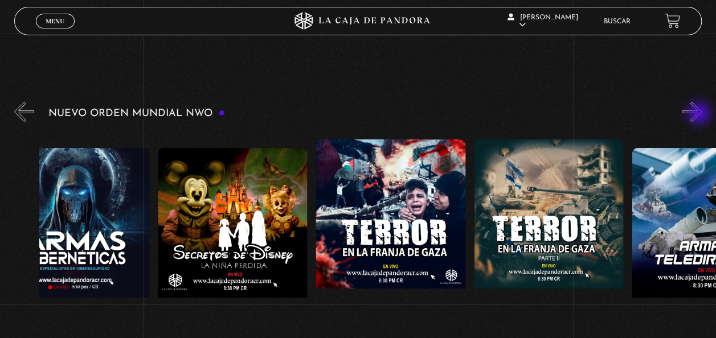
click at [700, 114] on button "»" at bounding box center [691, 112] width 20 height 20
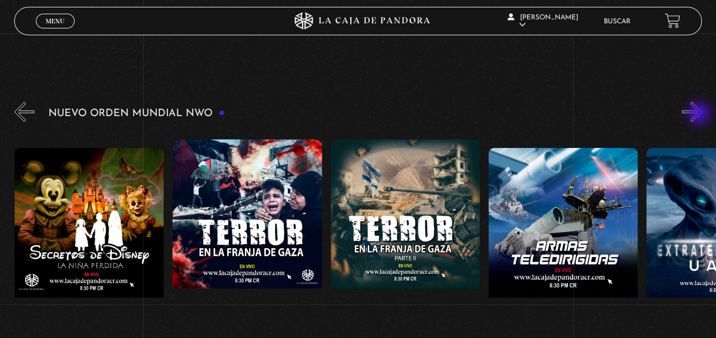
click at [700, 114] on button "»" at bounding box center [691, 112] width 20 height 20
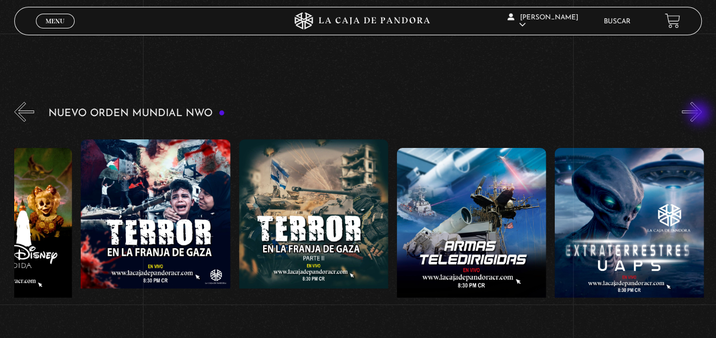
click at [700, 114] on button "»" at bounding box center [691, 112] width 20 height 20
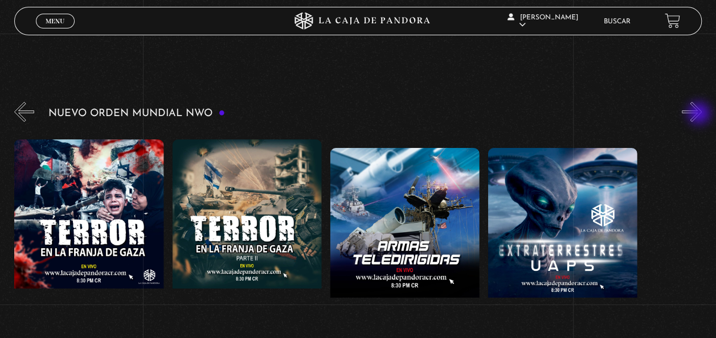
click at [700, 114] on button "»" at bounding box center [691, 112] width 20 height 20
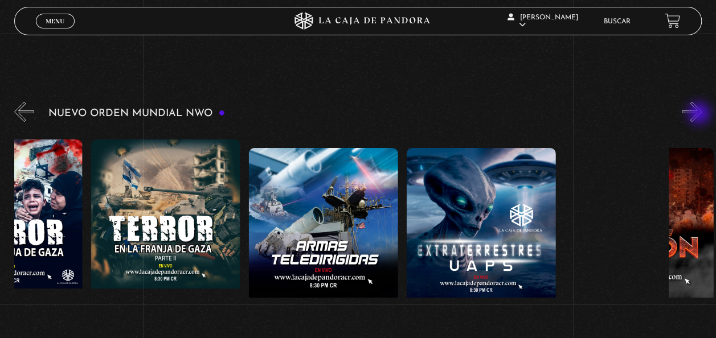
click at [700, 114] on button "»" at bounding box center [691, 112] width 20 height 20
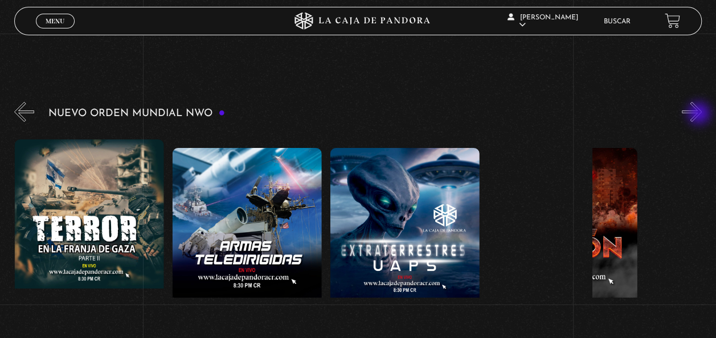
click at [700, 114] on button "»" at bounding box center [691, 112] width 20 height 20
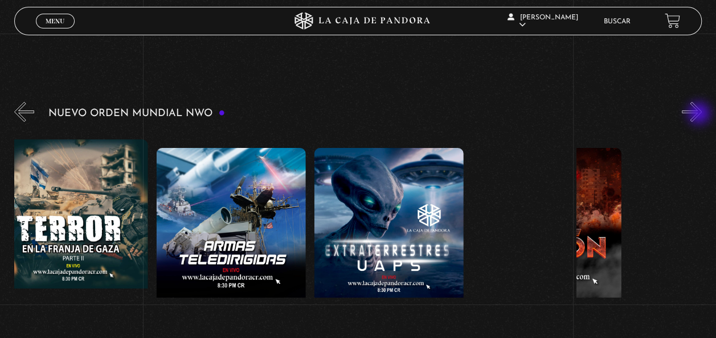
click at [700, 114] on button "»" at bounding box center [691, 112] width 20 height 20
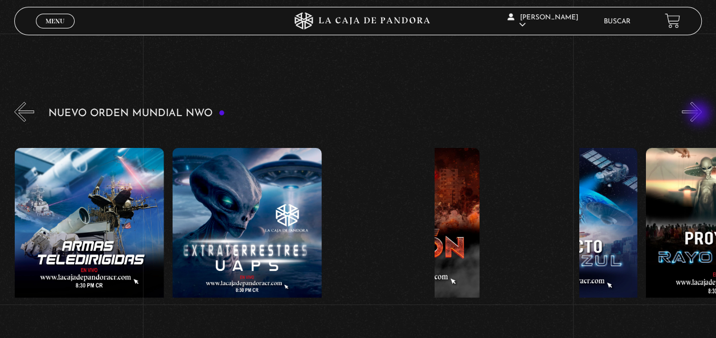
click at [700, 114] on button "»" at bounding box center [691, 112] width 20 height 20
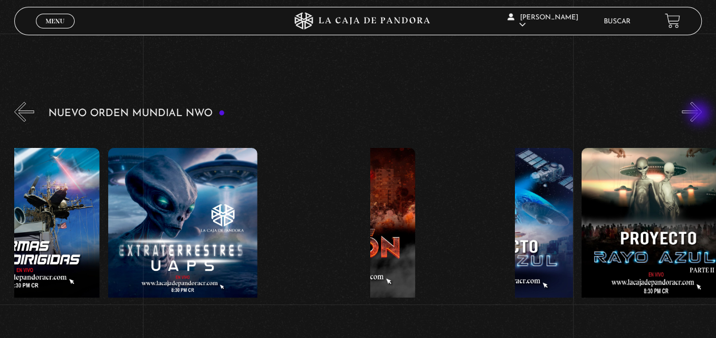
click at [700, 114] on button "»" at bounding box center [691, 112] width 20 height 20
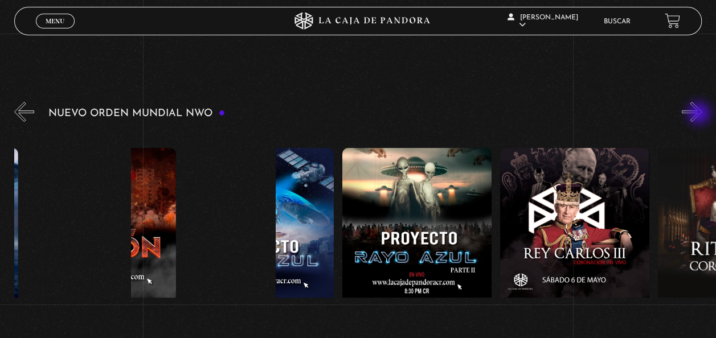
click at [700, 114] on button "»" at bounding box center [691, 112] width 20 height 20
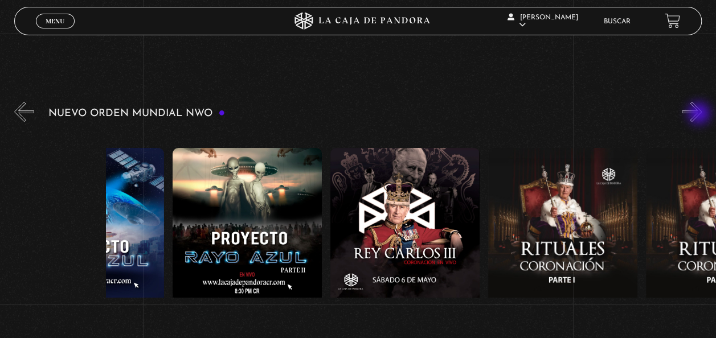
click at [700, 114] on button "»" at bounding box center [691, 112] width 20 height 20
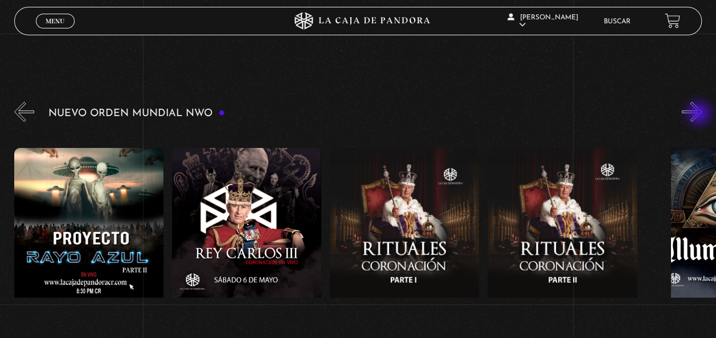
click at [700, 114] on button "»" at bounding box center [691, 112] width 20 height 20
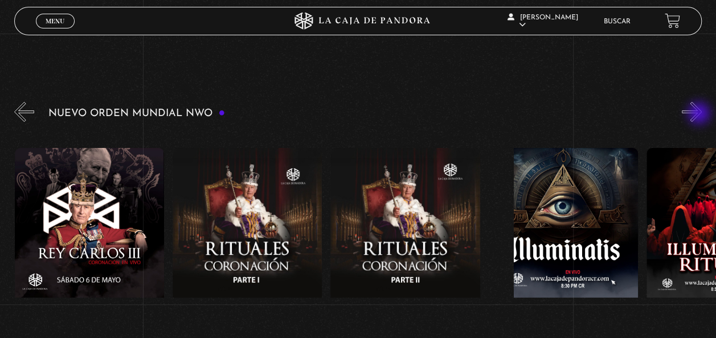
click at [700, 114] on button "»" at bounding box center [691, 112] width 20 height 20
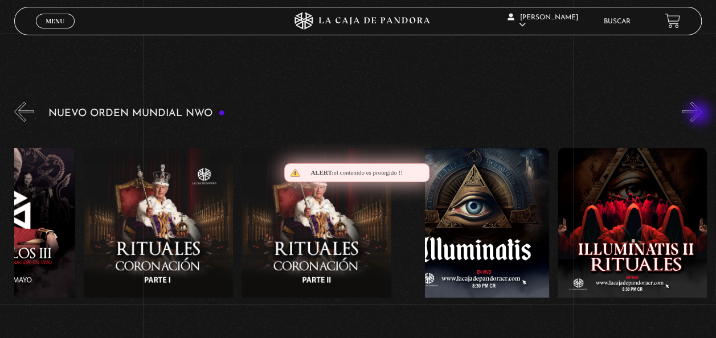
click at [700, 114] on button "»" at bounding box center [691, 112] width 20 height 20
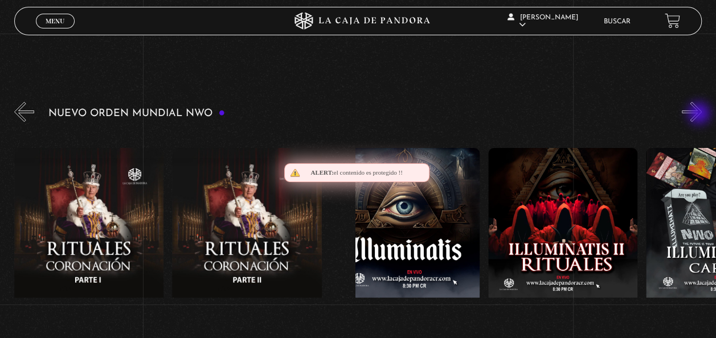
click at [700, 114] on button "»" at bounding box center [691, 112] width 20 height 20
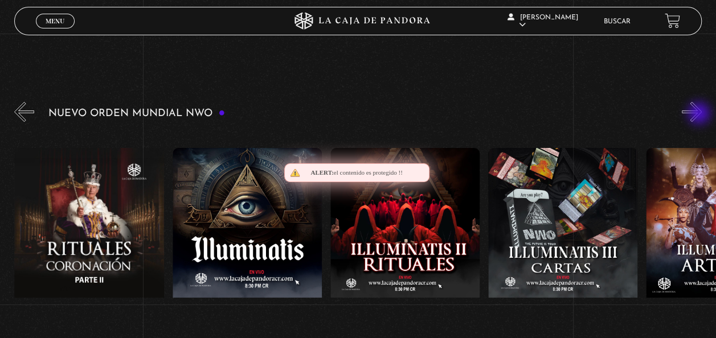
click at [700, 114] on button "»" at bounding box center [691, 112] width 20 height 20
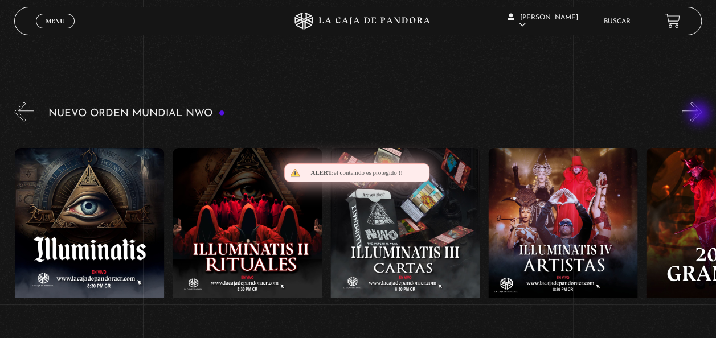
scroll to position [0, 4890]
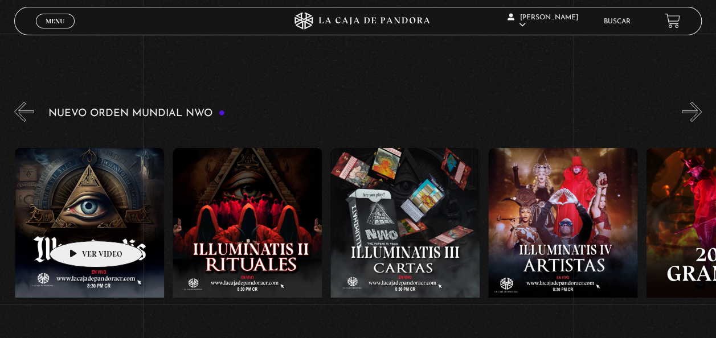
click at [78, 224] on figure at bounding box center [89, 250] width 149 height 205
click at [83, 233] on figure at bounding box center [89, 250] width 149 height 205
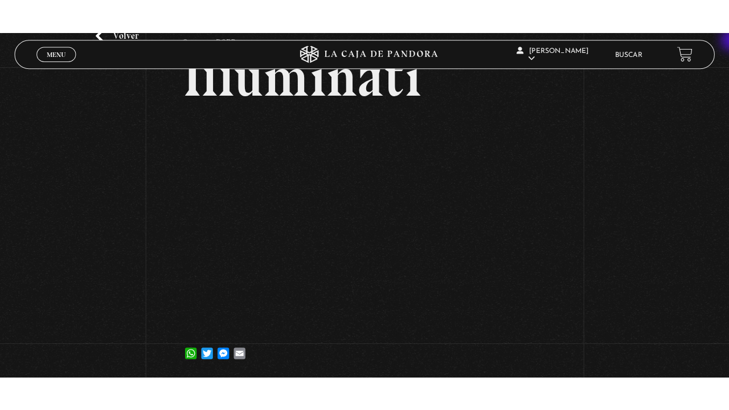
scroll to position [68, 0]
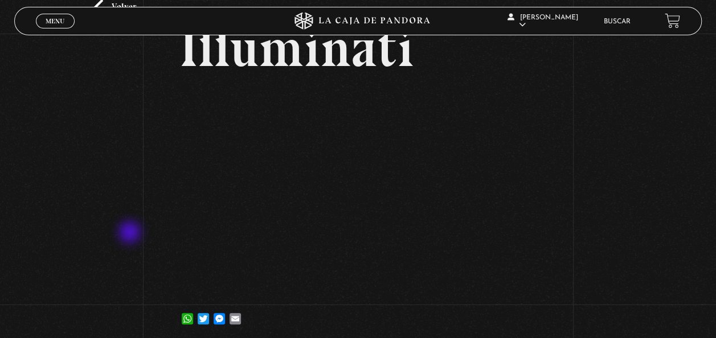
click at [131, 233] on div "Volver 9 mayo, 2023 Illuminati WhatsApp Twitter Messenger Email" at bounding box center [358, 154] width 716 height 379
